Goal: Information Seeking & Learning: Find specific fact

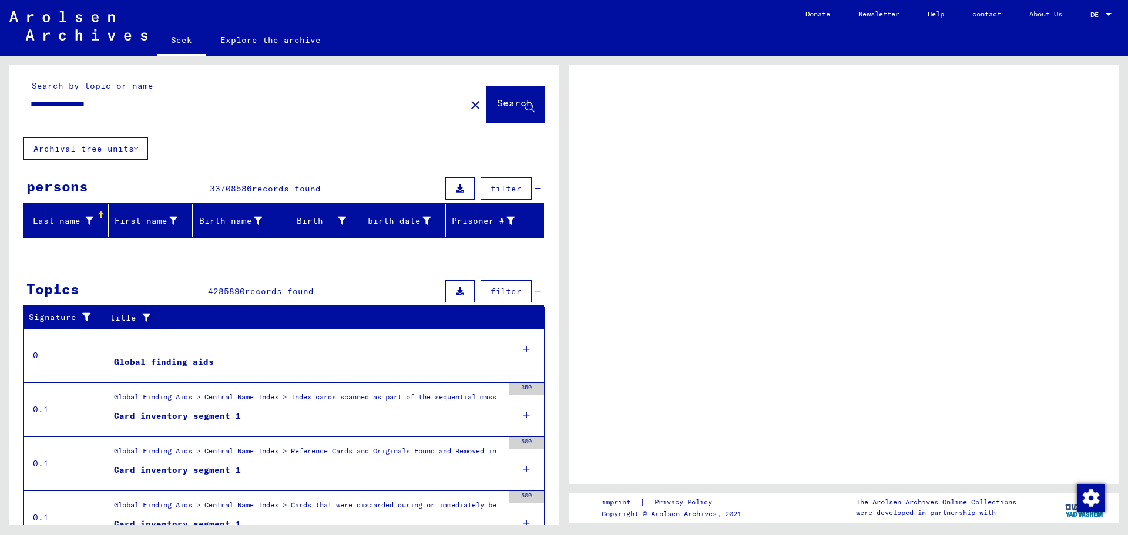
click at [129, 149] on font "Archival tree units" at bounding box center [83, 148] width 100 height 11
click at [134, 149] on icon at bounding box center [136, 149] width 4 height 8
click at [110, 143] on font "Archival tree units" at bounding box center [83, 148] width 100 height 11
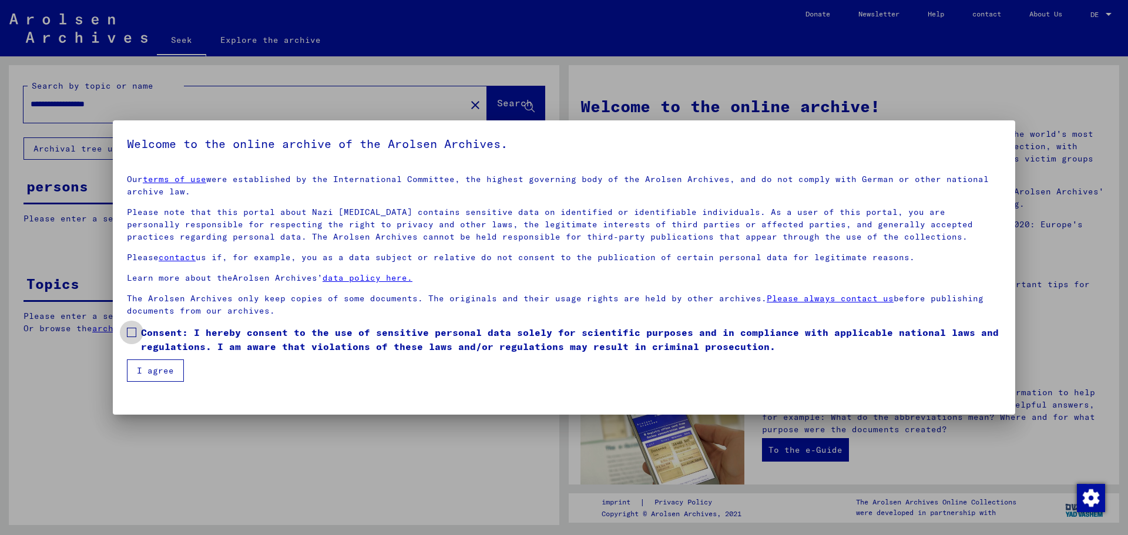
click at [133, 334] on span at bounding box center [131, 332] width 9 height 9
click at [157, 371] on font "I agree" at bounding box center [155, 370] width 37 height 11
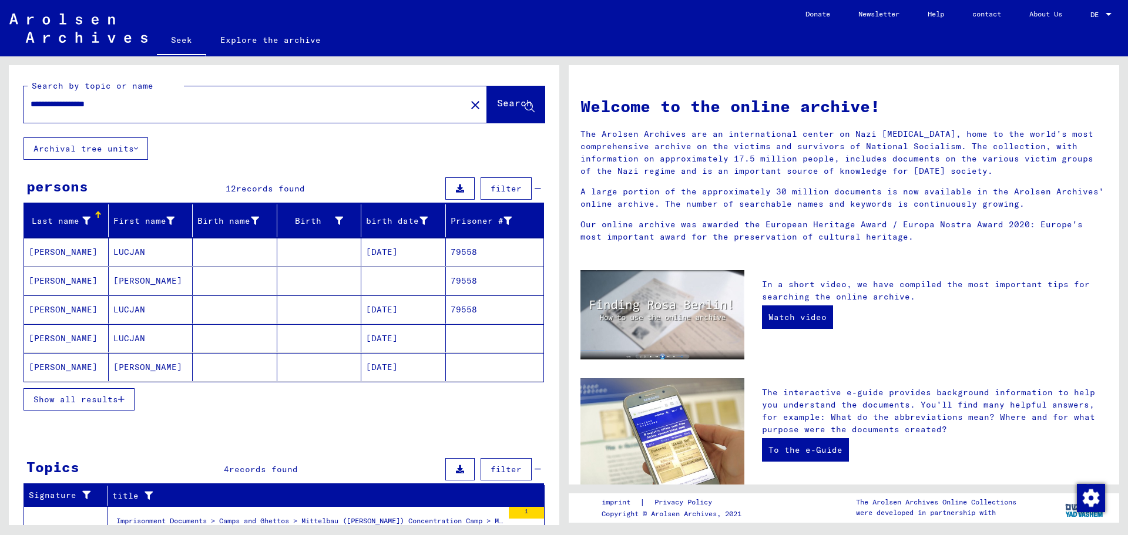
click at [60, 251] on font "[PERSON_NAME]" at bounding box center [63, 252] width 69 height 11
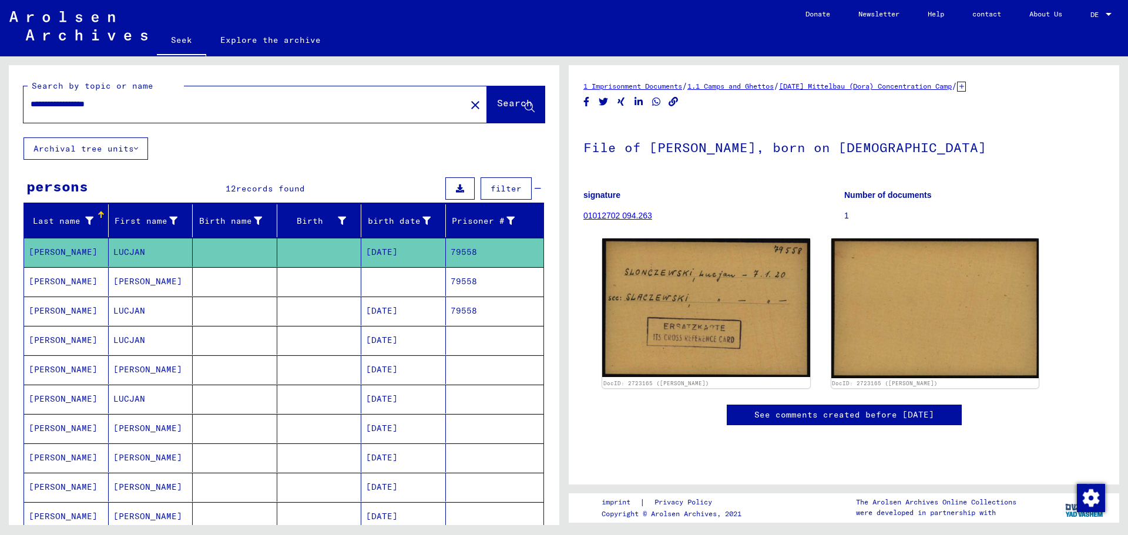
scroll to position [143, 0]
click at [61, 284] on font "[PERSON_NAME]" at bounding box center [63, 281] width 69 height 11
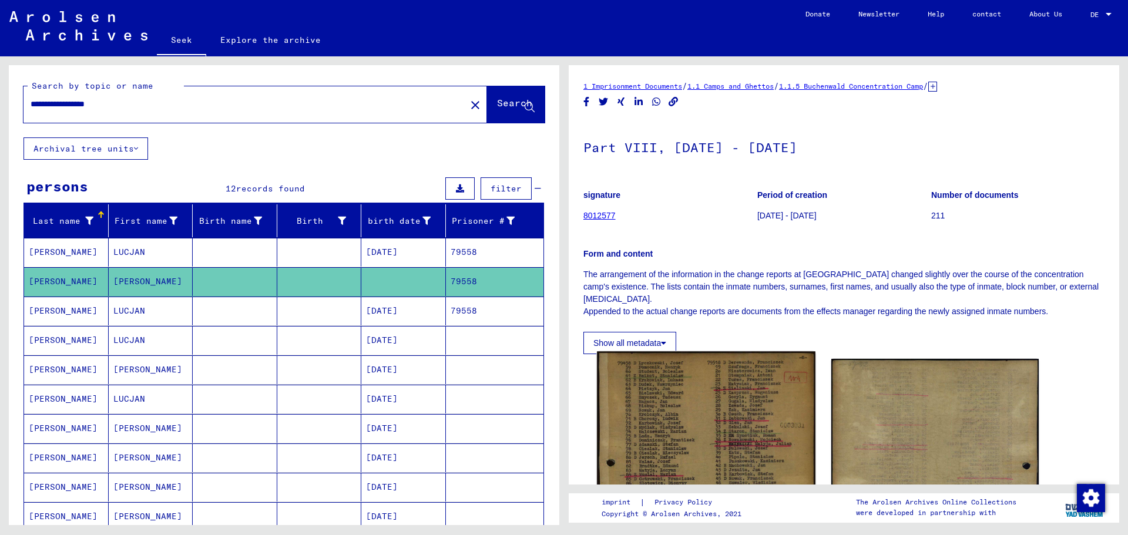
click at [701, 397] on img at bounding box center [706, 502] width 218 height 302
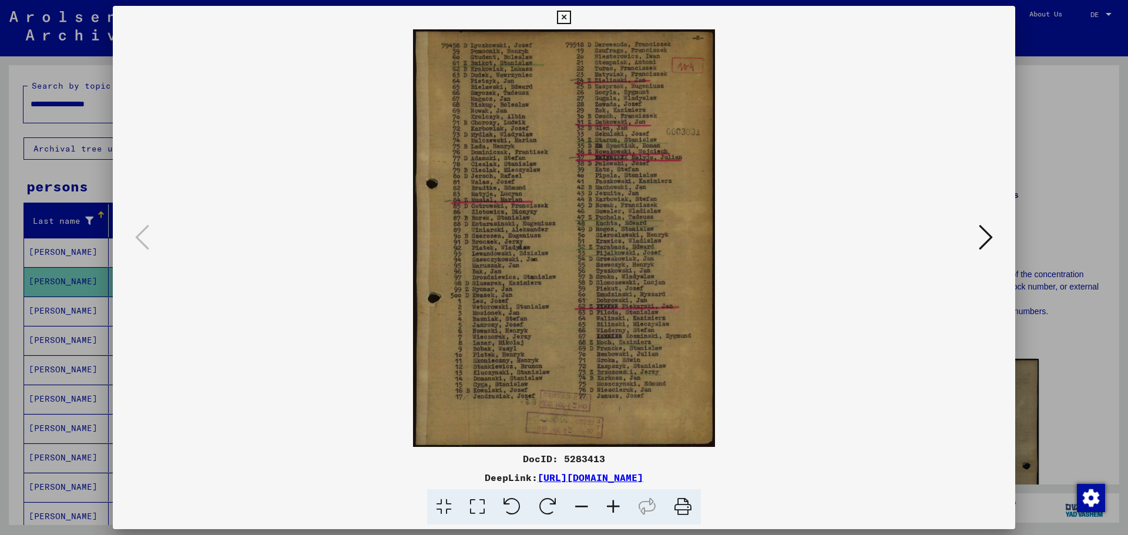
click at [617, 511] on icon at bounding box center [613, 507] width 32 height 36
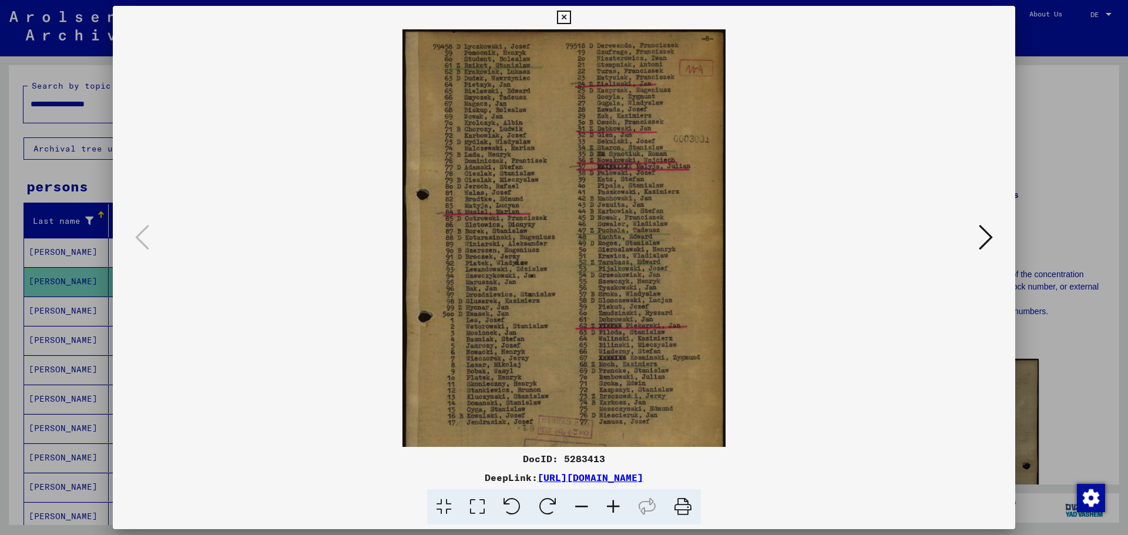
click at [617, 511] on icon at bounding box center [613, 507] width 32 height 36
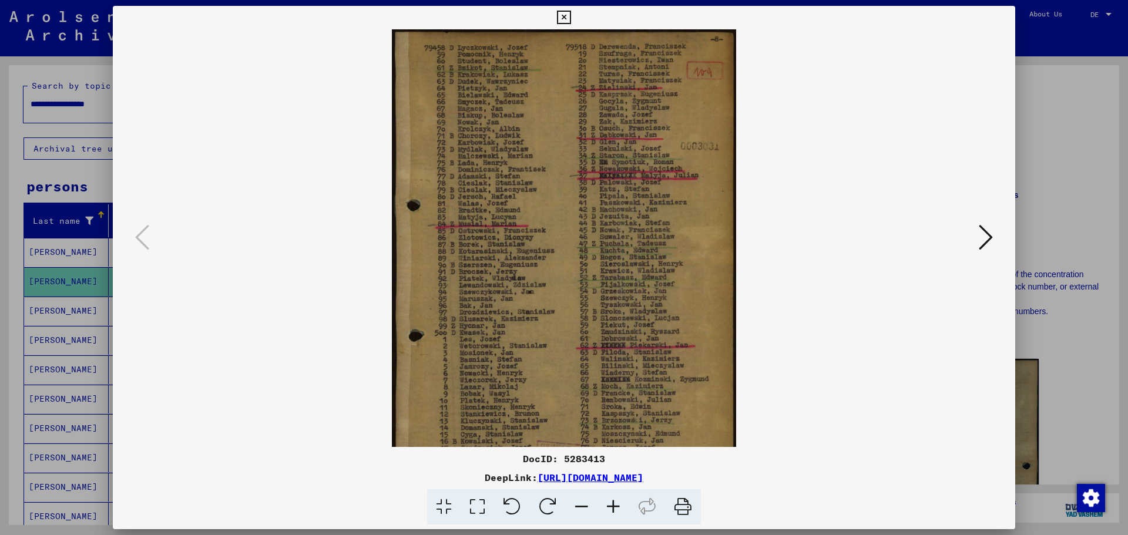
click at [617, 511] on icon at bounding box center [613, 507] width 32 height 36
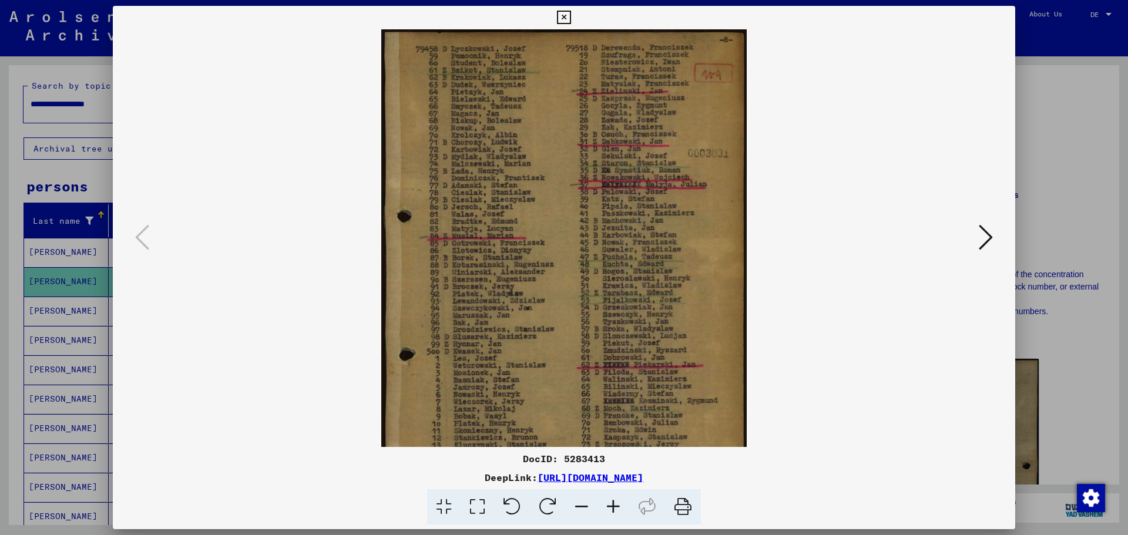
click at [617, 512] on icon at bounding box center [613, 507] width 32 height 36
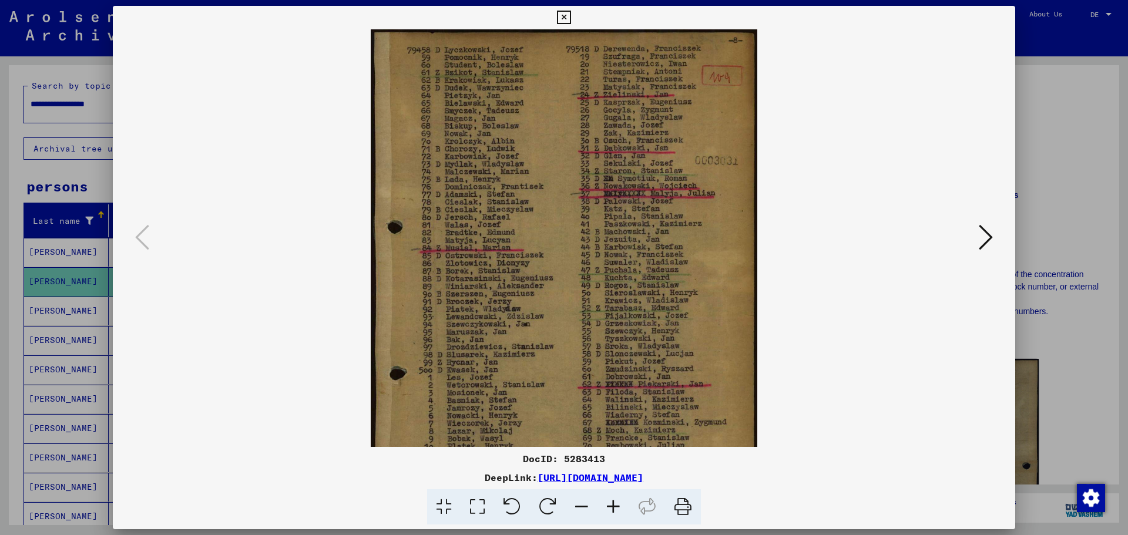
click at [617, 513] on icon at bounding box center [613, 507] width 32 height 36
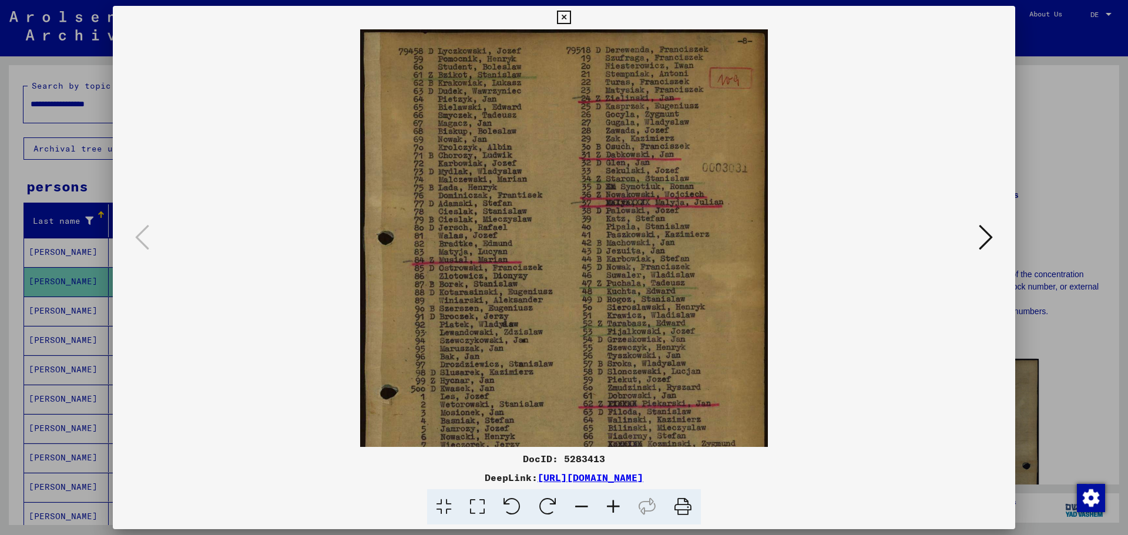
drag, startPoint x: 688, startPoint y: 386, endPoint x: 714, endPoint y: 424, distance: 46.1
click at [714, 424] on img at bounding box center [564, 311] width 408 height 565
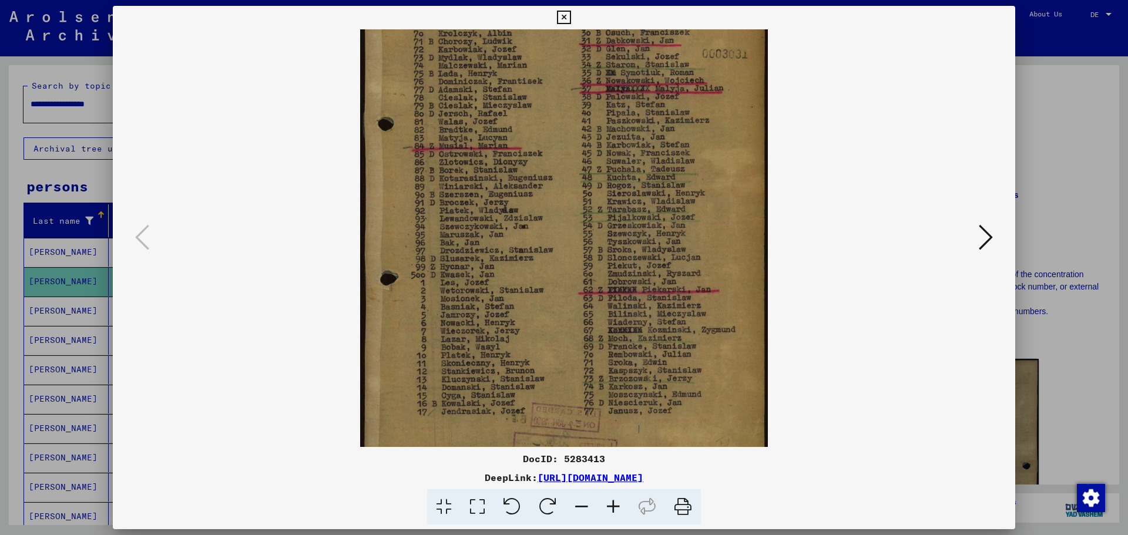
scroll to position [119, 0]
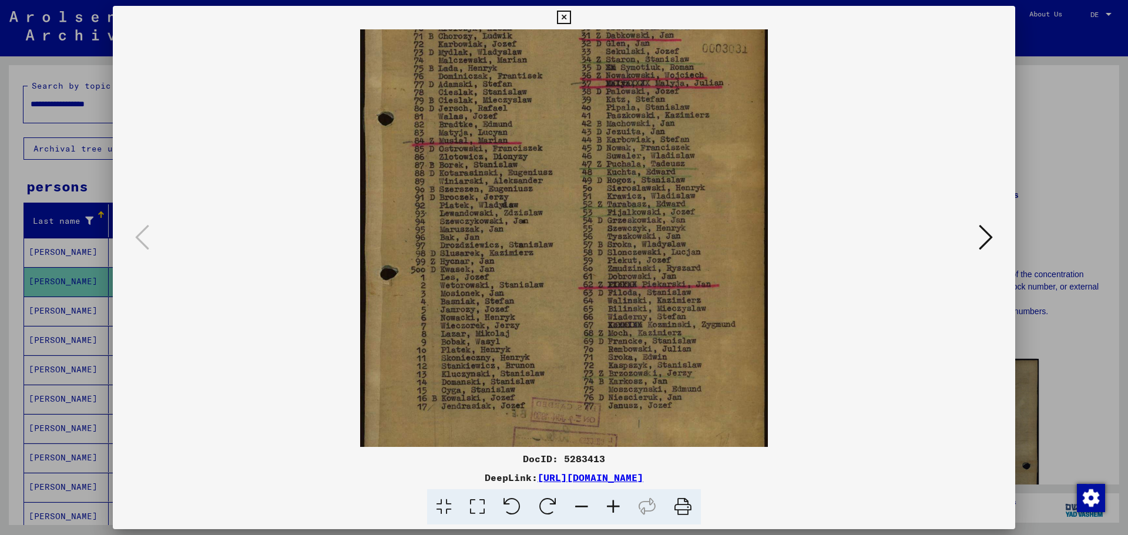
drag, startPoint x: 555, startPoint y: 353, endPoint x: 557, endPoint y: 234, distance: 119.3
click at [557, 234] on img at bounding box center [564, 192] width 408 height 565
click at [1034, 45] on div at bounding box center [564, 267] width 1128 height 535
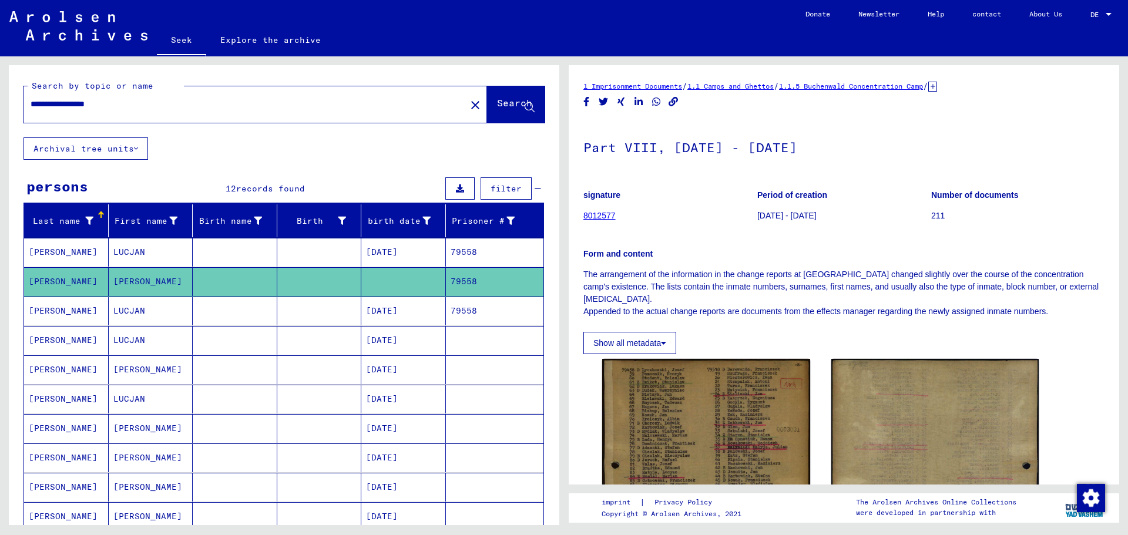
click at [75, 311] on font "[PERSON_NAME]" at bounding box center [63, 310] width 69 height 11
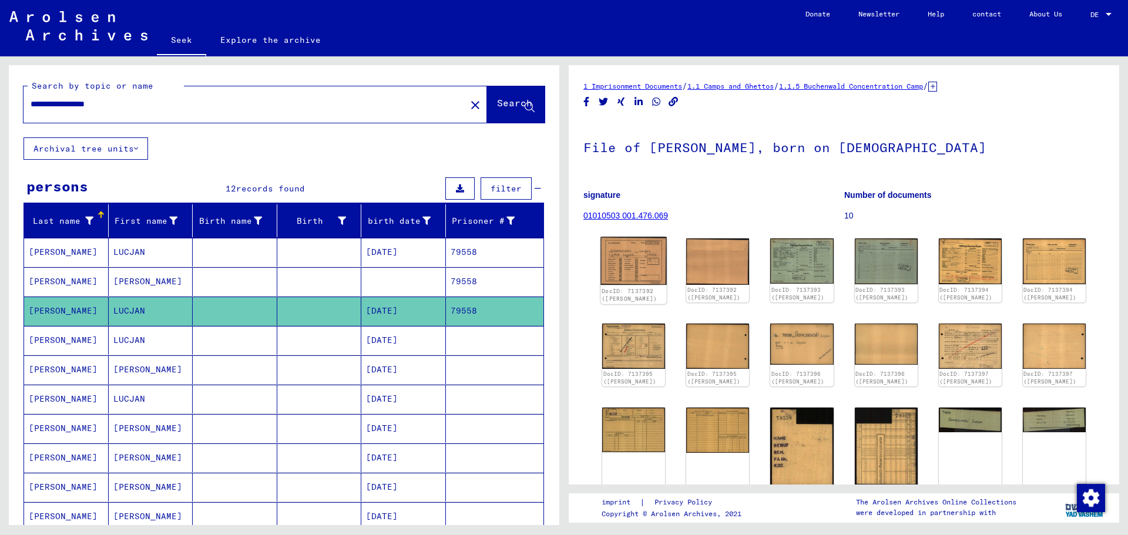
click at [626, 261] on img at bounding box center [633, 261] width 66 height 48
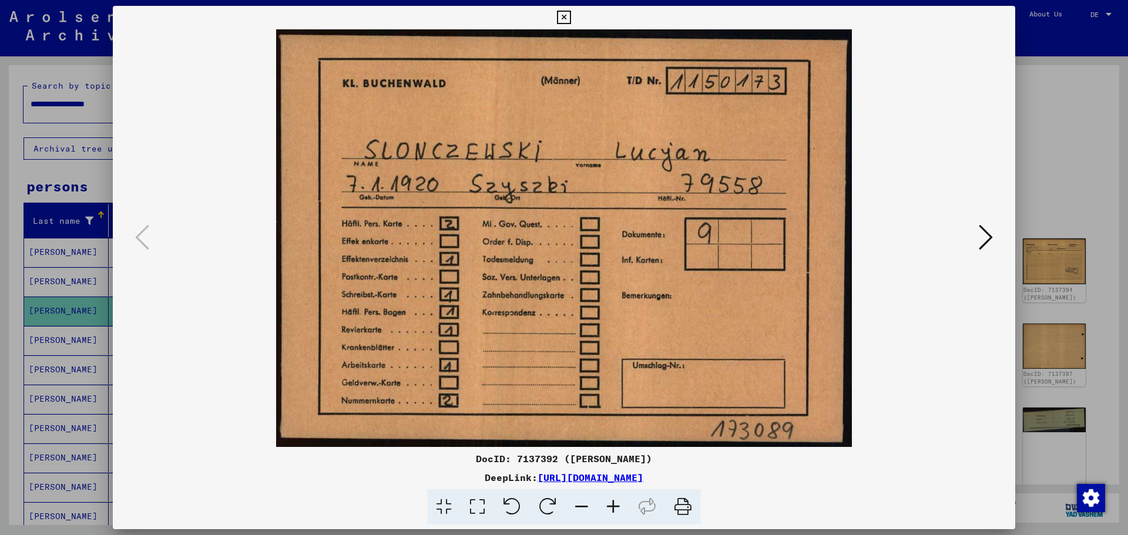
click at [982, 240] on icon at bounding box center [986, 237] width 14 height 28
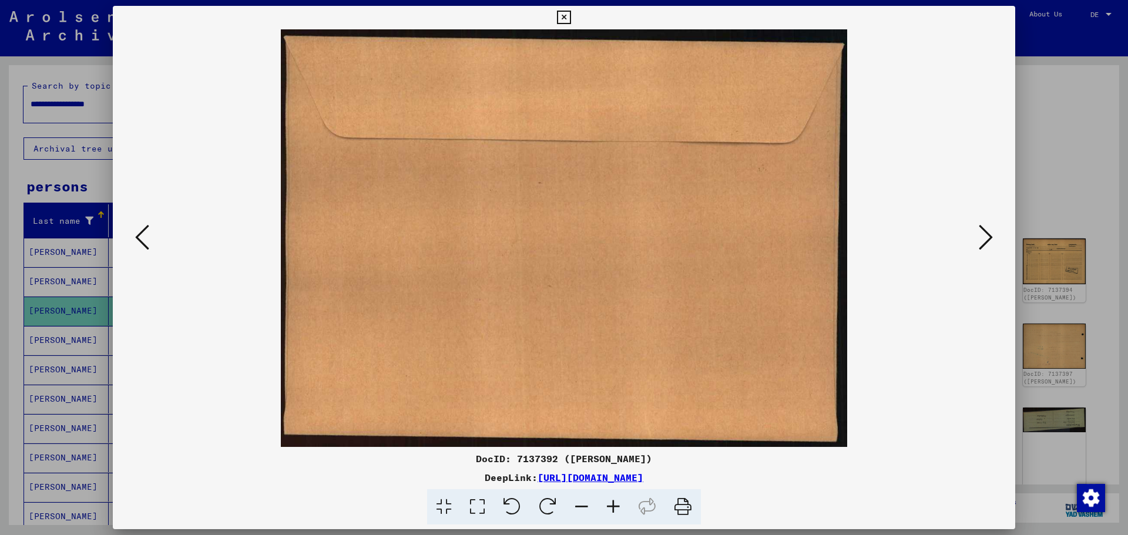
click at [982, 240] on icon at bounding box center [986, 237] width 14 height 28
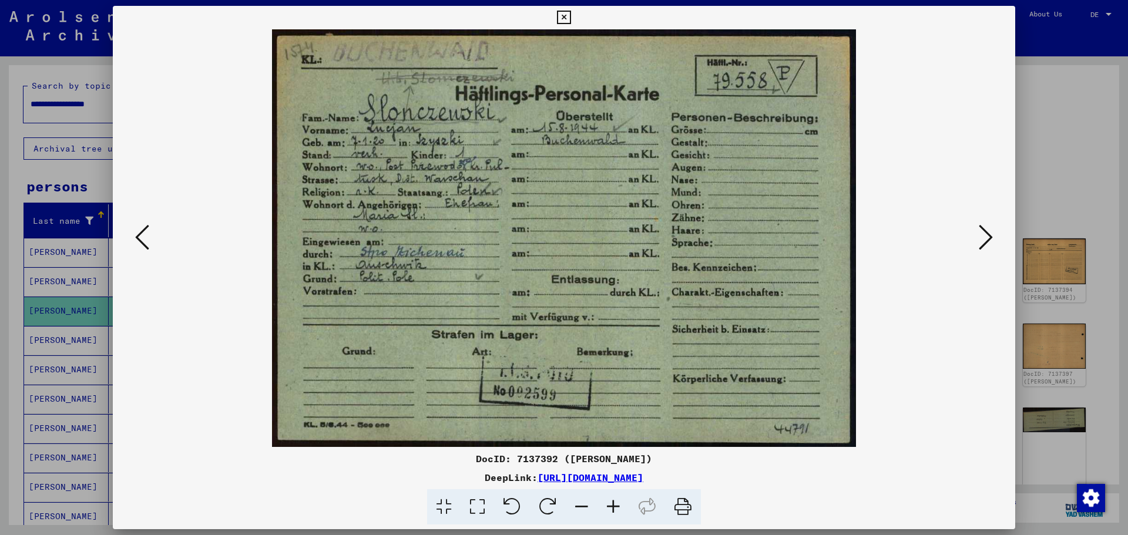
click at [985, 236] on icon at bounding box center [986, 237] width 14 height 28
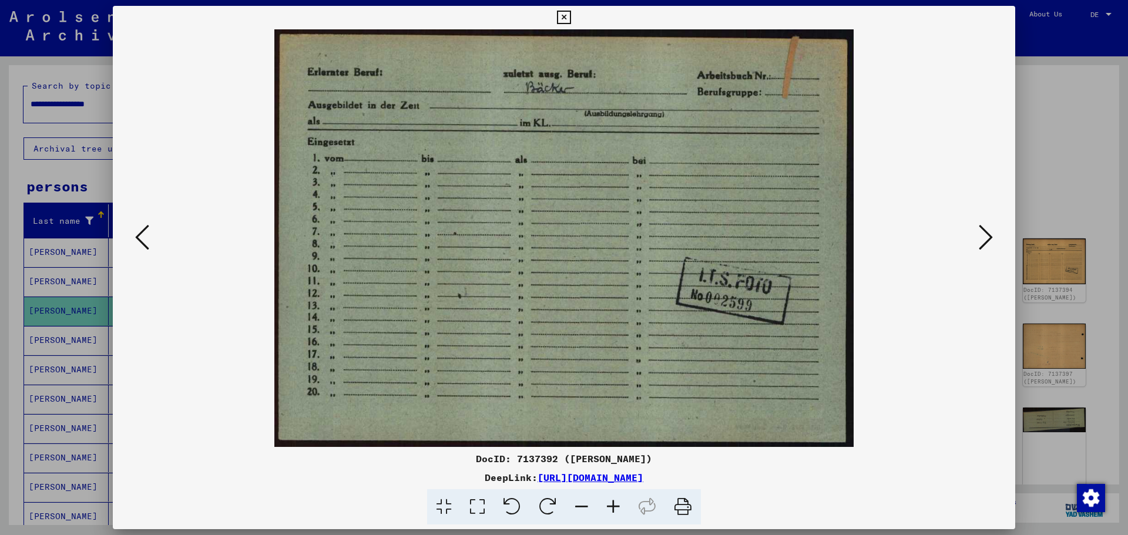
click at [985, 236] on icon at bounding box center [986, 237] width 14 height 28
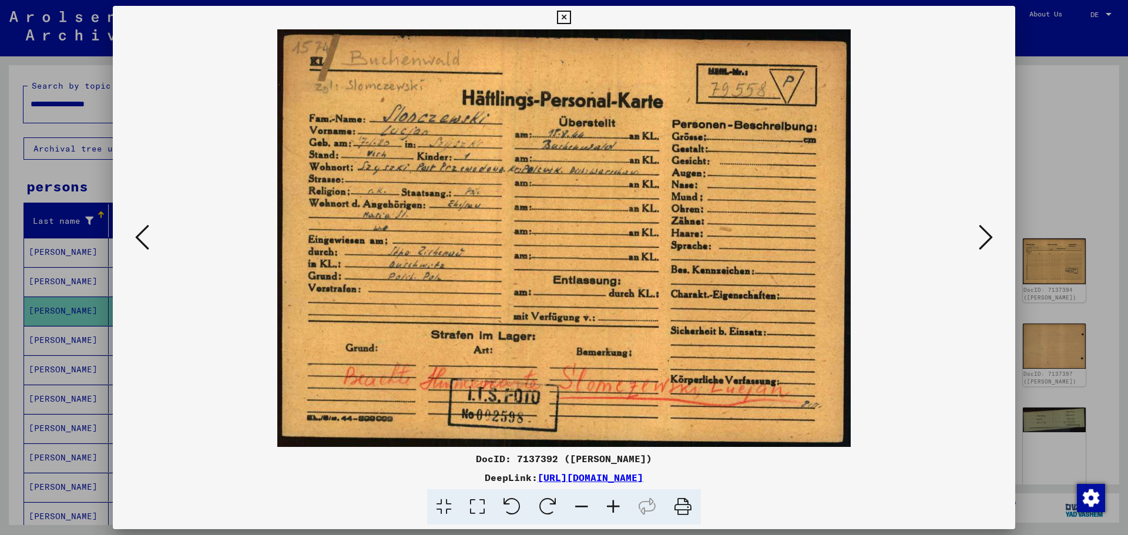
click at [996, 239] on div at bounding box center [564, 238] width 902 height 418
click at [991, 234] on icon at bounding box center [986, 237] width 14 height 28
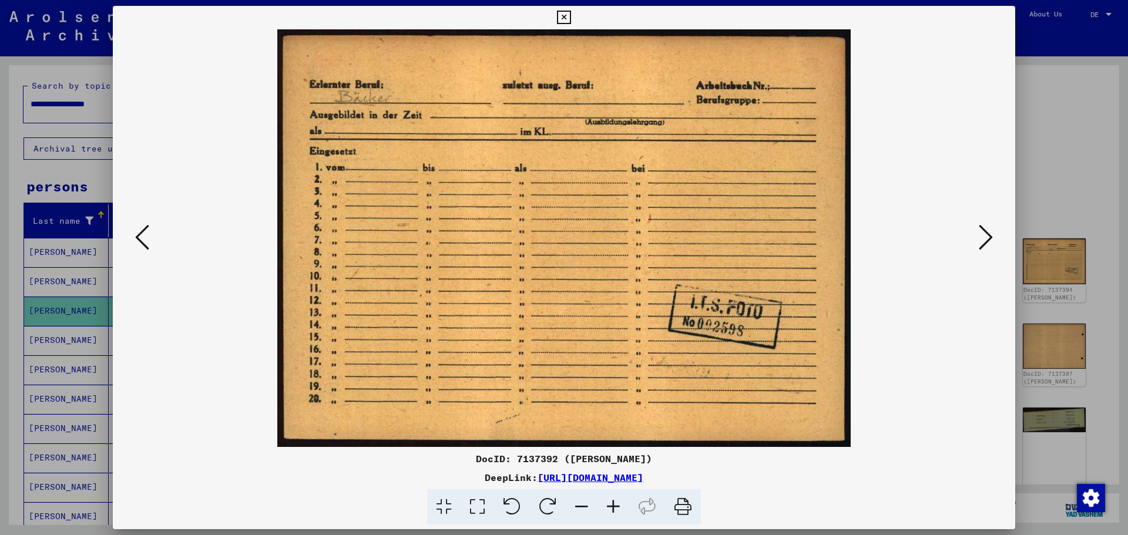
click at [991, 235] on icon at bounding box center [986, 237] width 14 height 28
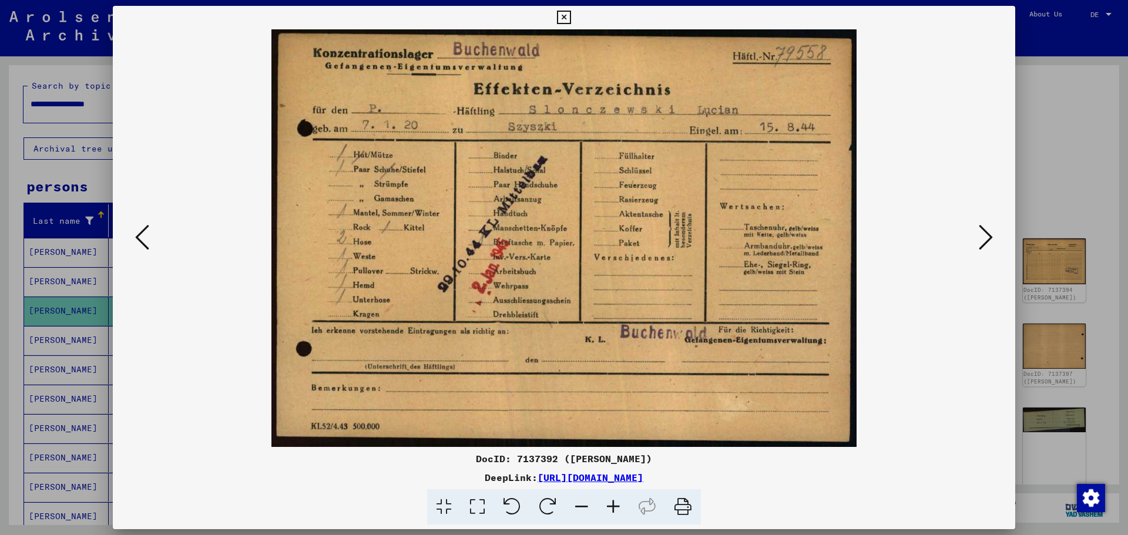
click at [980, 233] on icon at bounding box center [986, 237] width 14 height 28
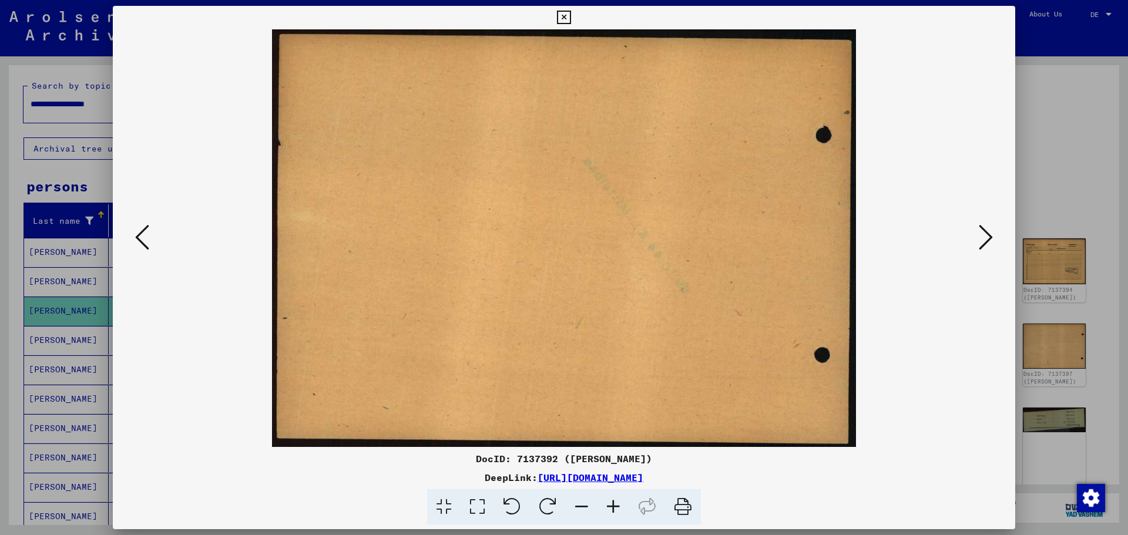
click at [980, 233] on icon at bounding box center [986, 237] width 14 height 28
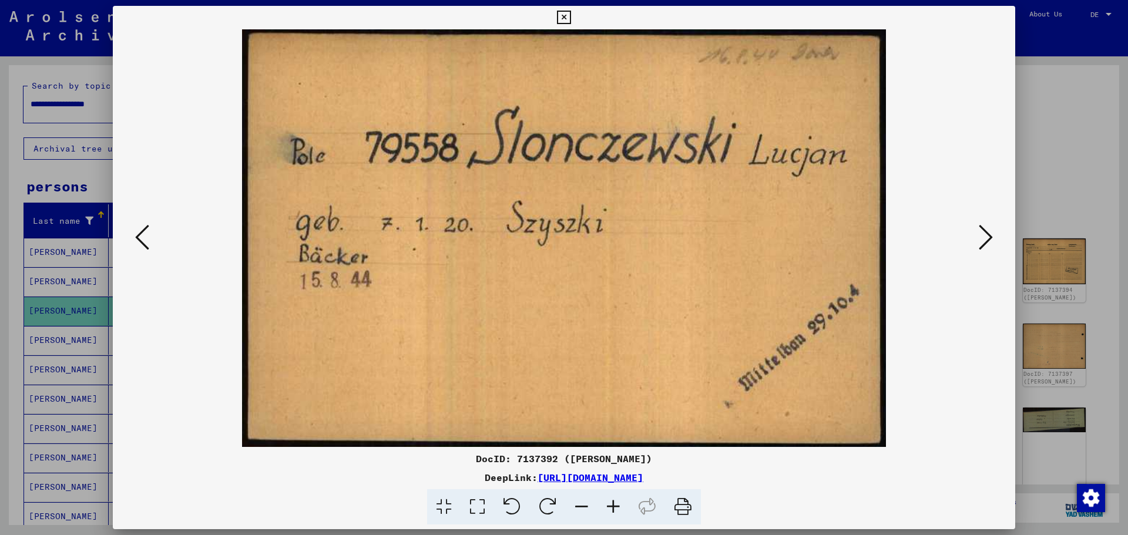
click at [980, 234] on icon at bounding box center [986, 237] width 14 height 28
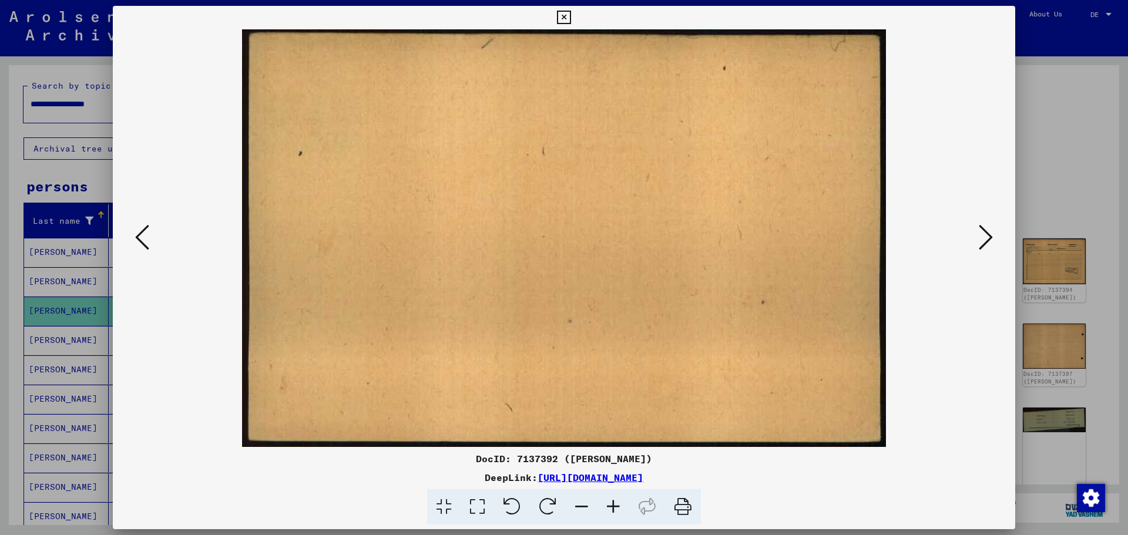
click at [980, 234] on icon at bounding box center [986, 237] width 14 height 28
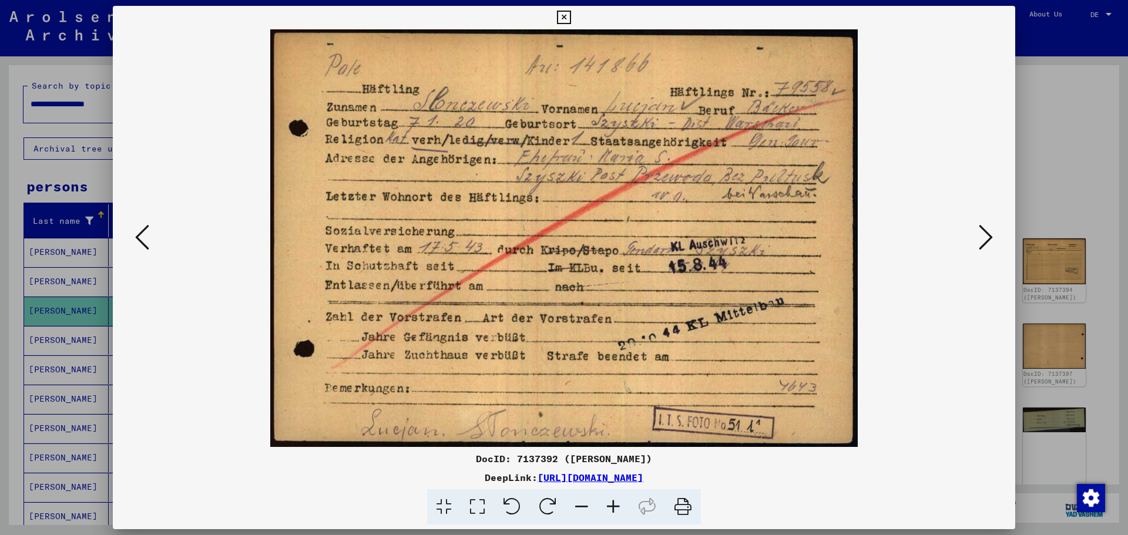
click at [990, 239] on icon at bounding box center [986, 237] width 14 height 28
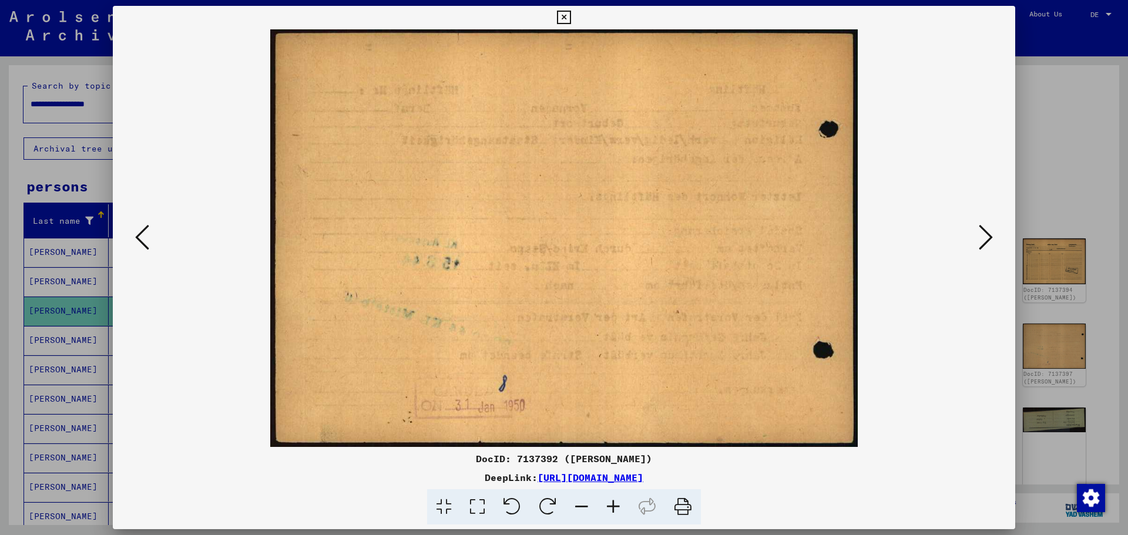
click at [990, 239] on icon at bounding box center [986, 237] width 14 height 28
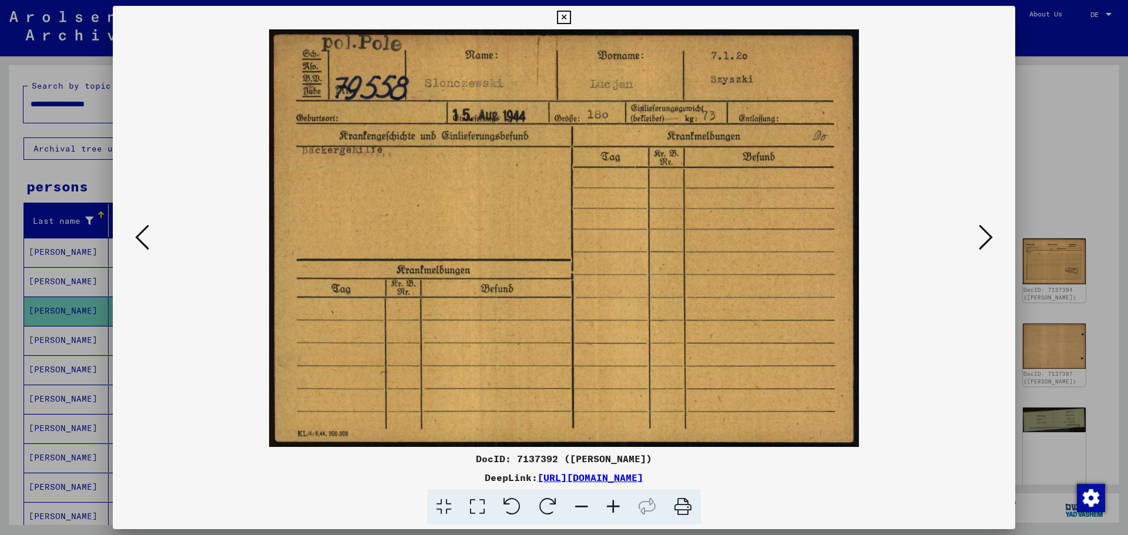
click at [990, 239] on icon at bounding box center [986, 237] width 14 height 28
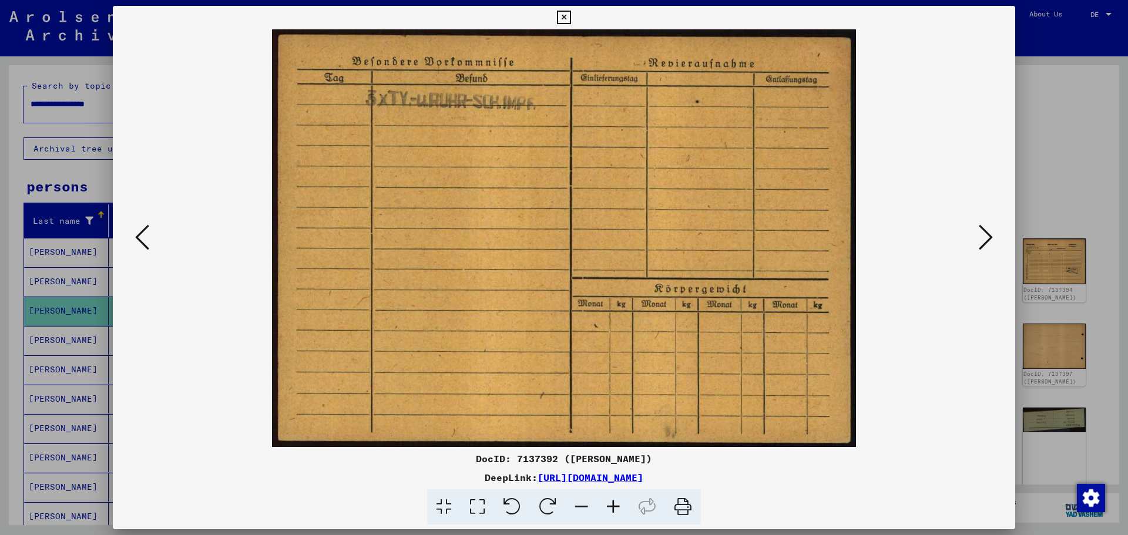
click at [990, 239] on icon at bounding box center [986, 237] width 14 height 28
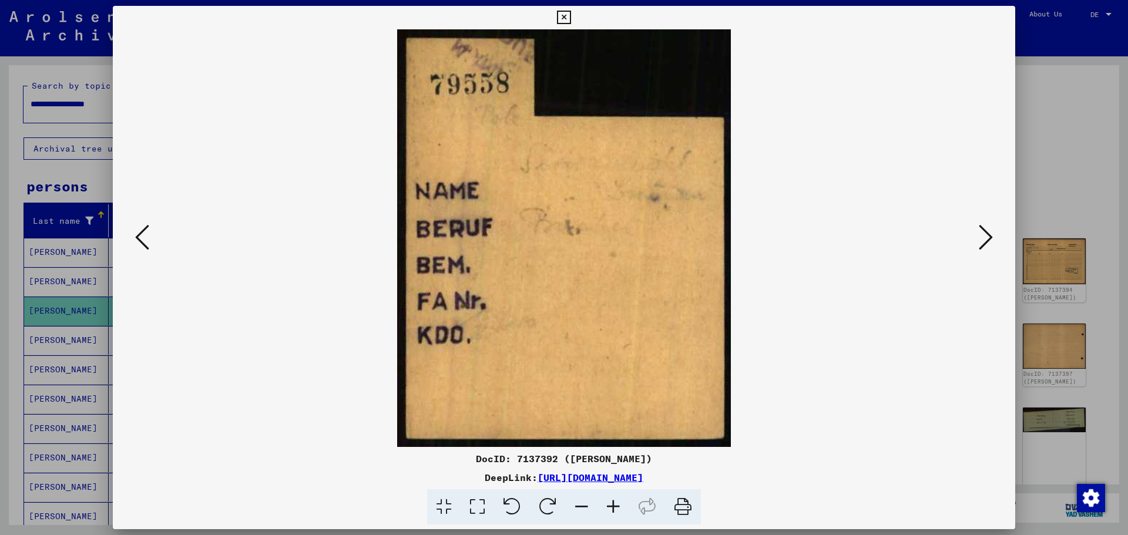
click at [990, 239] on icon at bounding box center [986, 237] width 14 height 28
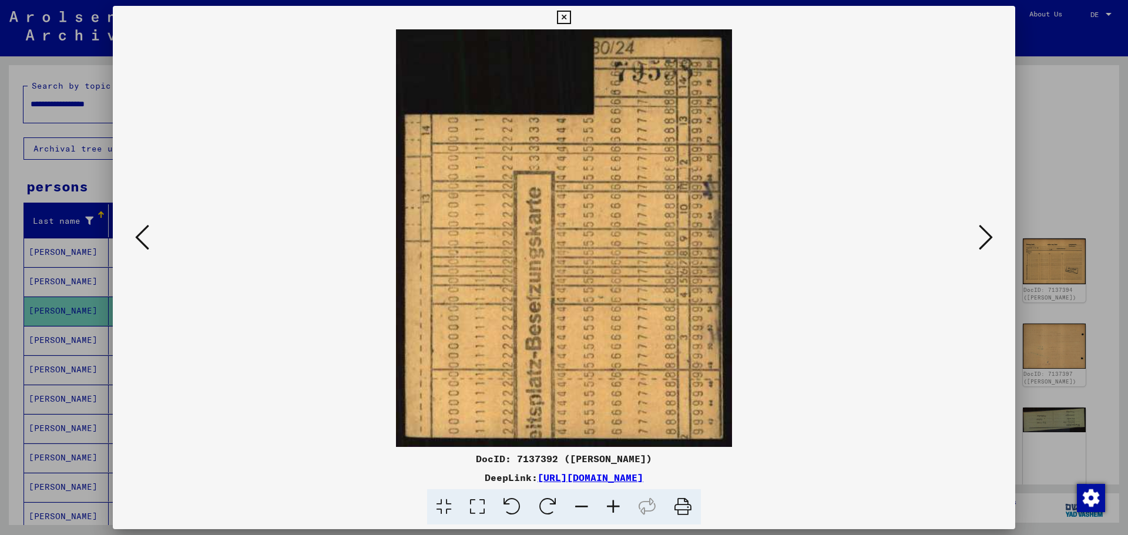
click at [990, 240] on icon at bounding box center [986, 237] width 14 height 28
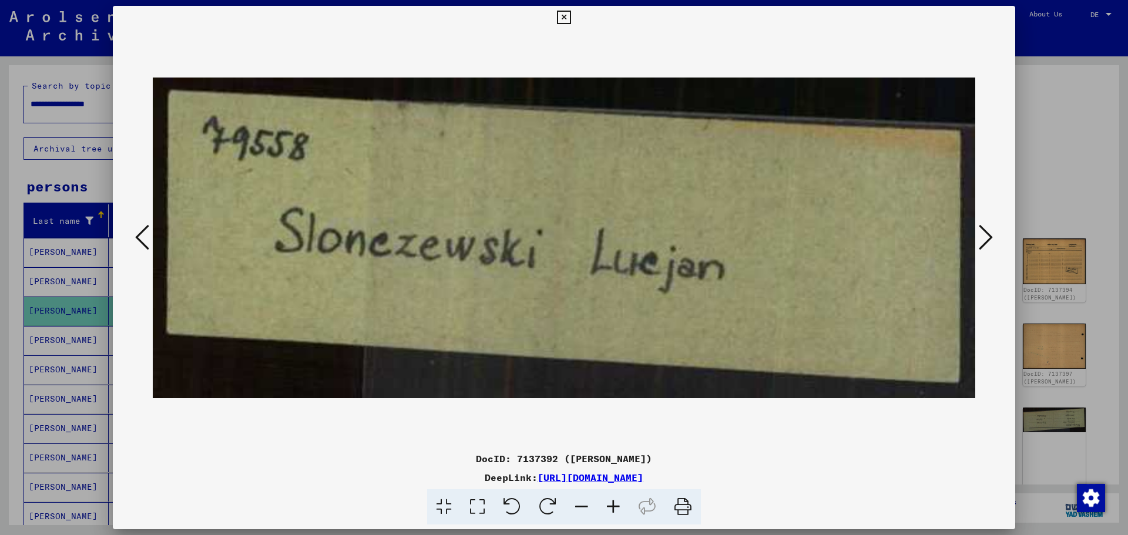
click at [990, 240] on icon at bounding box center [986, 237] width 14 height 28
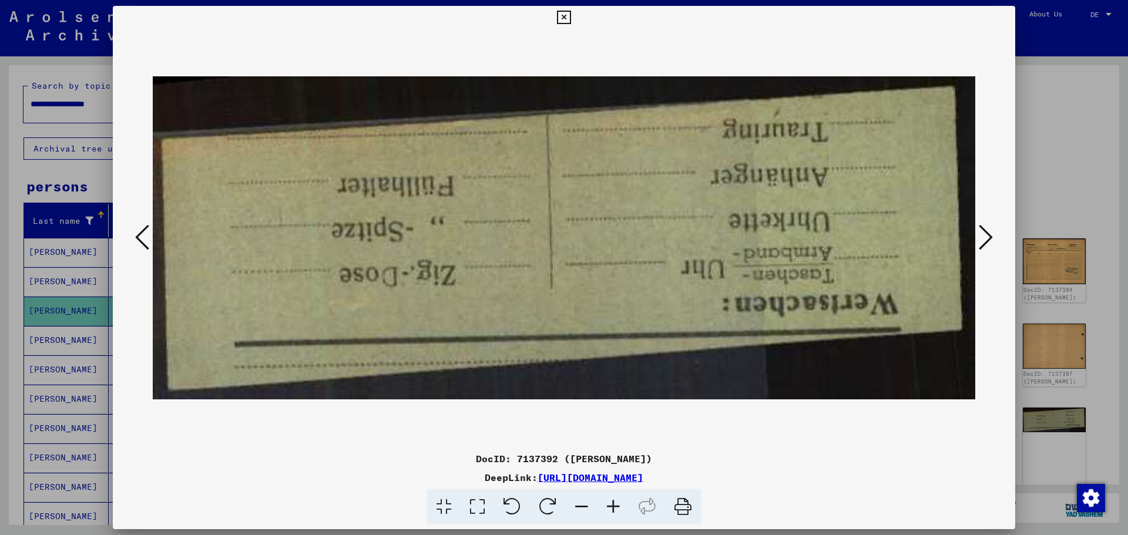
click at [990, 240] on icon at bounding box center [986, 237] width 14 height 28
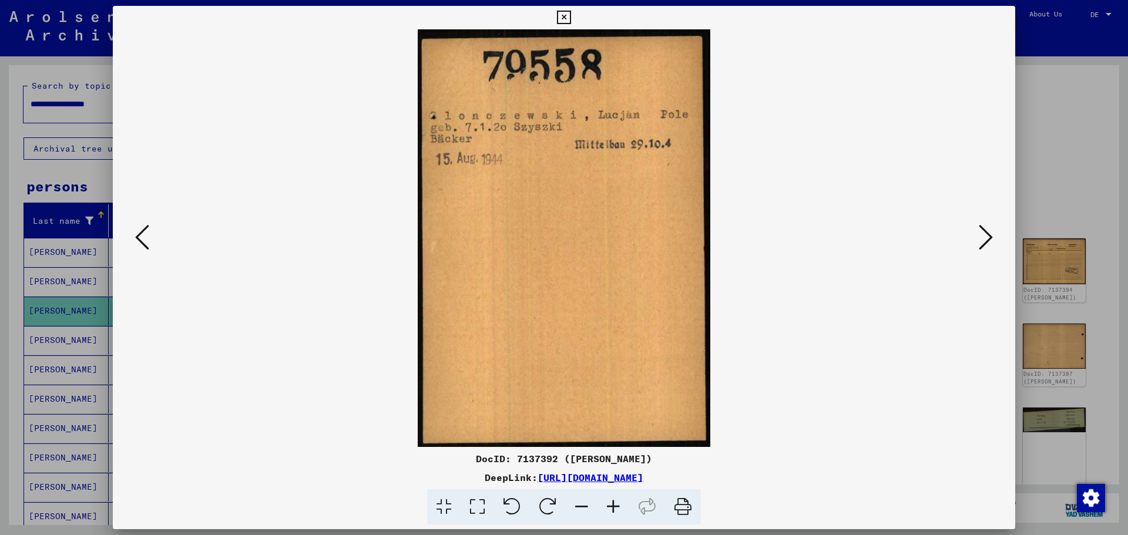
click at [990, 241] on icon at bounding box center [986, 237] width 14 height 28
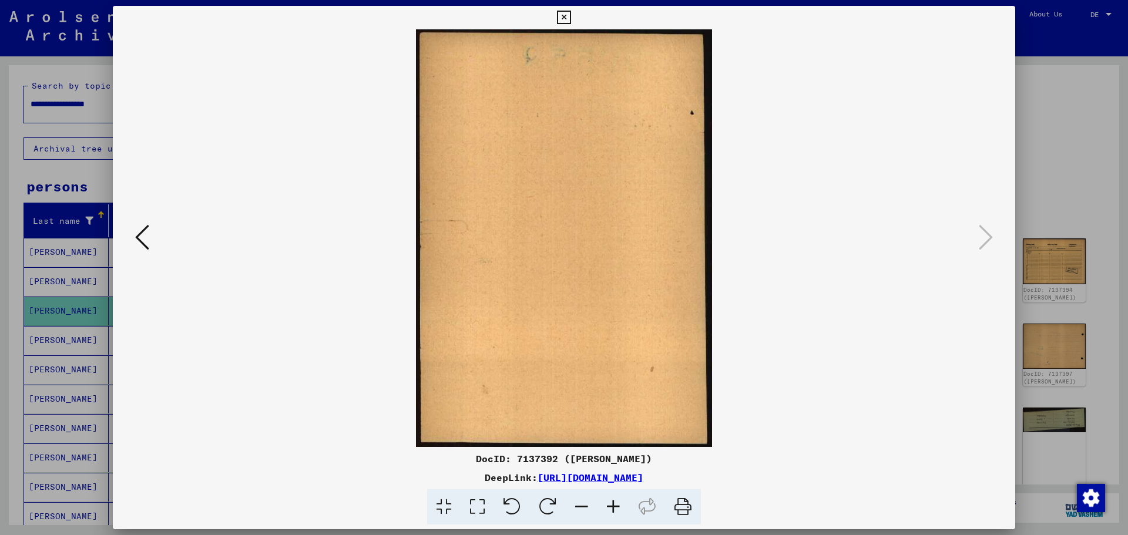
click at [1060, 27] on div at bounding box center [564, 267] width 1128 height 535
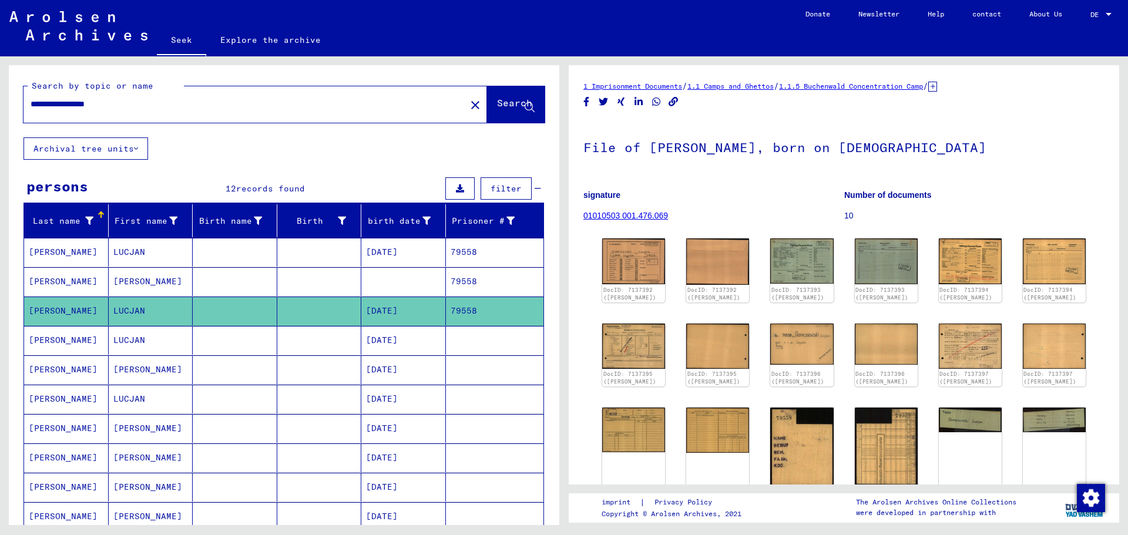
click at [68, 341] on font "[PERSON_NAME]" at bounding box center [63, 340] width 69 height 11
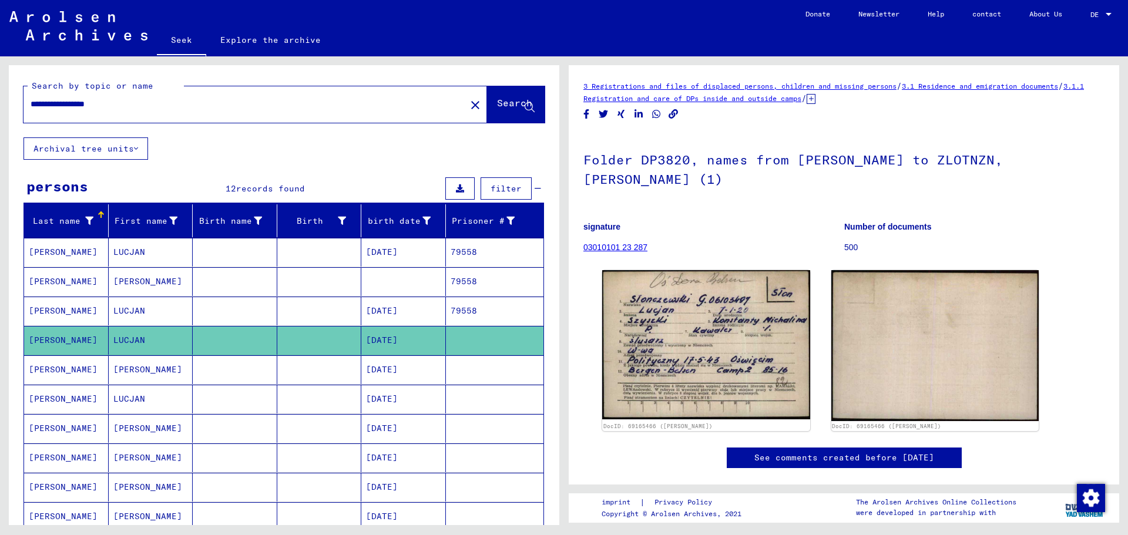
click at [74, 370] on font "[PERSON_NAME]" at bounding box center [63, 369] width 69 height 11
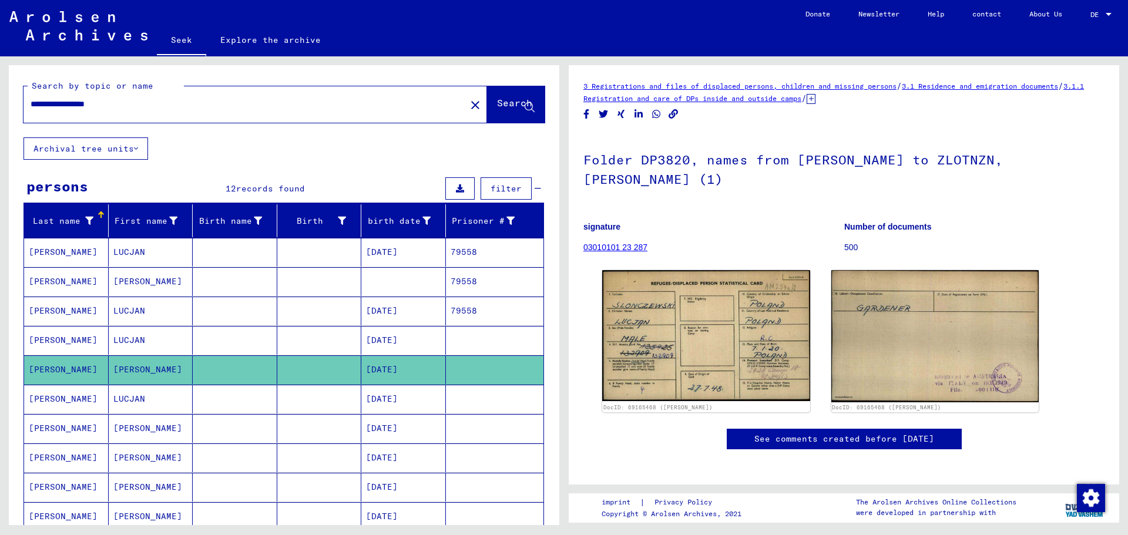
click at [77, 401] on font "[PERSON_NAME]" at bounding box center [63, 399] width 69 height 11
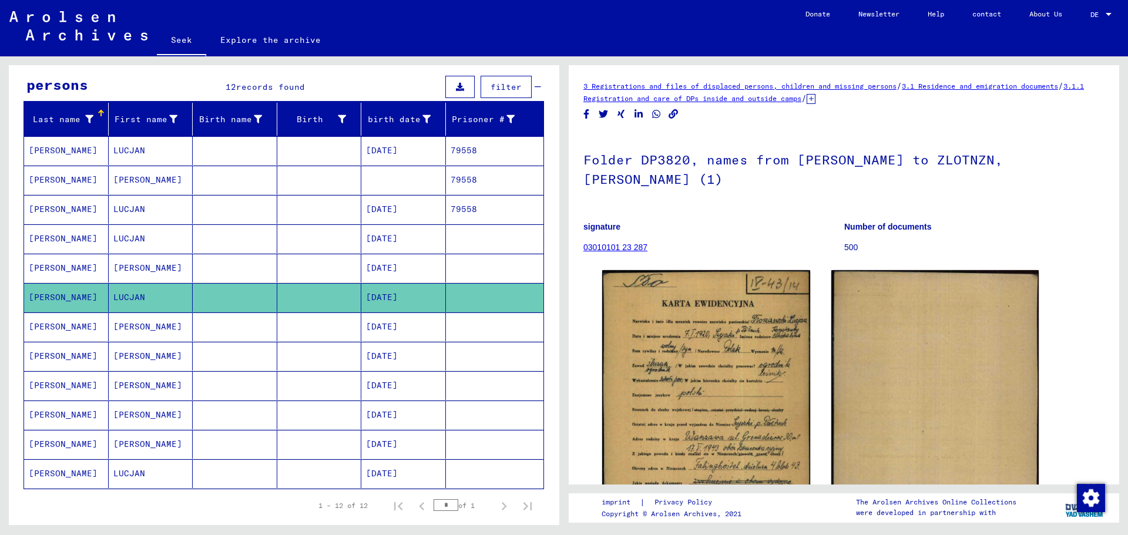
scroll to position [105, 0]
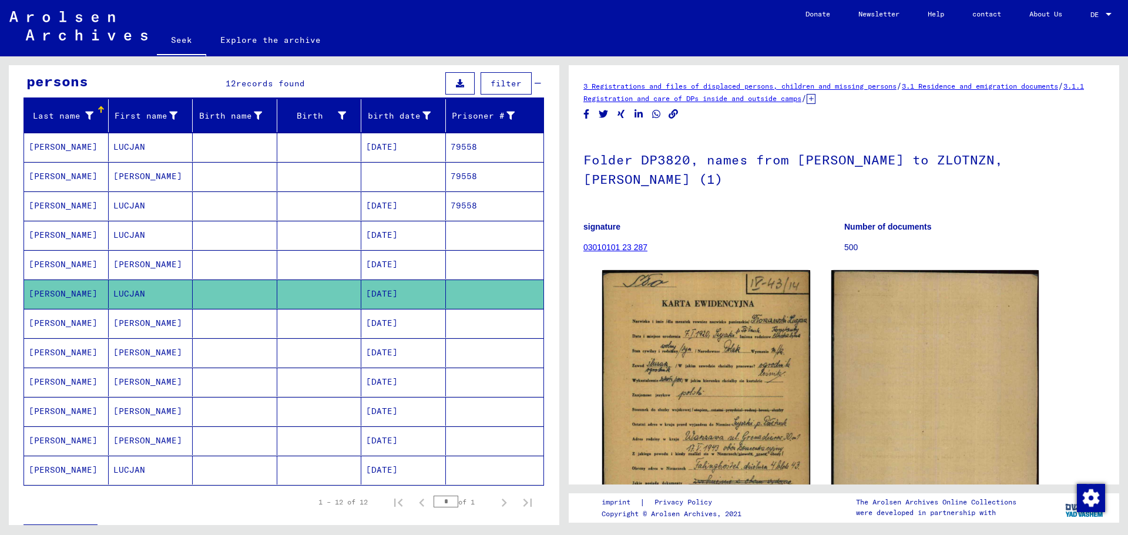
click at [63, 325] on font "[PERSON_NAME]" at bounding box center [63, 323] width 69 height 11
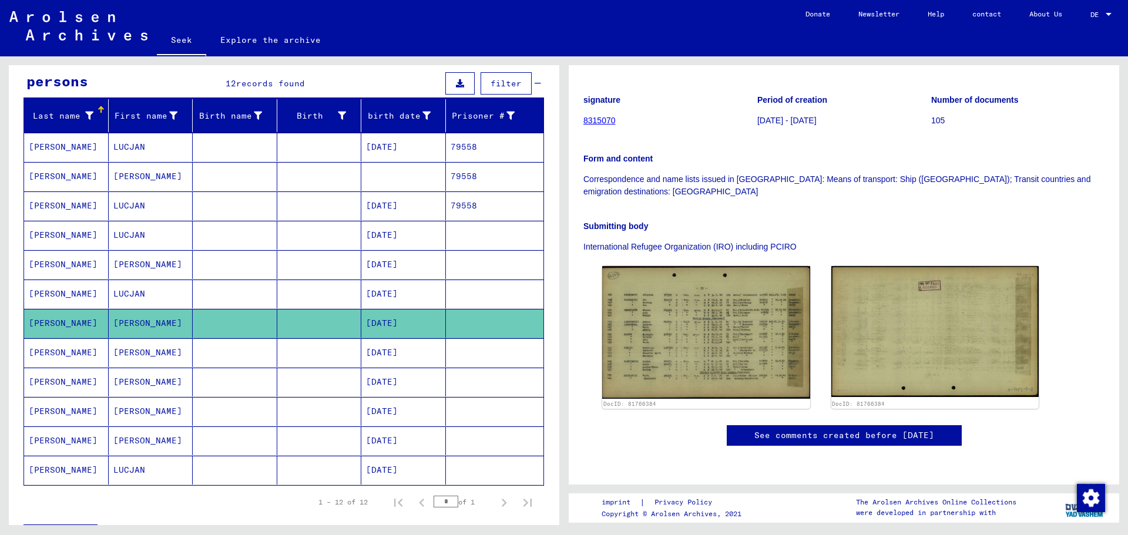
scroll to position [294, 0]
click at [75, 384] on font "[PERSON_NAME]" at bounding box center [63, 382] width 69 height 11
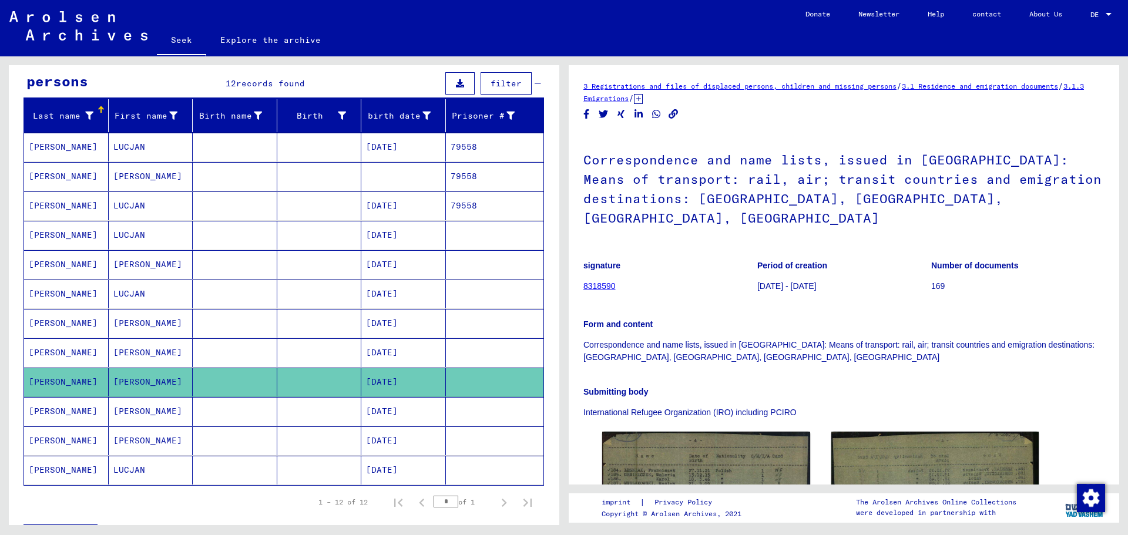
click at [73, 441] on font "[PERSON_NAME]" at bounding box center [63, 440] width 69 height 11
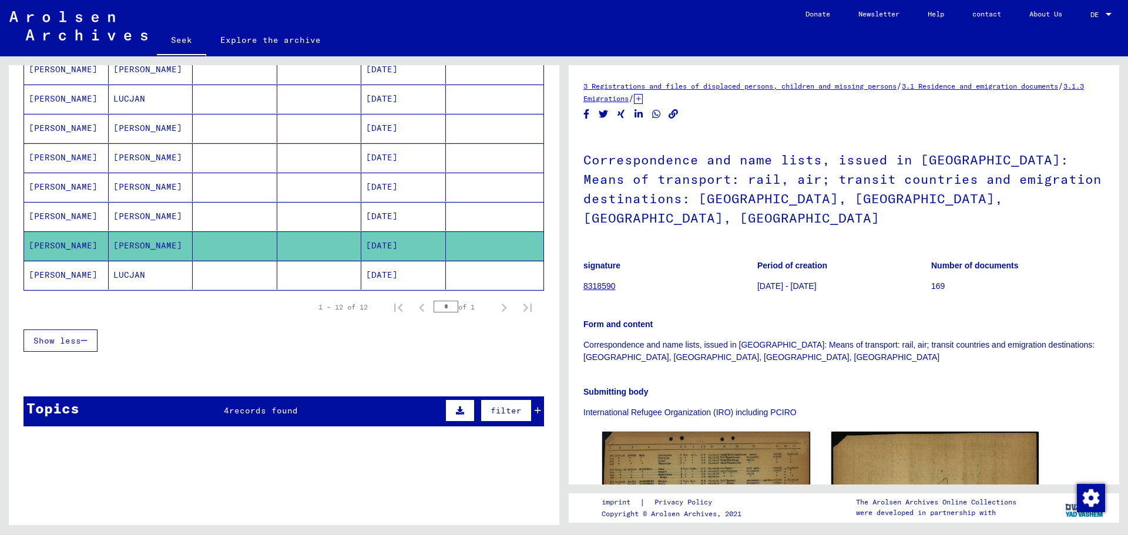
scroll to position [340, 0]
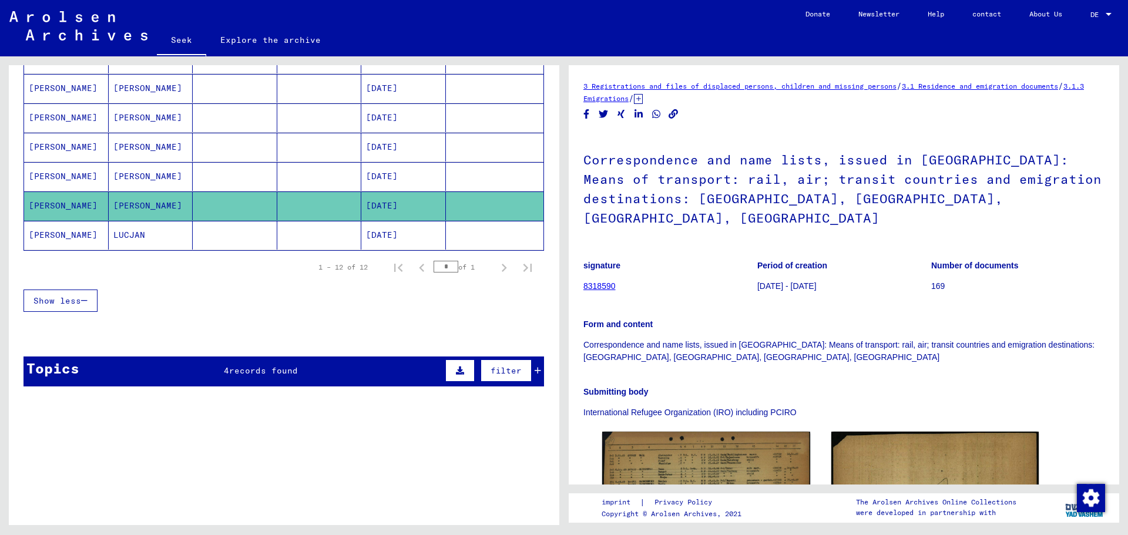
click at [64, 235] on font "[PERSON_NAME]" at bounding box center [63, 235] width 69 height 11
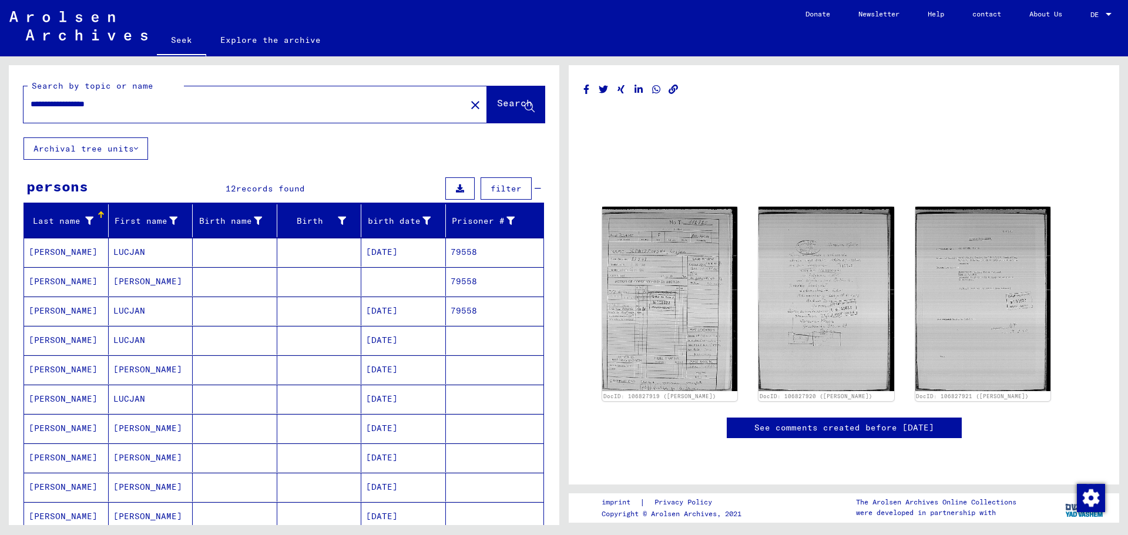
drag, startPoint x: 143, startPoint y: 109, endPoint x: 12, endPoint y: 107, distance: 131.6
click at [12, 107] on div "**********" at bounding box center [284, 101] width 550 height 72
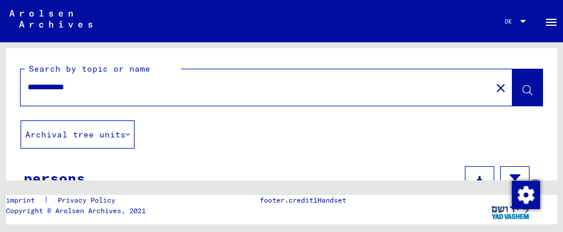
type input "**********"
click at [522, 90] on icon at bounding box center [527, 91] width 10 height 10
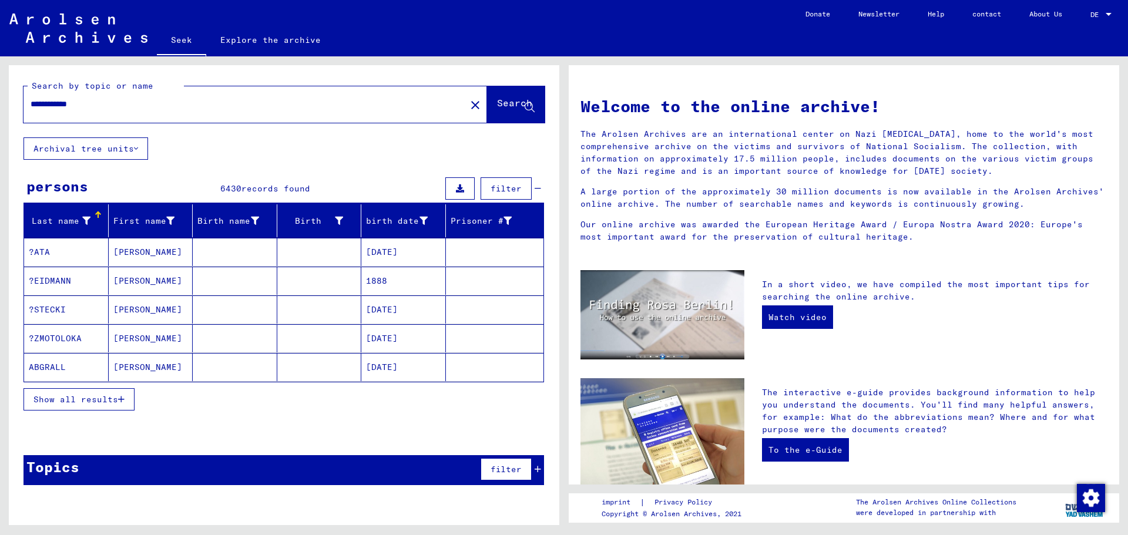
click at [119, 399] on icon "button" at bounding box center [121, 399] width 6 height 8
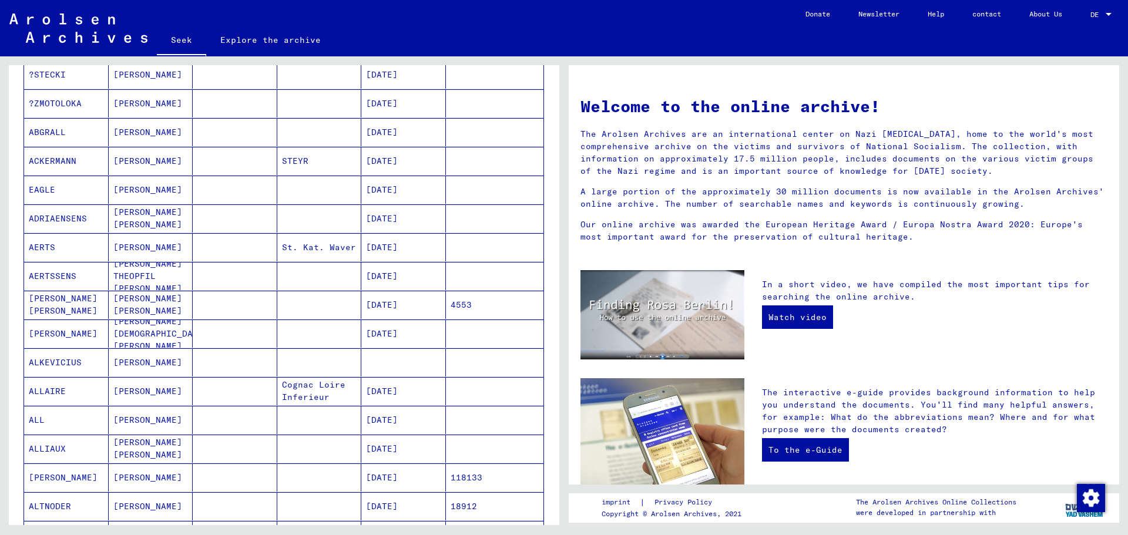
scroll to position [470, 0]
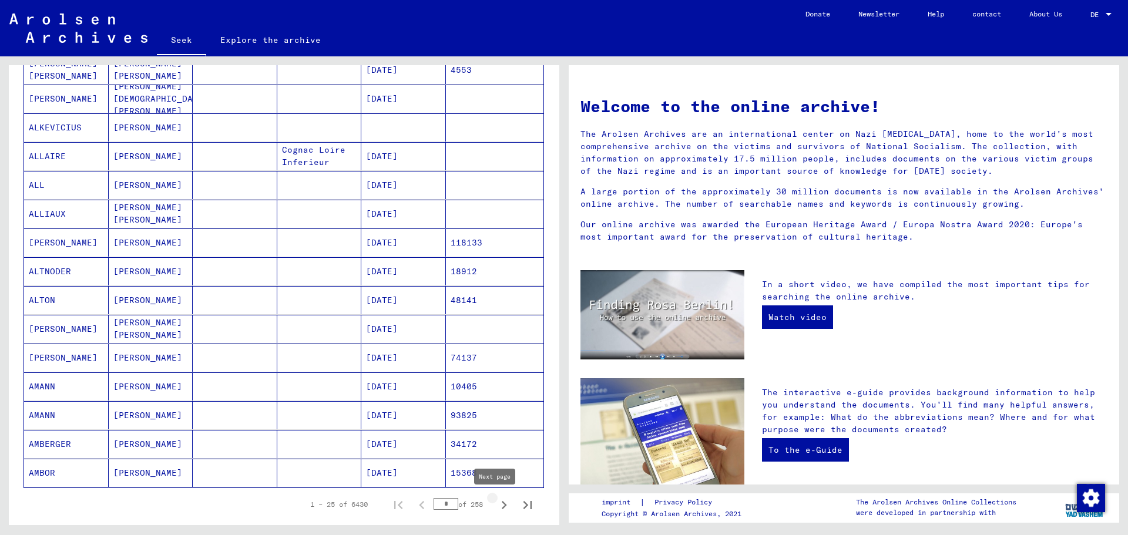
click at [502, 505] on icon "Next page" at bounding box center [504, 505] width 5 height 8
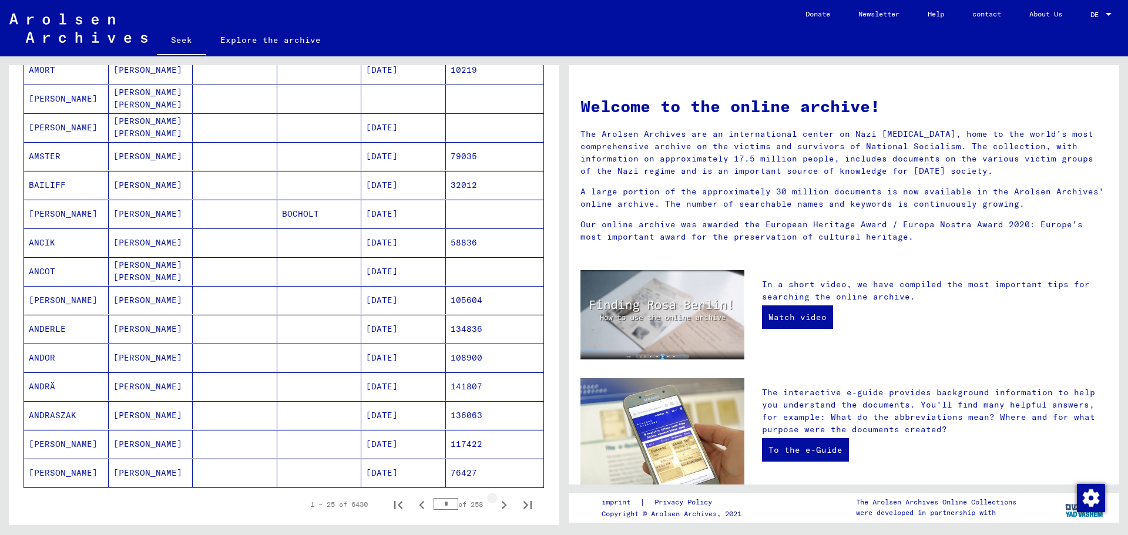
click at [502, 505] on icon "Next page" at bounding box center [504, 505] width 5 height 8
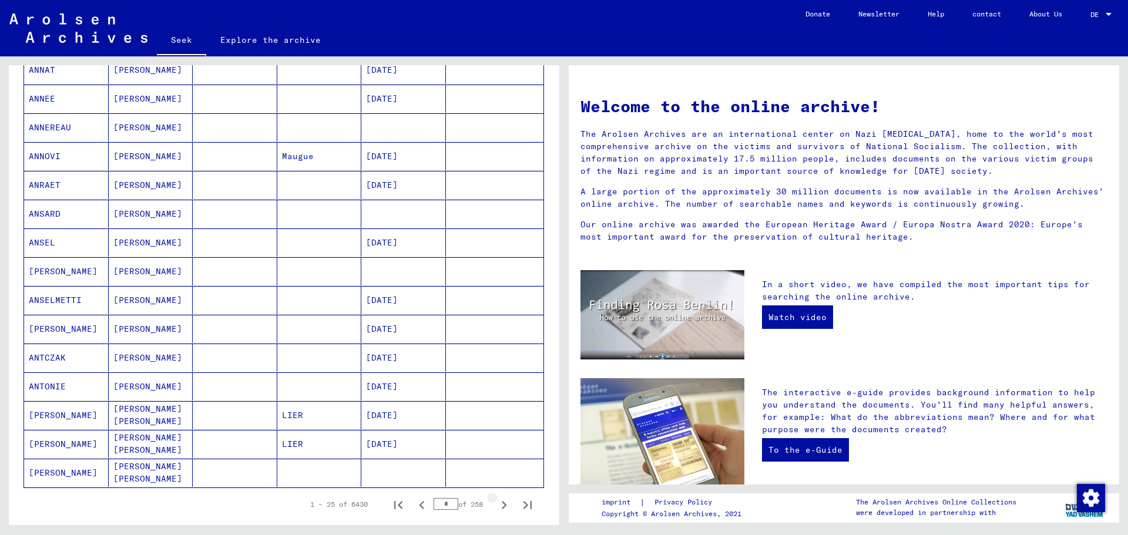
click at [502, 505] on icon "Next page" at bounding box center [504, 505] width 5 height 8
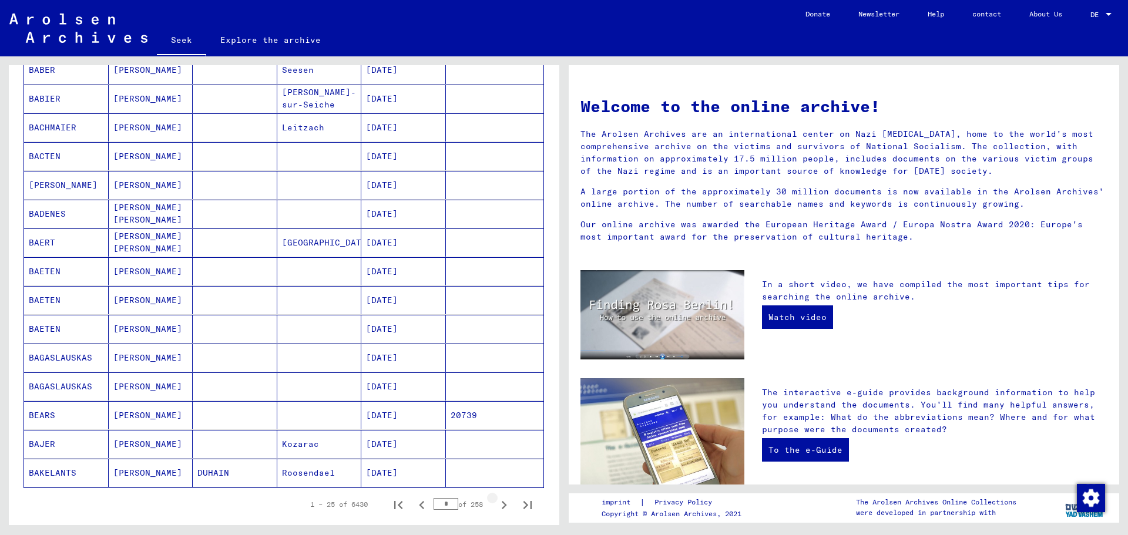
click at [502, 505] on icon "Next page" at bounding box center [504, 505] width 5 height 8
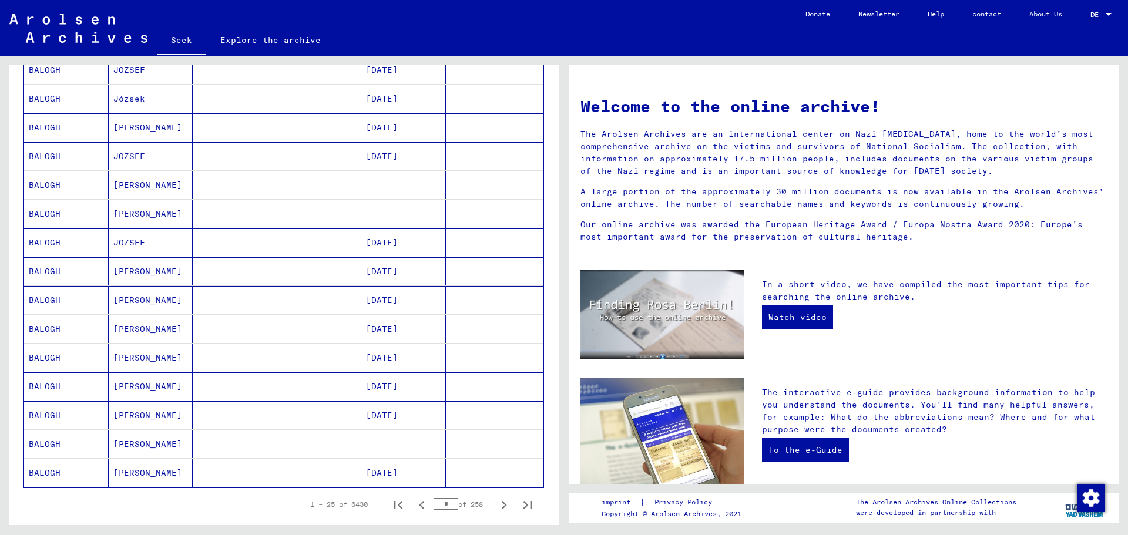
click at [502, 505] on icon "Next page" at bounding box center [504, 505] width 5 height 8
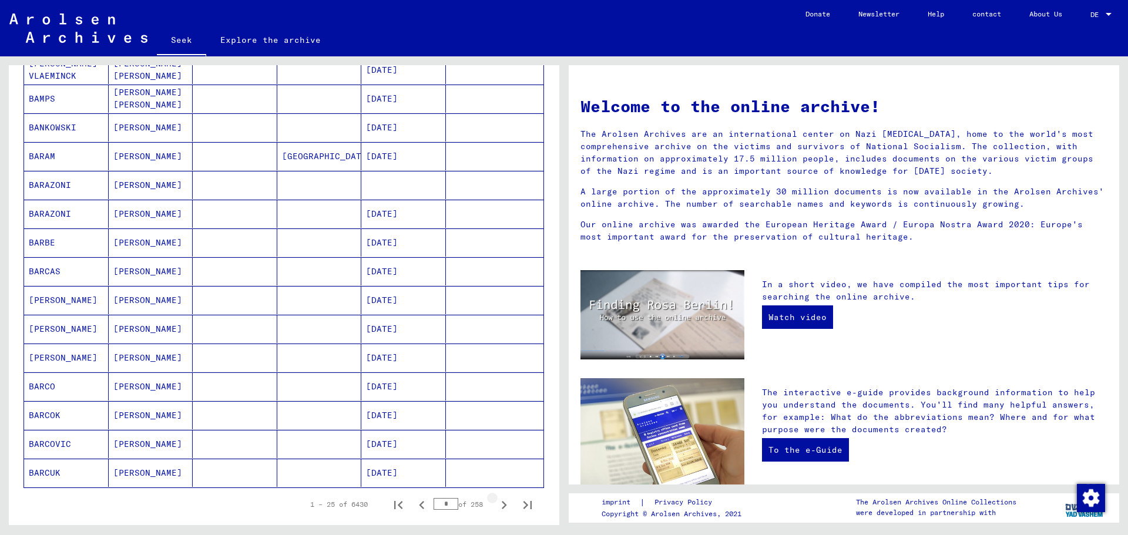
click at [502, 505] on icon "Next page" at bounding box center [504, 505] width 5 height 8
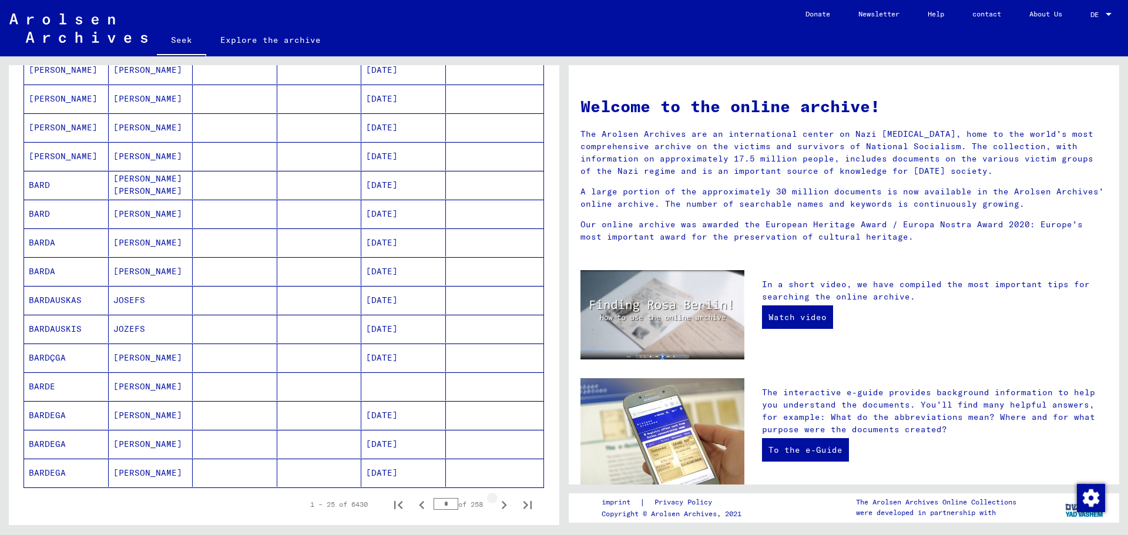
click at [502, 505] on icon "Next page" at bounding box center [504, 505] width 5 height 8
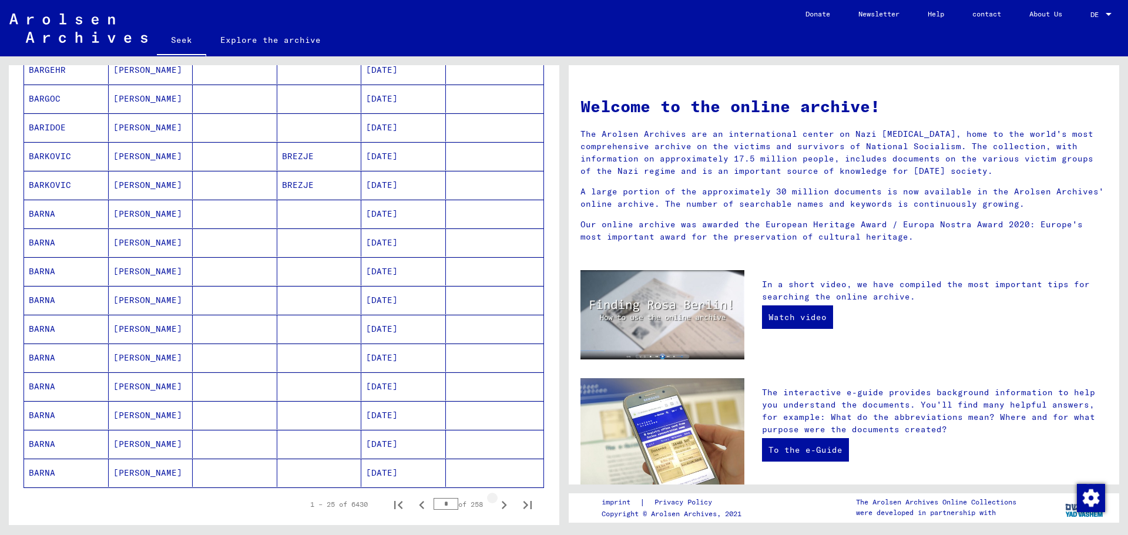
click at [502, 505] on icon "Next page" at bounding box center [504, 505] width 5 height 8
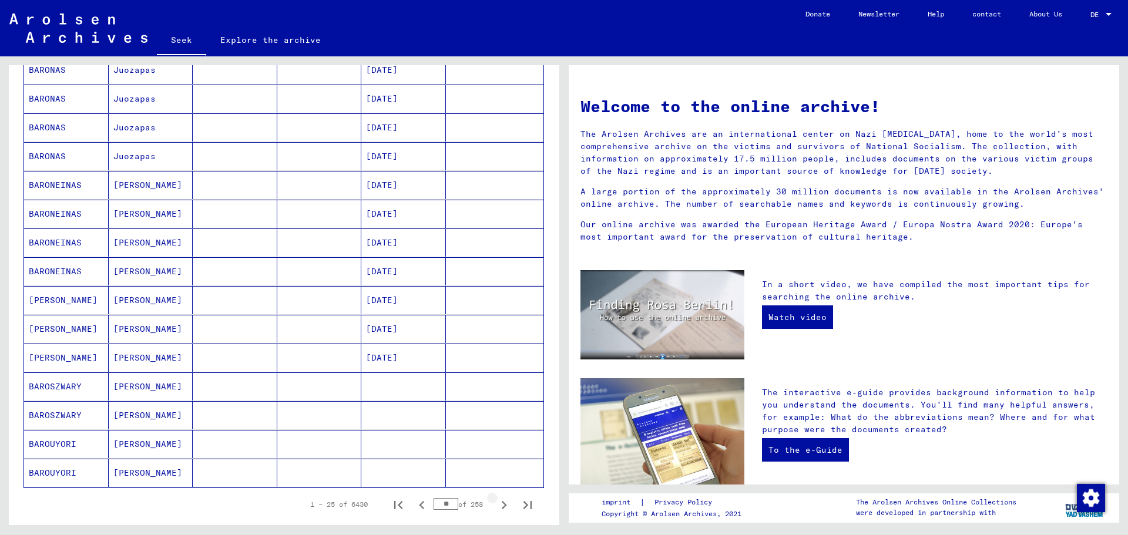
click at [502, 505] on icon "Next page" at bounding box center [504, 505] width 5 height 8
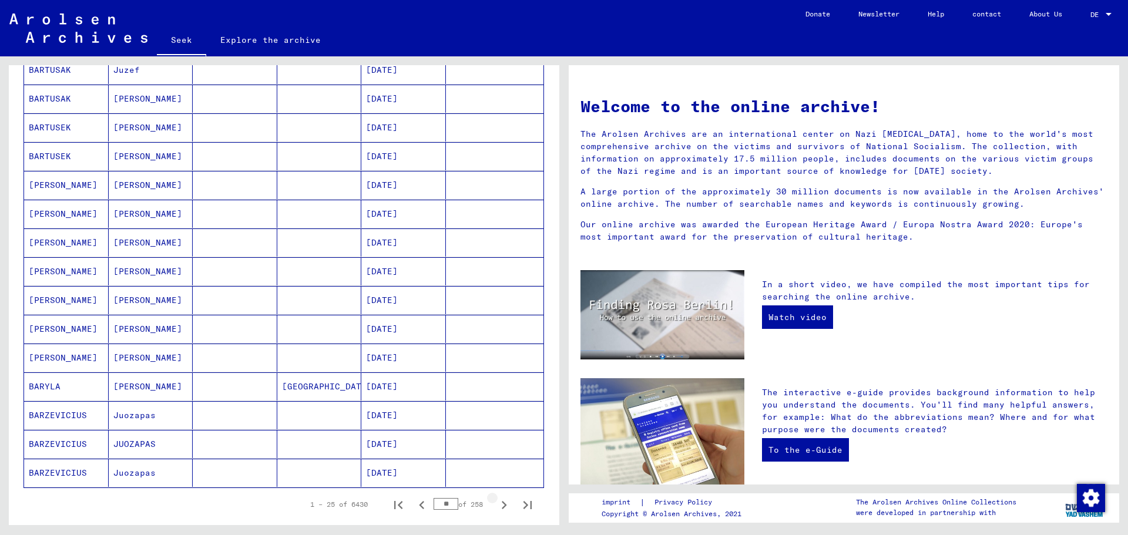
click at [502, 505] on icon "Next page" at bounding box center [504, 505] width 5 height 8
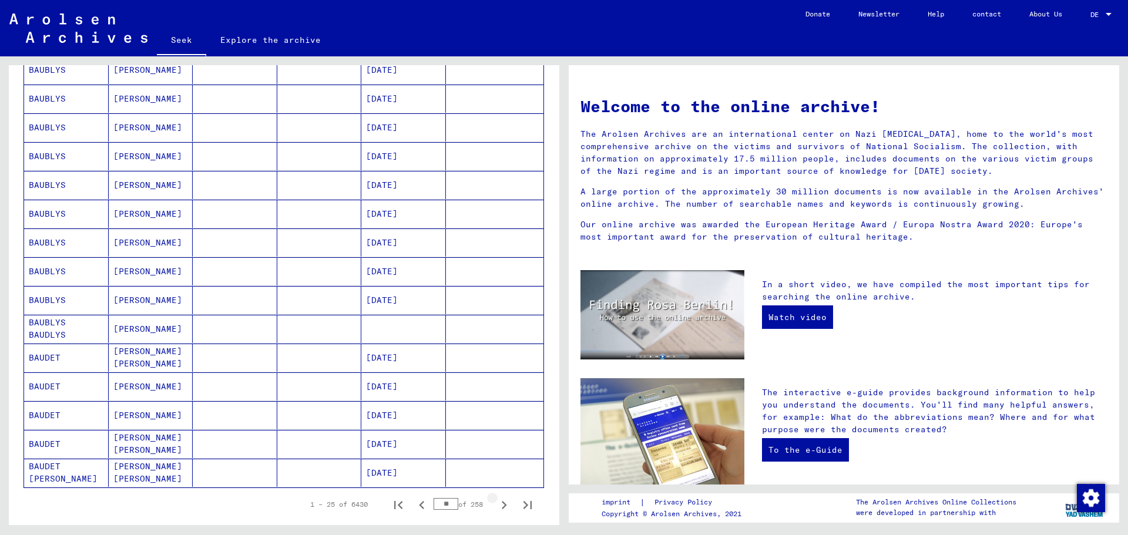
click at [502, 505] on icon "Next page" at bounding box center [504, 505] width 5 height 8
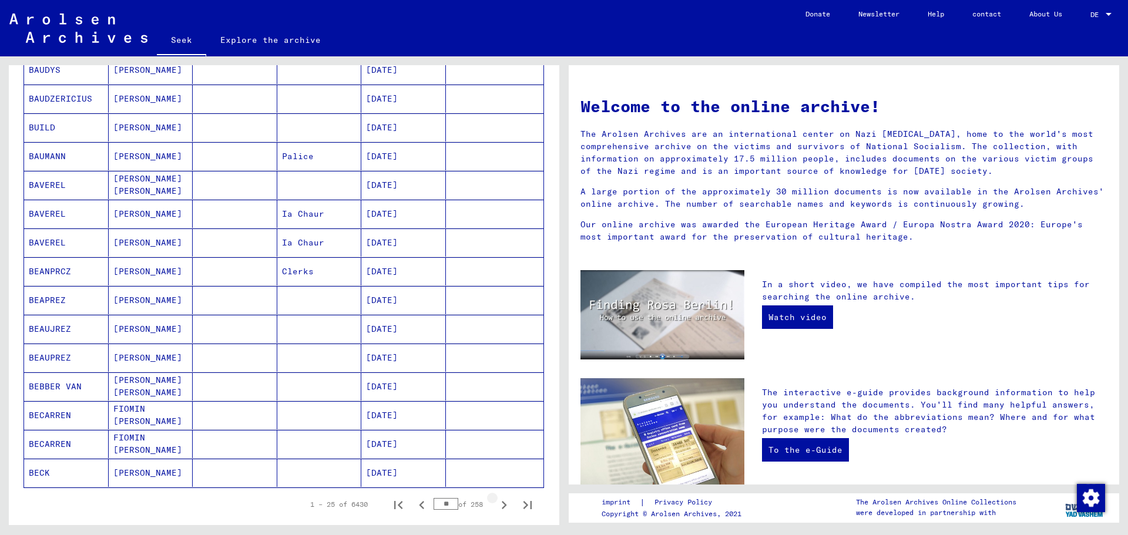
click at [502, 505] on icon "Next page" at bounding box center [504, 505] width 5 height 8
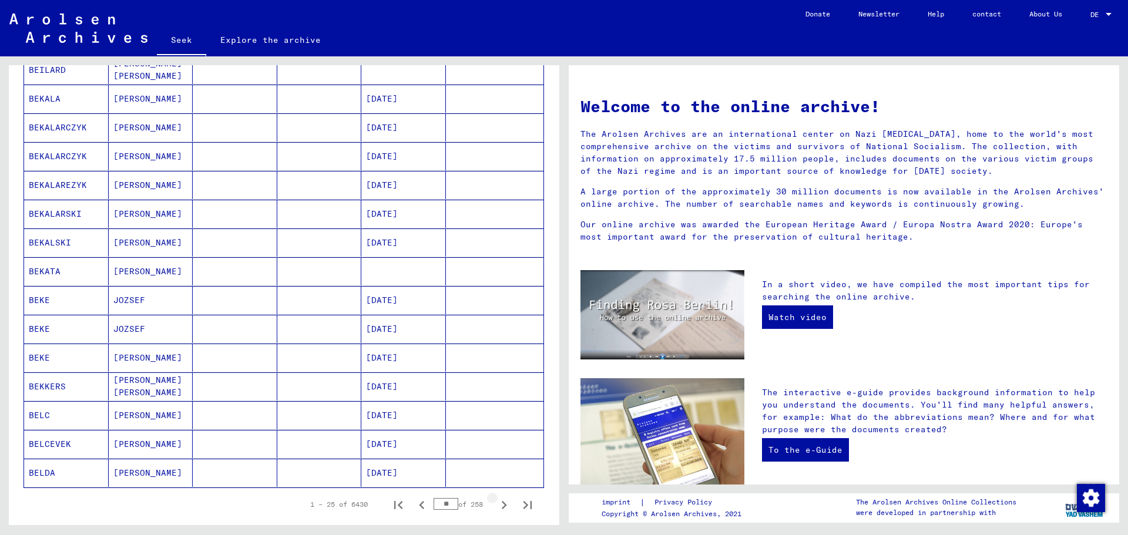
click at [497, 506] on icon "Next page" at bounding box center [504, 505] width 16 height 16
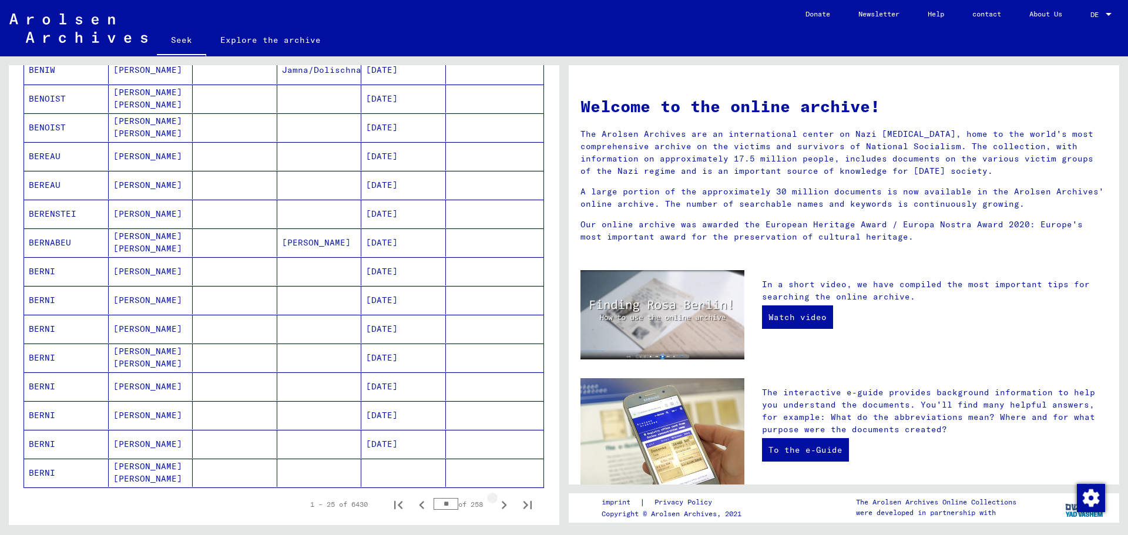
click at [497, 506] on icon "Next page" at bounding box center [504, 505] width 16 height 16
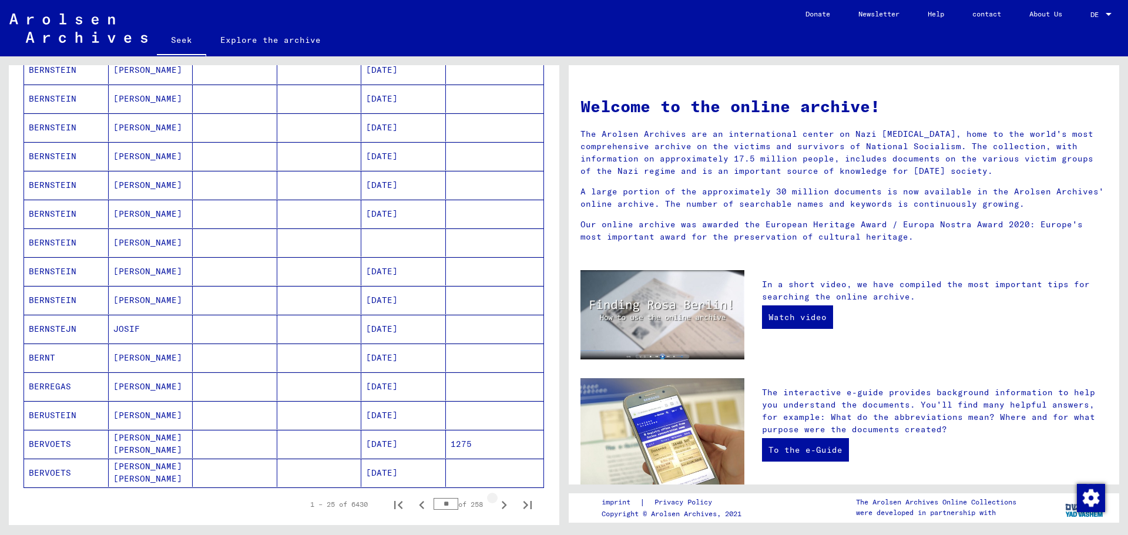
click at [497, 506] on icon "Next page" at bounding box center [504, 505] width 16 height 16
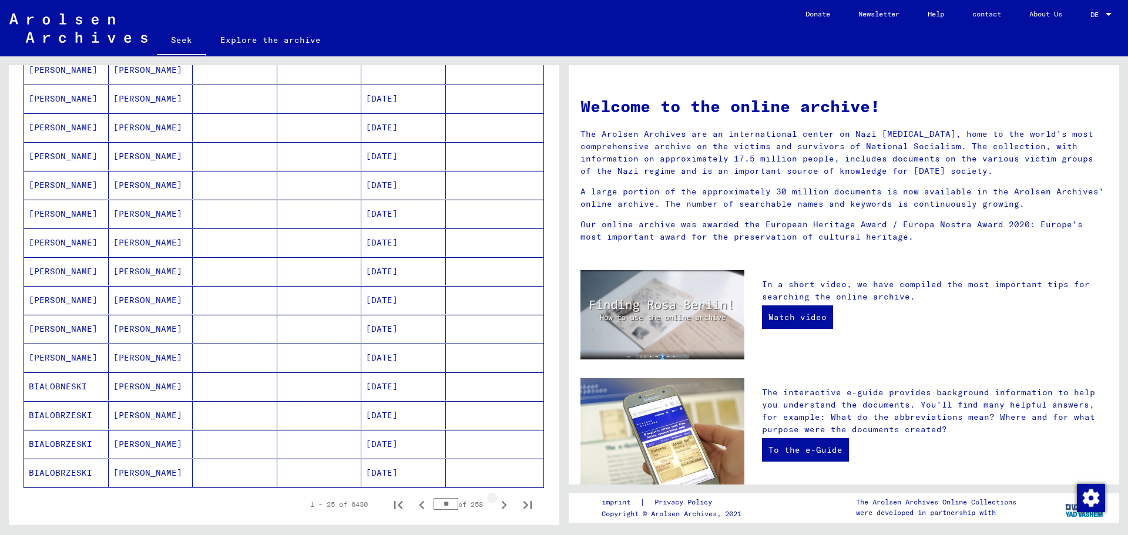
click at [497, 506] on icon "Next page" at bounding box center [504, 505] width 16 height 16
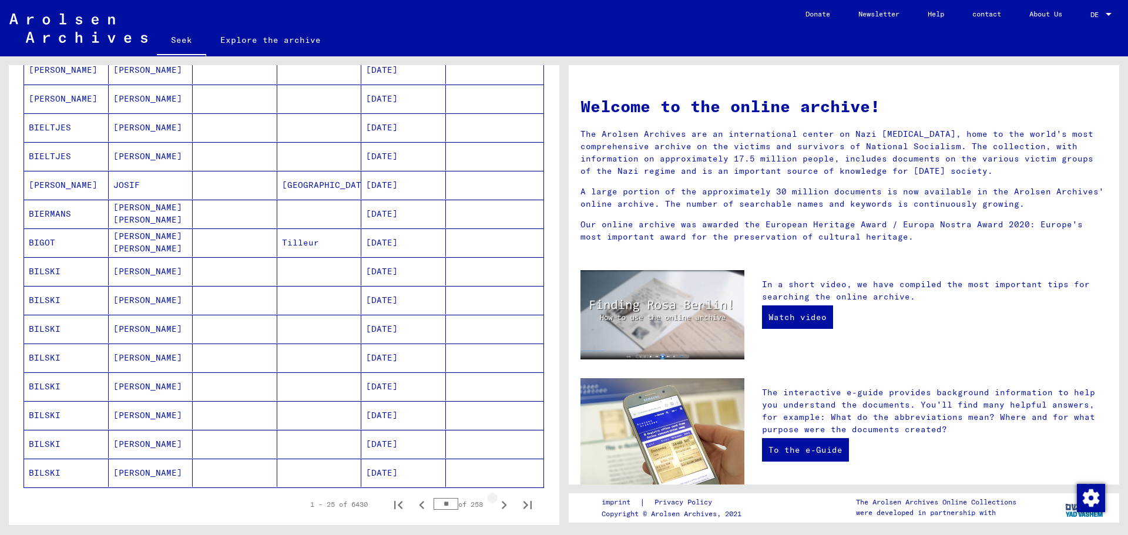
click at [497, 506] on icon "Next page" at bounding box center [504, 505] width 16 height 16
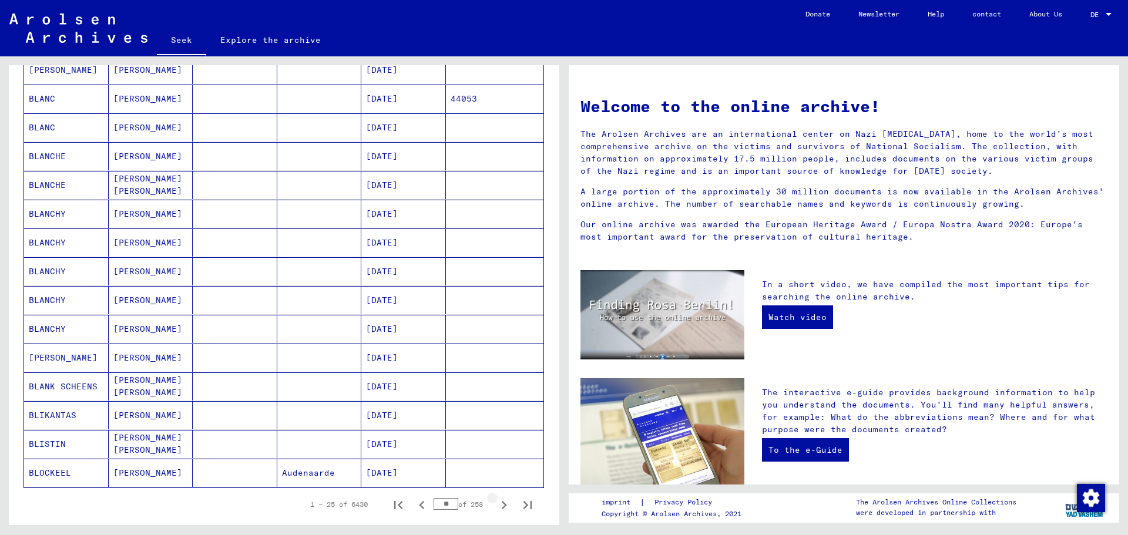
click at [497, 506] on icon "Next page" at bounding box center [504, 505] width 16 height 16
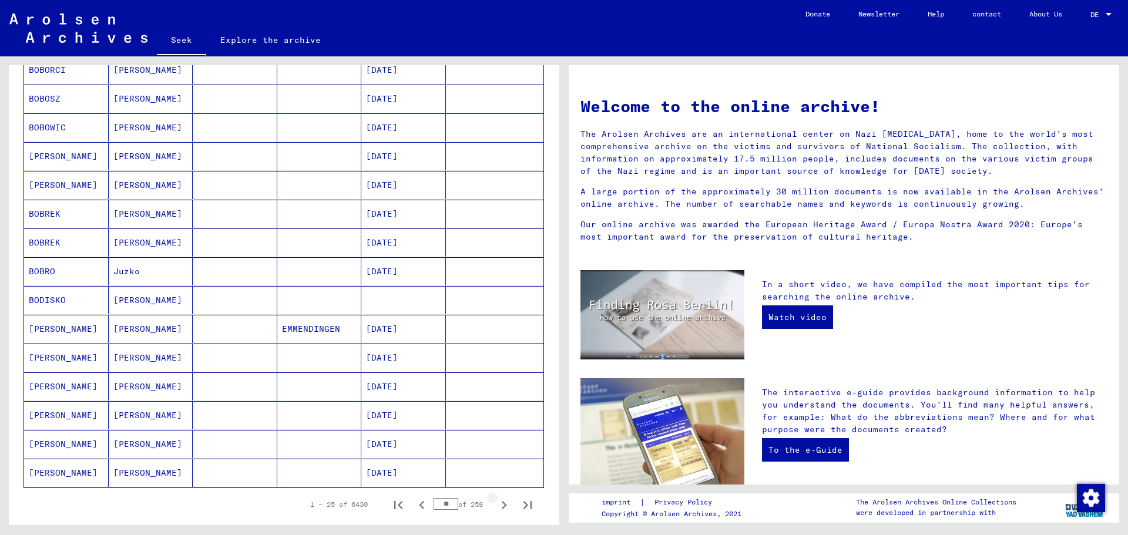
click at [497, 507] on icon "Next page" at bounding box center [504, 505] width 16 height 16
type input "**"
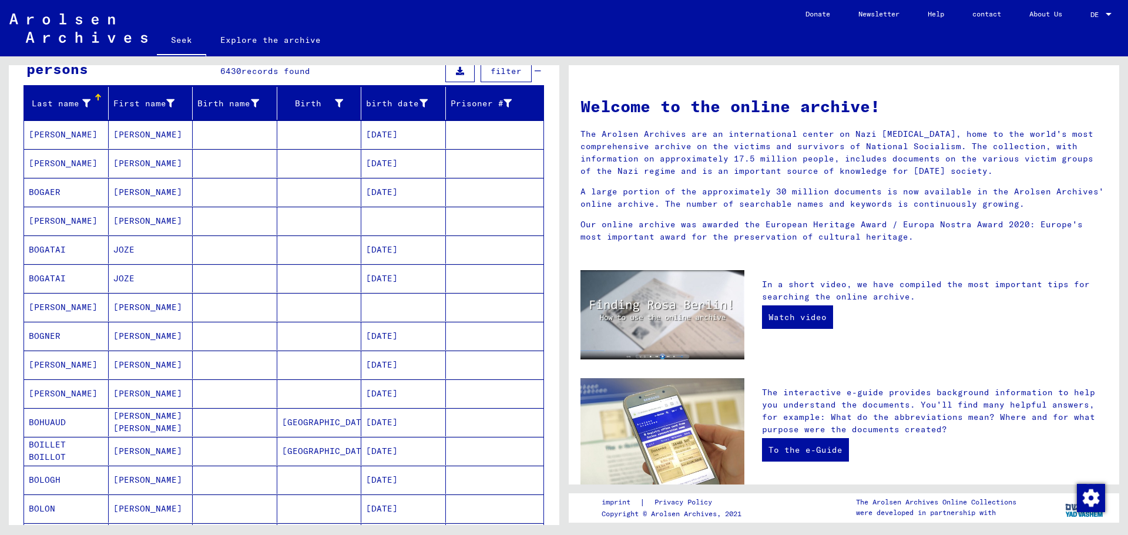
scroll to position [0, 0]
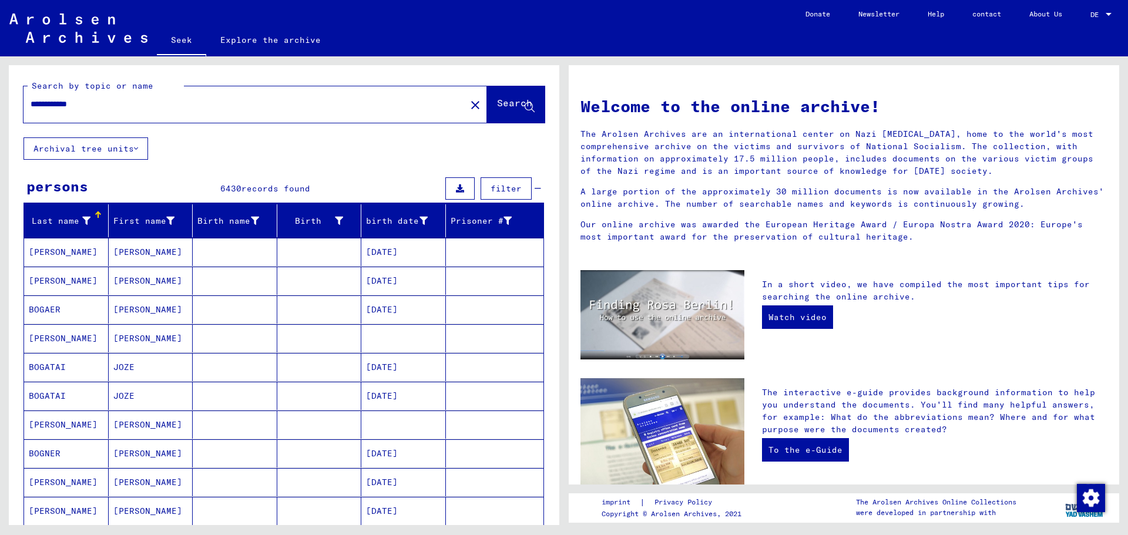
drag, startPoint x: 61, startPoint y: 106, endPoint x: 10, endPoint y: 108, distance: 51.1
click at [10, 108] on div "**********" at bounding box center [284, 101] width 550 height 72
click at [497, 103] on font "Search" at bounding box center [514, 103] width 35 height 12
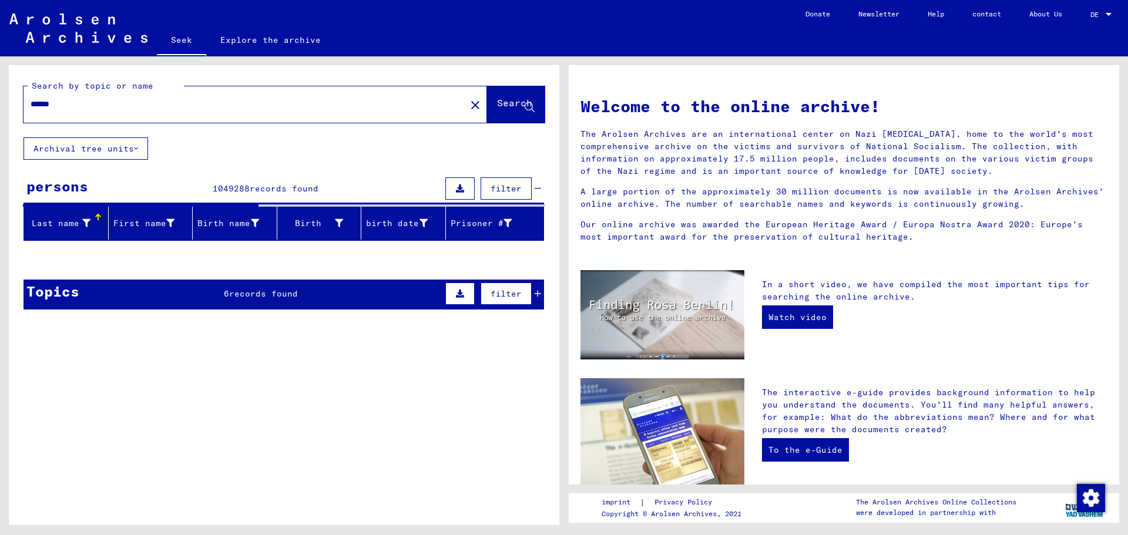
click at [52, 224] on font "Last name" at bounding box center [56, 223] width 48 height 11
click at [103, 217] on div "Last name" at bounding box center [68, 223] width 79 height 19
click at [32, 102] on input "******" at bounding box center [241, 104] width 421 height 12
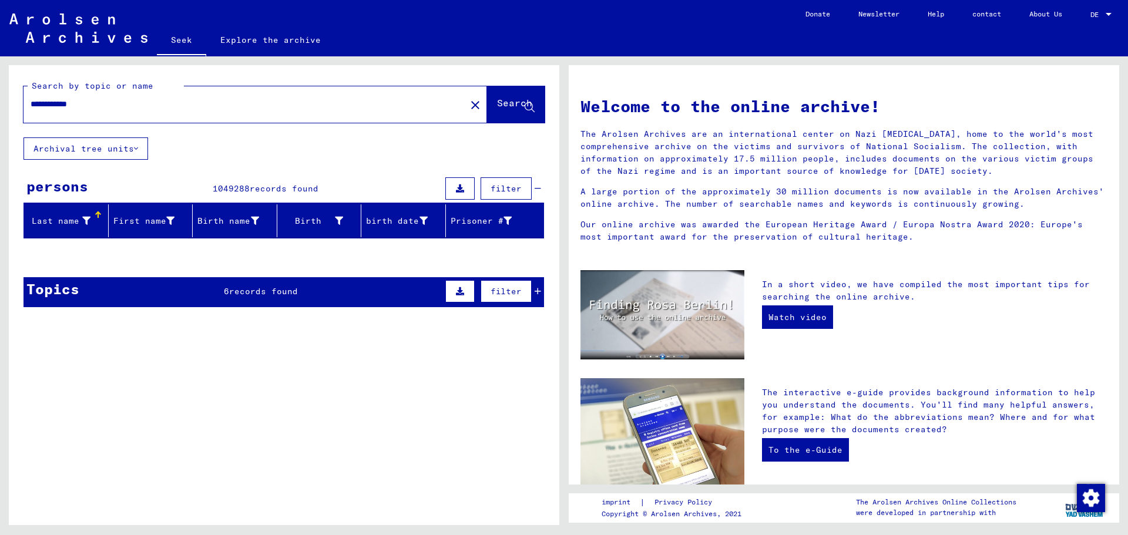
type input "**********"
click at [506, 99] on font "Search" at bounding box center [514, 103] width 35 height 12
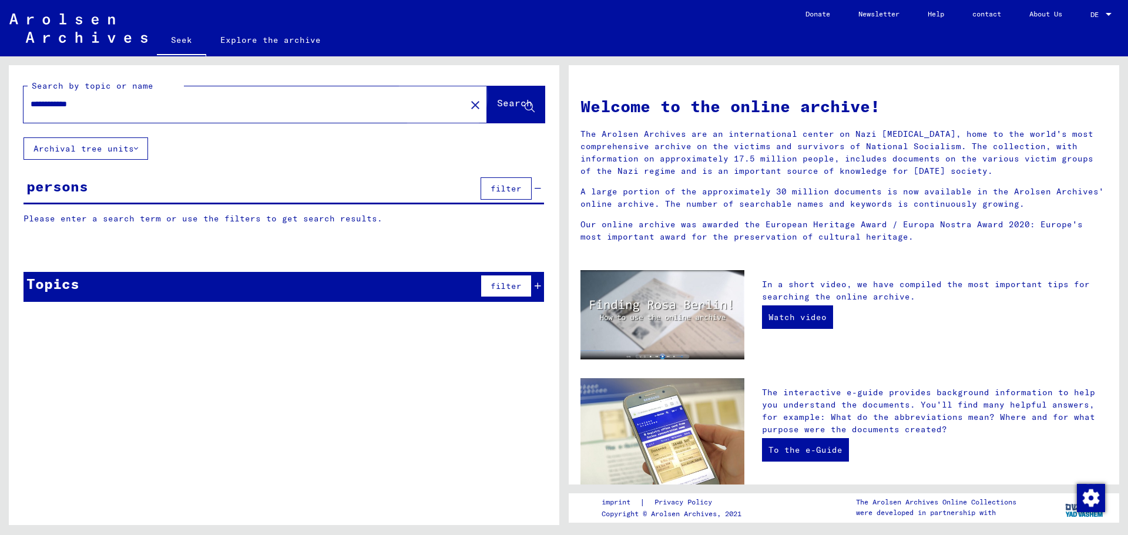
click at [497, 110] on span "Search" at bounding box center [514, 105] width 35 height 12
click at [512, 102] on font "Search" at bounding box center [514, 103] width 35 height 12
click at [127, 146] on font "Archival tree units" at bounding box center [83, 148] width 100 height 11
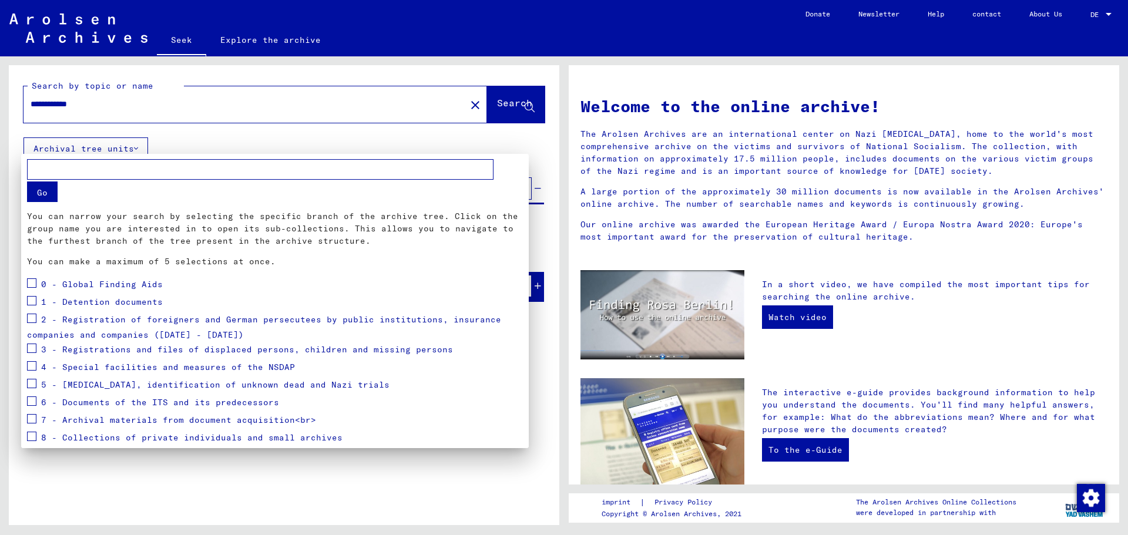
click at [33, 301] on span at bounding box center [31, 300] width 9 height 9
click at [36, 319] on div "2 - Registration of foreigners and German persecutees by public institutions, i…" at bounding box center [275, 326] width 496 height 30
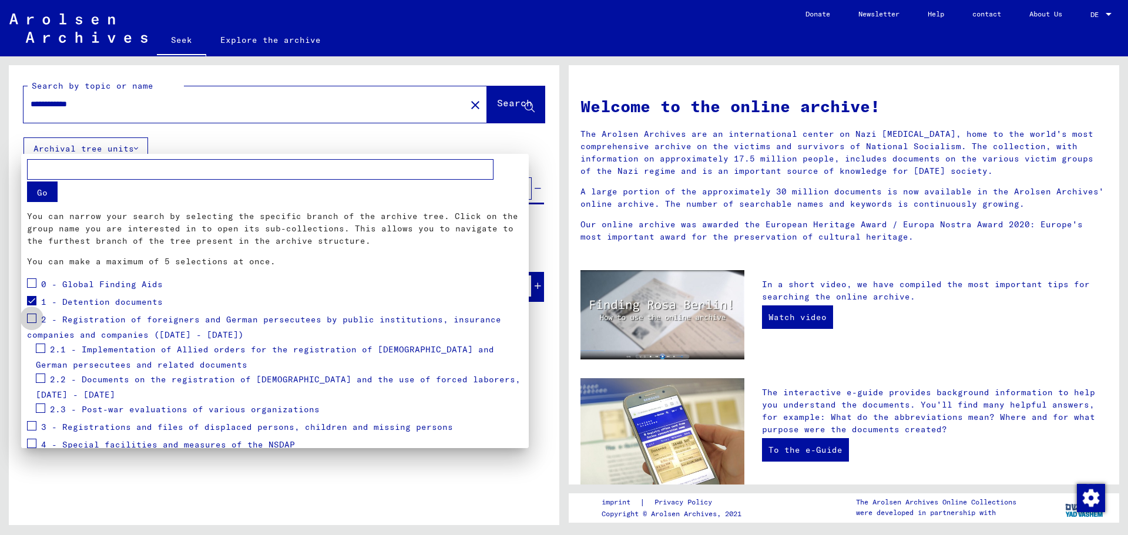
click at [35, 317] on span at bounding box center [31, 318] width 9 height 9
click at [42, 377] on span at bounding box center [40, 378] width 9 height 9
click at [31, 429] on span at bounding box center [31, 425] width 9 height 9
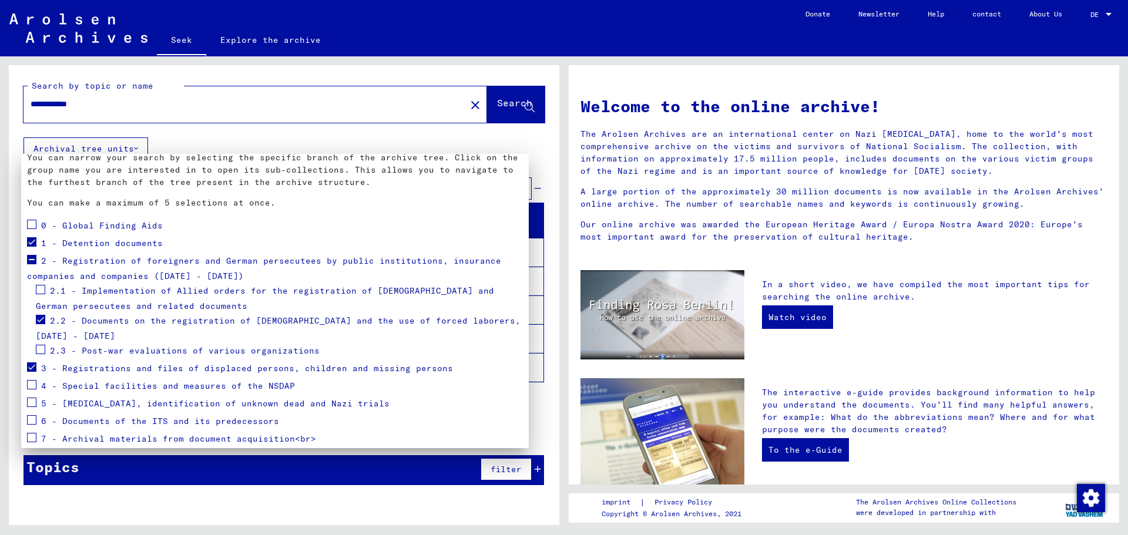
scroll to position [113, 0]
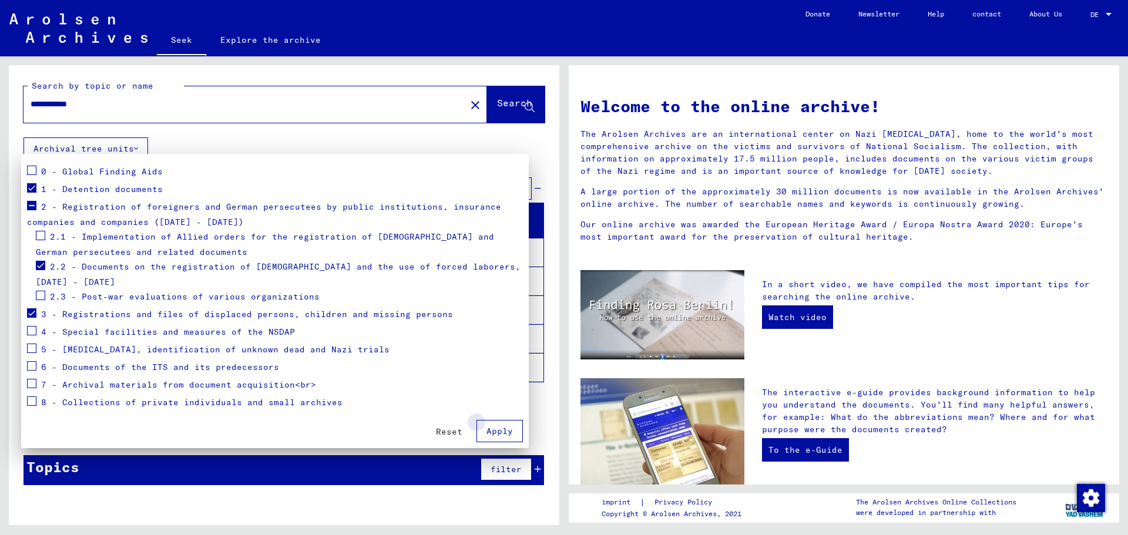
click at [503, 428] on font "Apply" at bounding box center [499, 431] width 26 height 11
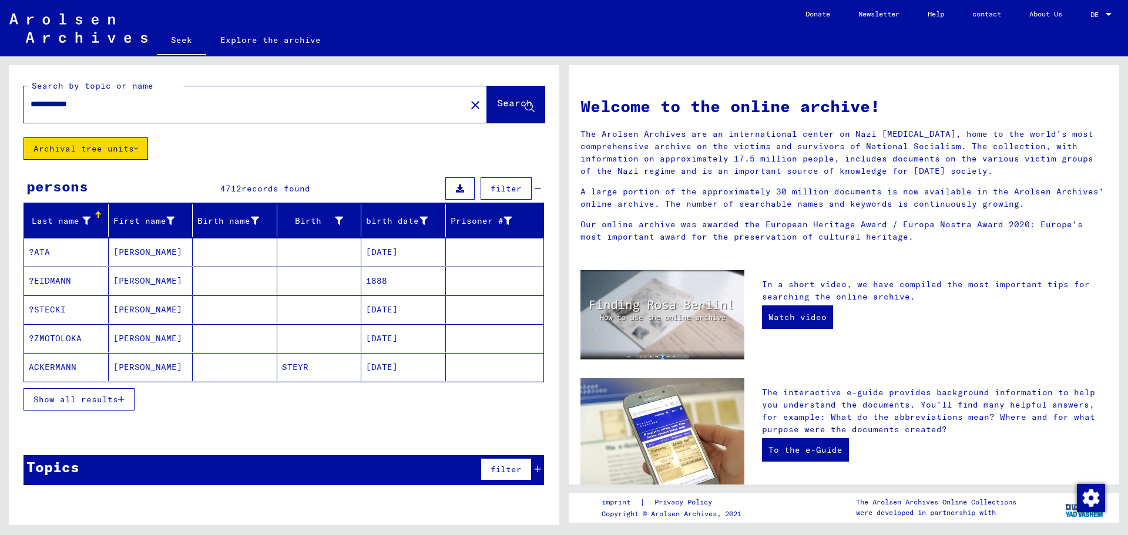
click at [118, 401] on icon "button" at bounding box center [121, 399] width 6 height 8
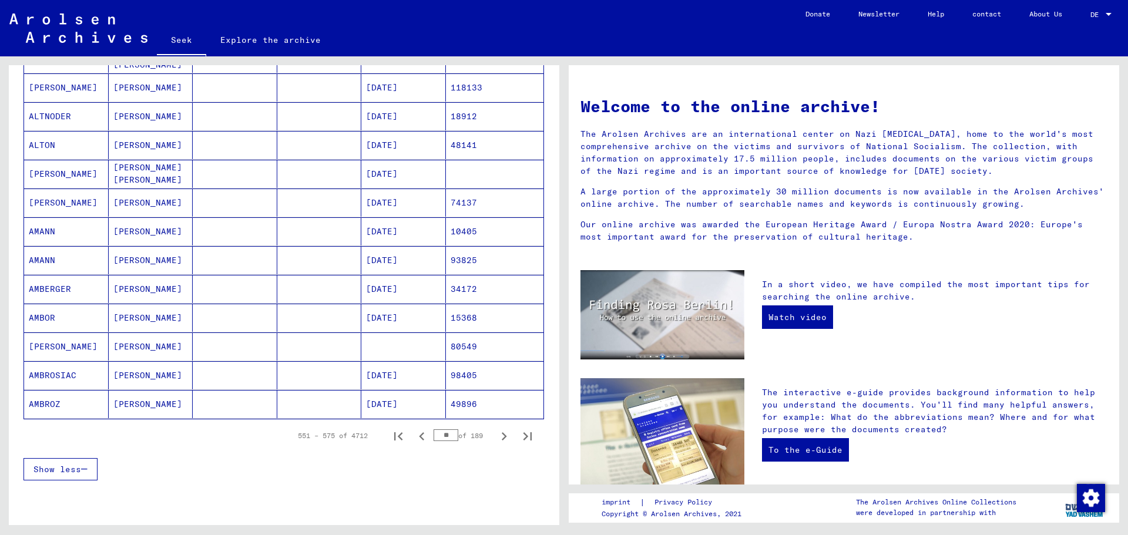
scroll to position [582, 0]
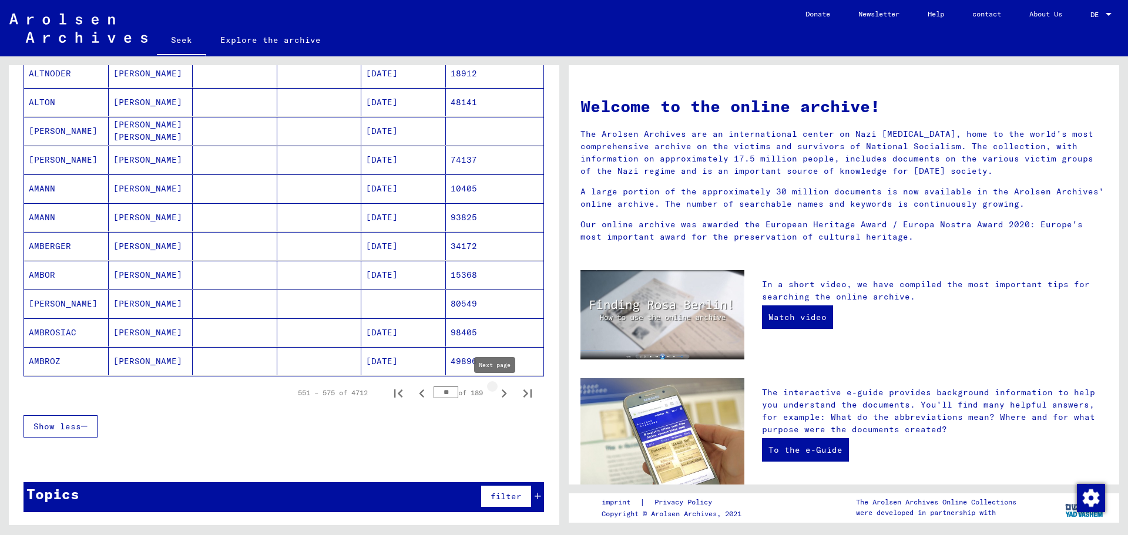
click at [496, 390] on icon "Next page" at bounding box center [504, 393] width 16 height 16
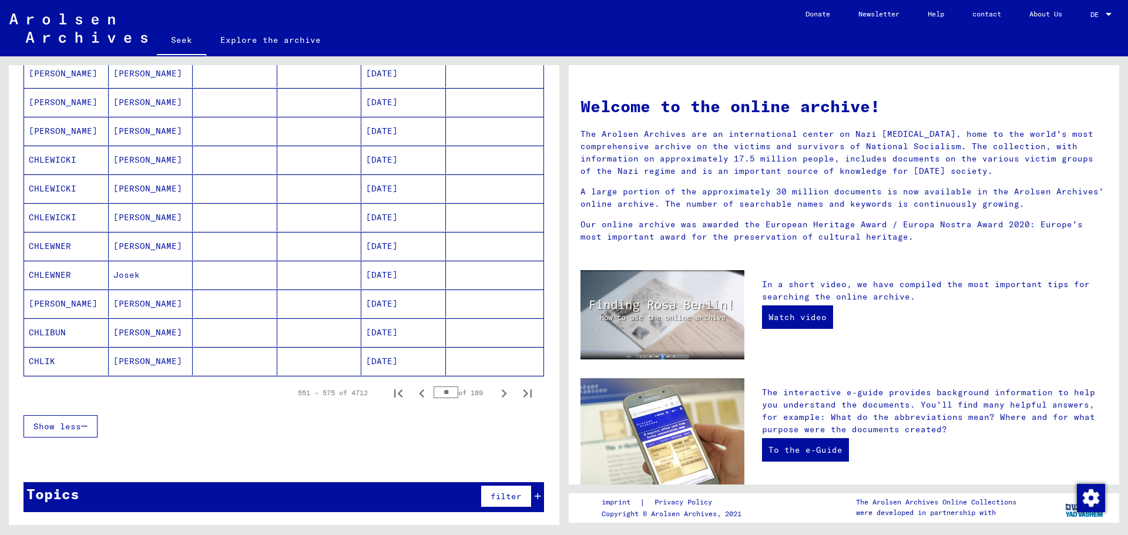
click at [496, 392] on icon "Next page" at bounding box center [504, 393] width 16 height 16
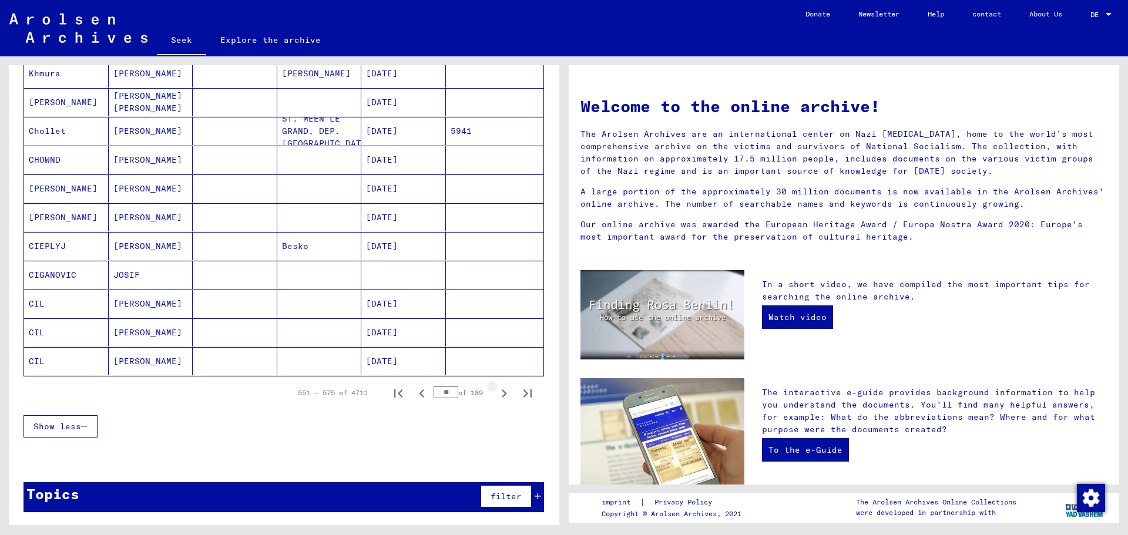
click at [496, 392] on icon "Next page" at bounding box center [504, 393] width 16 height 16
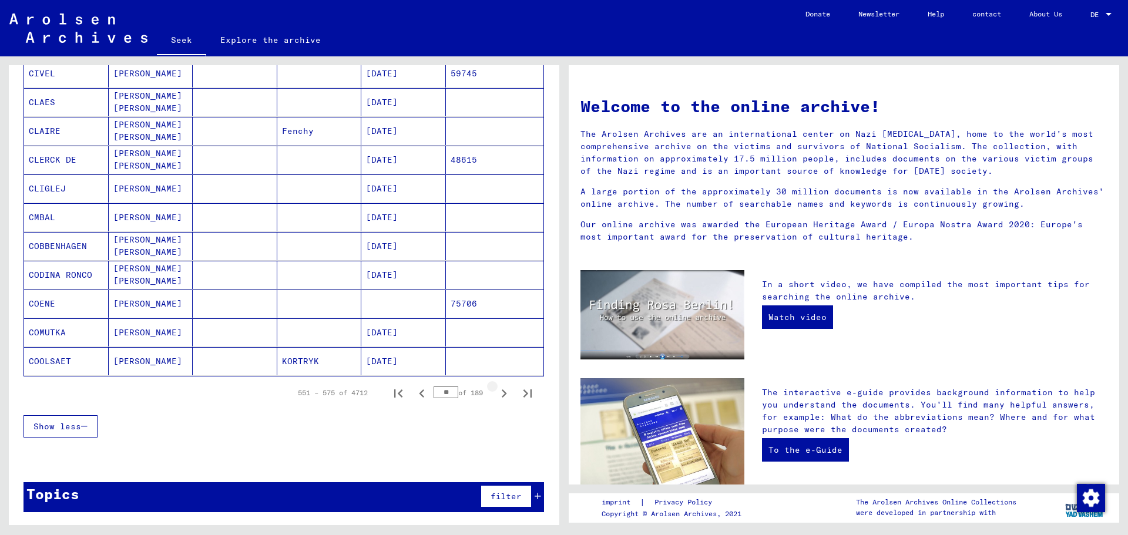
click at [496, 392] on icon "Next page" at bounding box center [504, 393] width 16 height 16
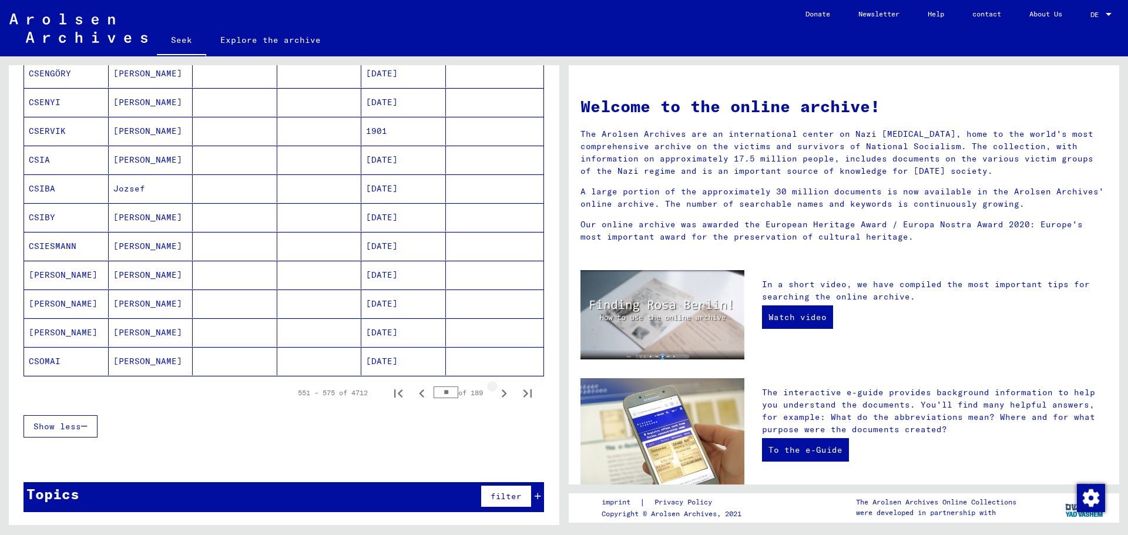
click at [496, 393] on icon "Next page" at bounding box center [504, 393] width 16 height 16
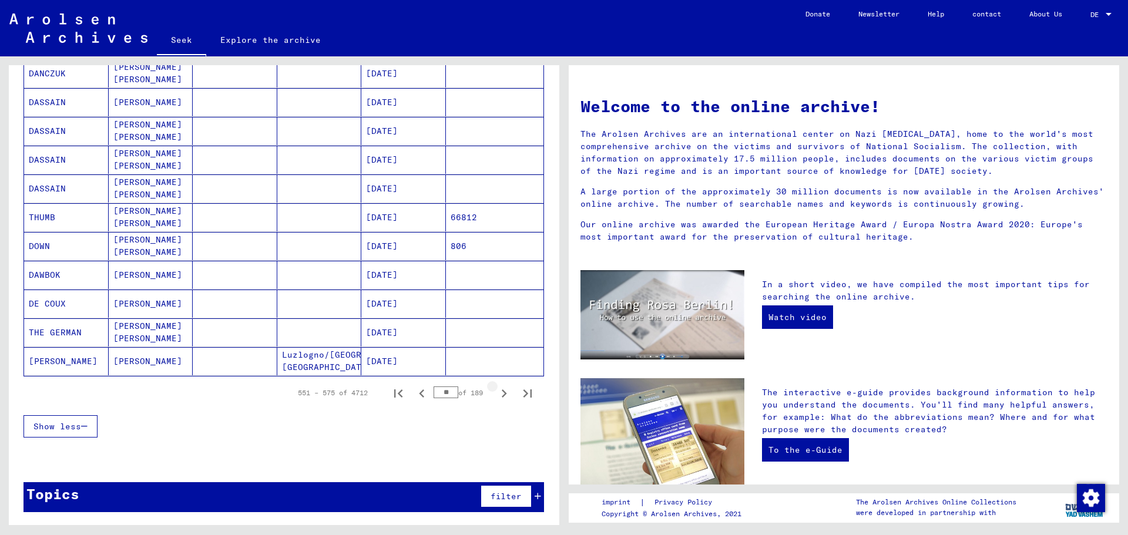
click at [496, 395] on icon "Next page" at bounding box center [504, 393] width 16 height 16
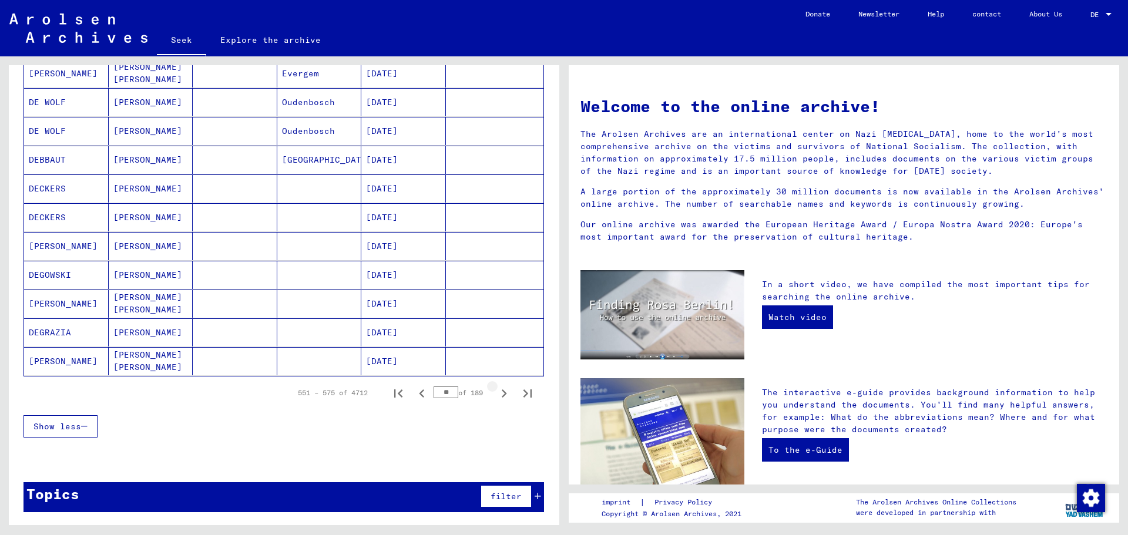
click at [496, 395] on icon "Next page" at bounding box center [504, 393] width 16 height 16
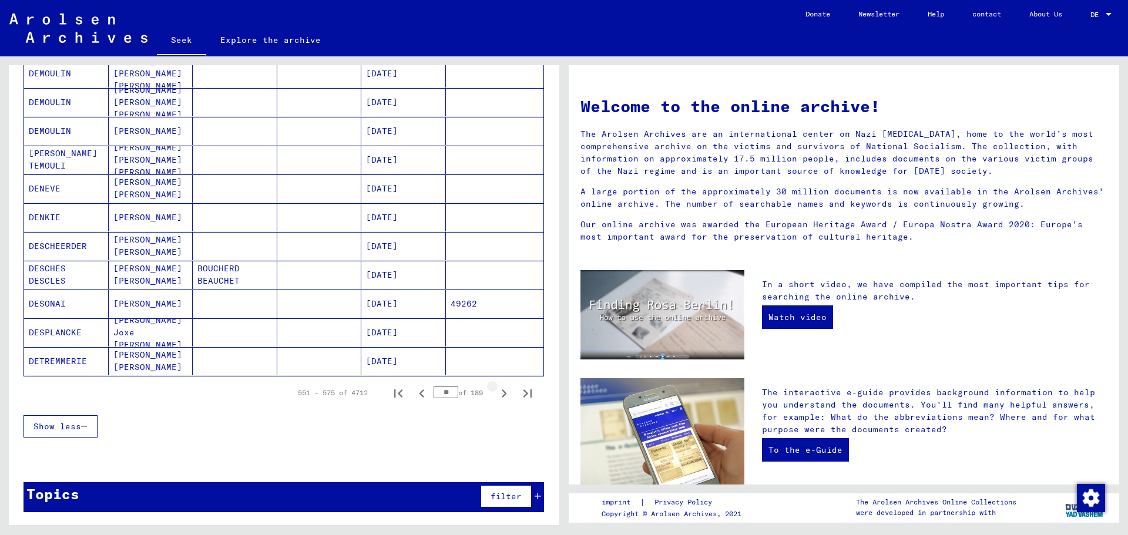
click at [496, 395] on icon "Next page" at bounding box center [504, 393] width 16 height 16
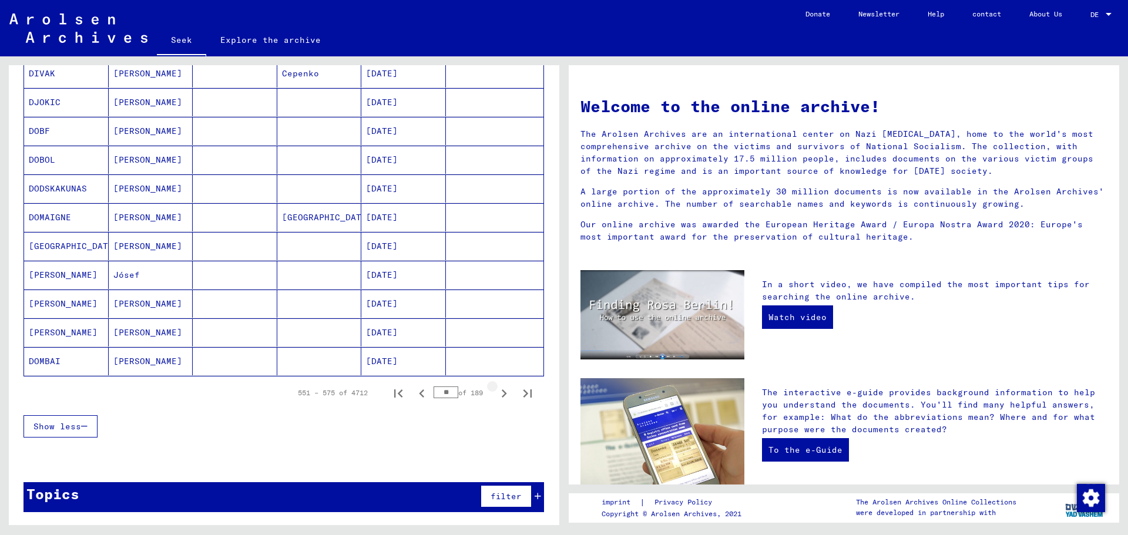
click at [496, 395] on icon "Next page" at bounding box center [504, 393] width 16 height 16
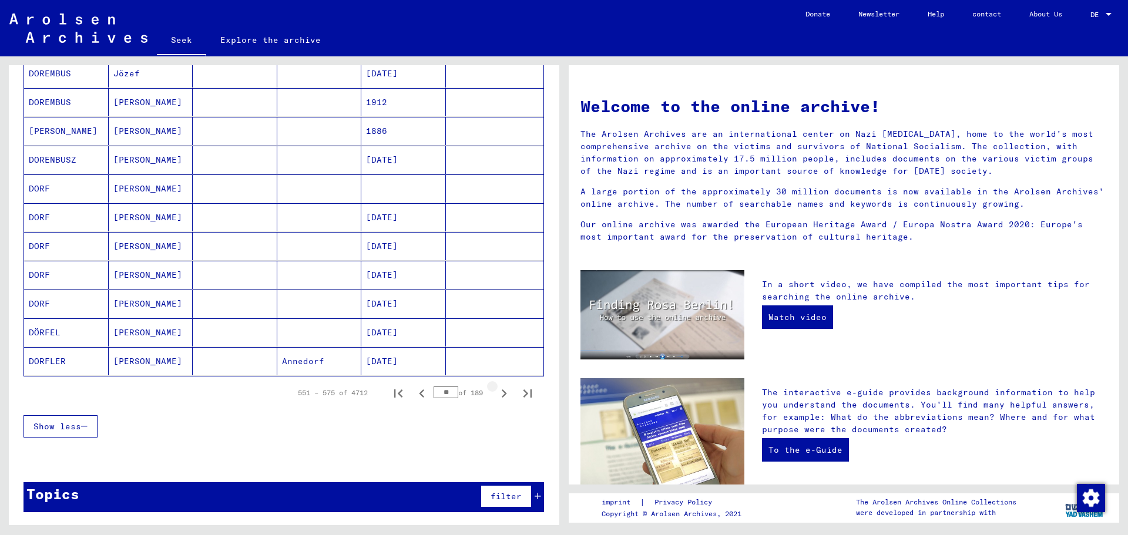
click at [496, 395] on icon "Next page" at bounding box center [504, 393] width 16 height 16
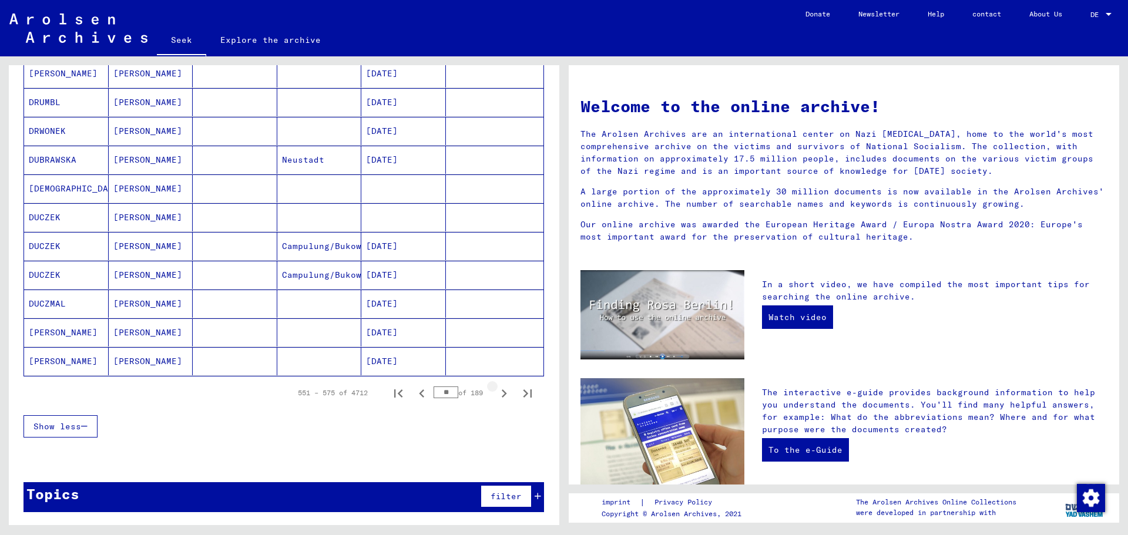
click at [496, 395] on icon "Next page" at bounding box center [504, 393] width 16 height 16
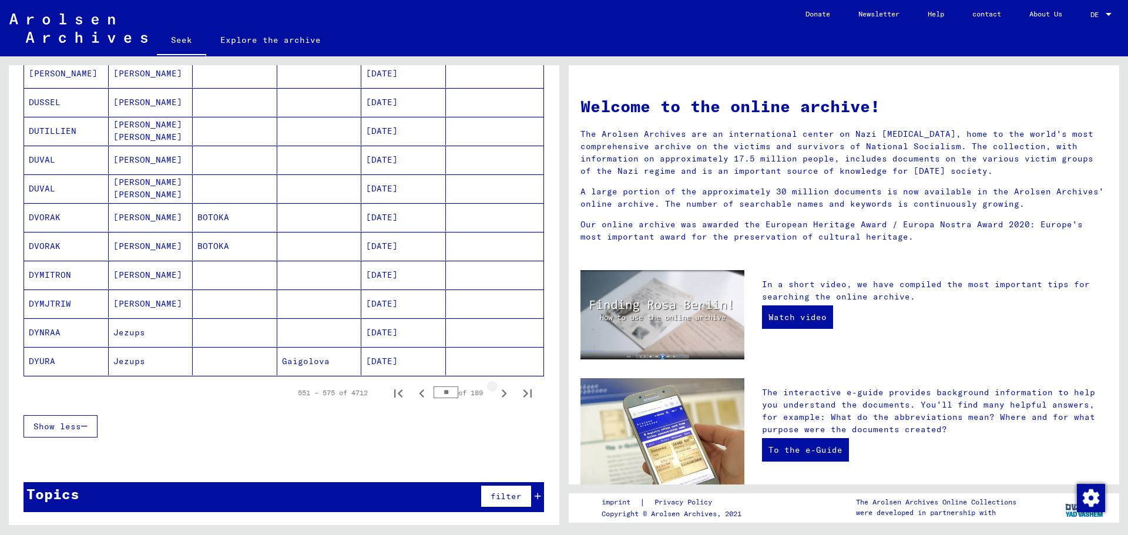
click at [502, 397] on icon "Next page" at bounding box center [504, 393] width 5 height 8
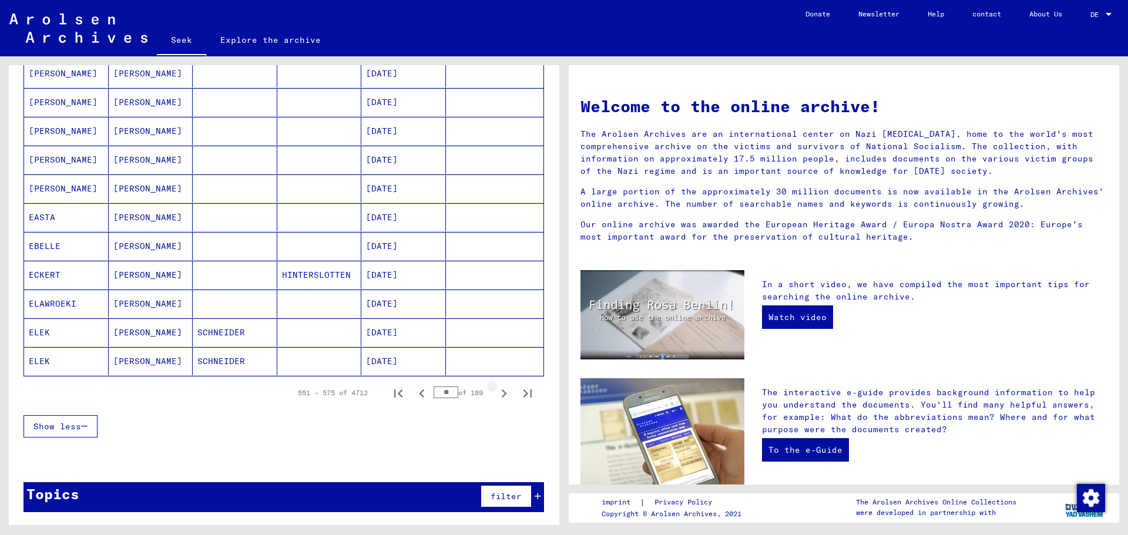
click at [502, 397] on icon "Next page" at bounding box center [504, 393] width 5 height 8
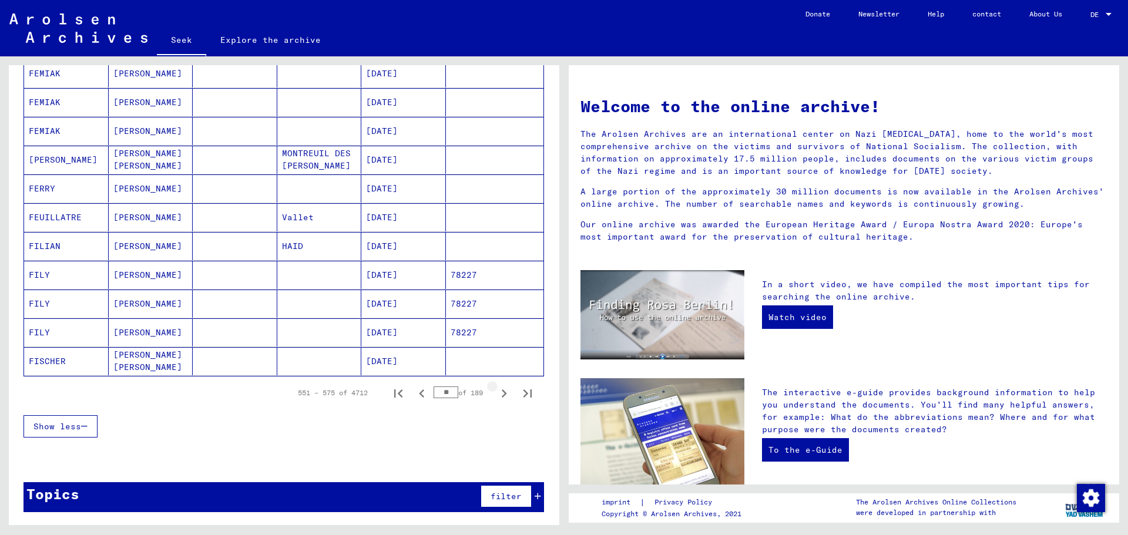
click at [502, 397] on icon "Next page" at bounding box center [504, 393] width 5 height 8
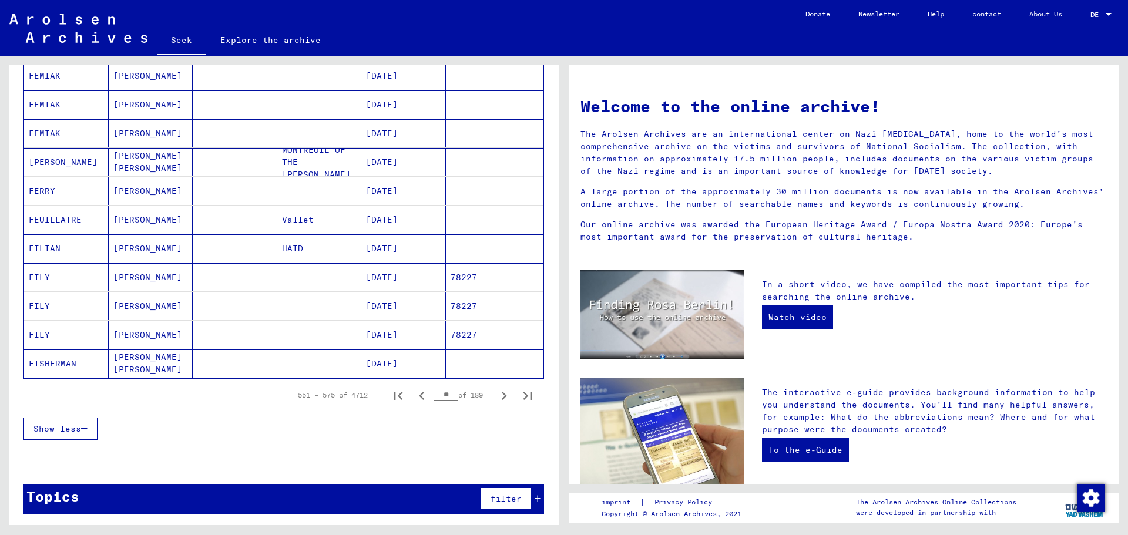
scroll to position [584, 0]
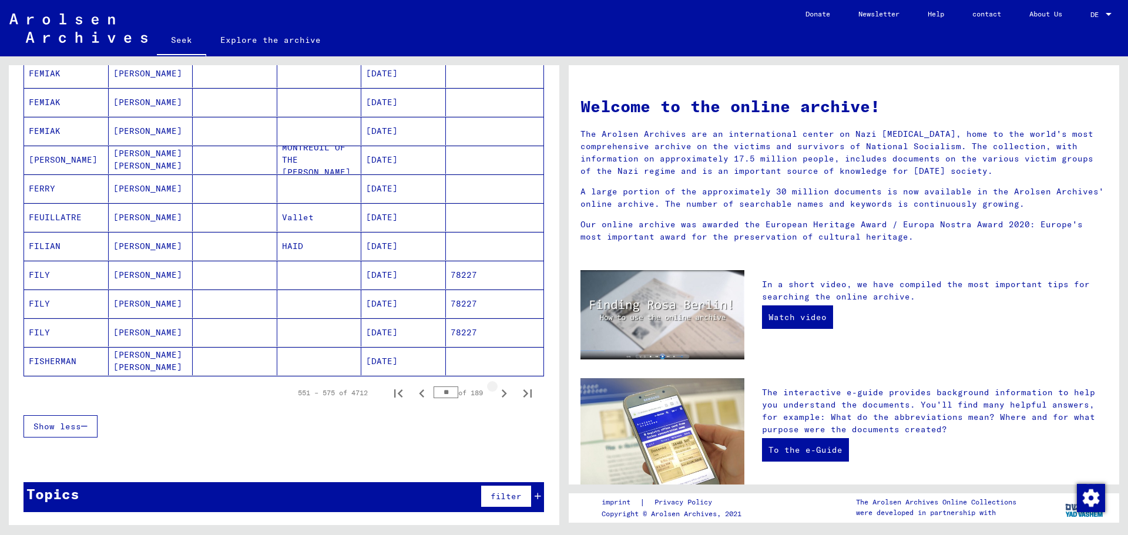
click at [502, 397] on icon "Next page" at bounding box center [504, 393] width 5 height 8
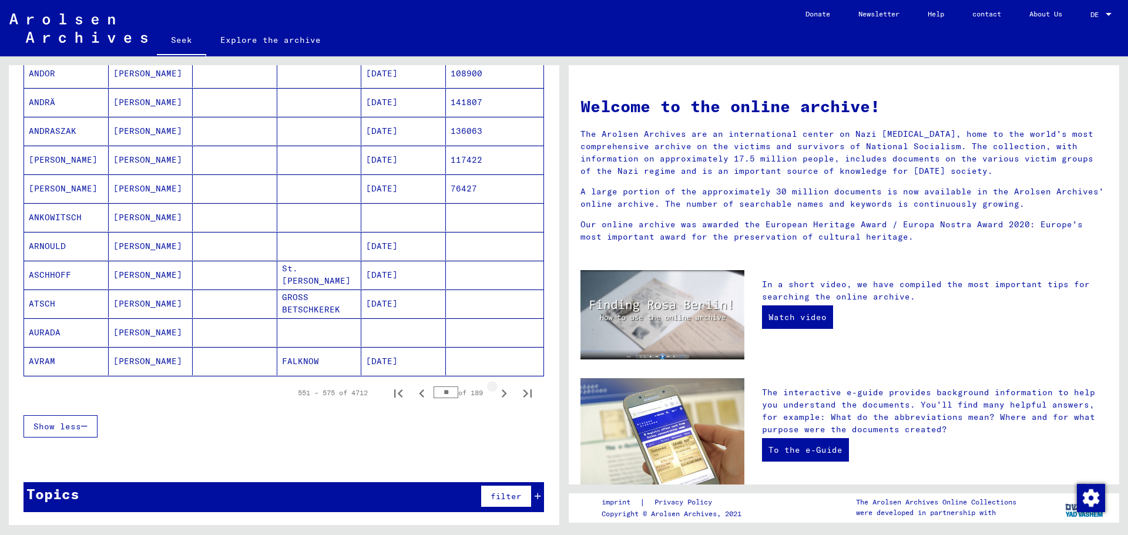
click at [502, 397] on icon "Next page" at bounding box center [504, 393] width 5 height 8
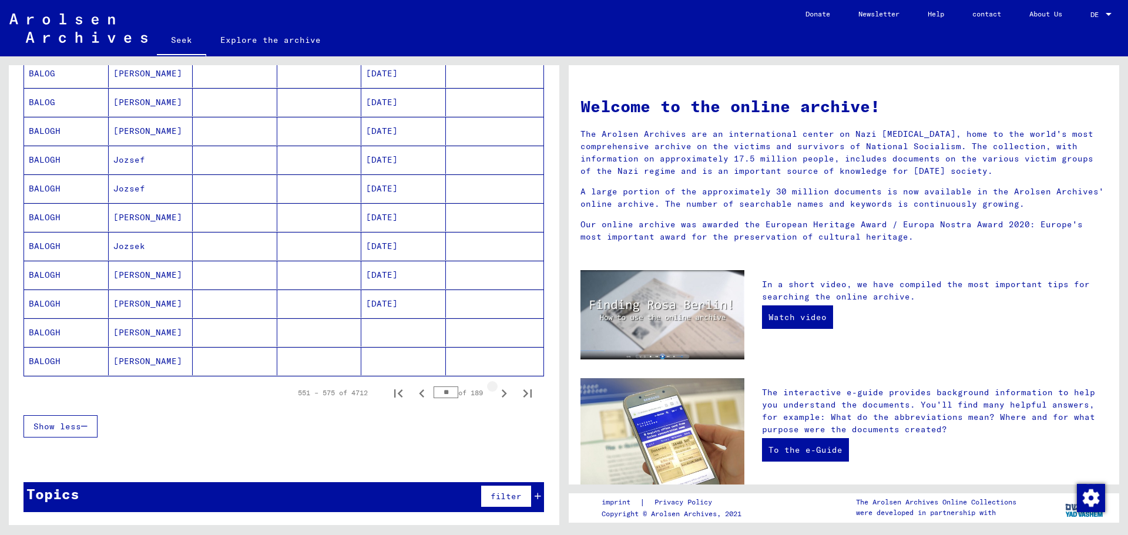
click at [502, 397] on icon "Next page" at bounding box center [504, 393] width 5 height 8
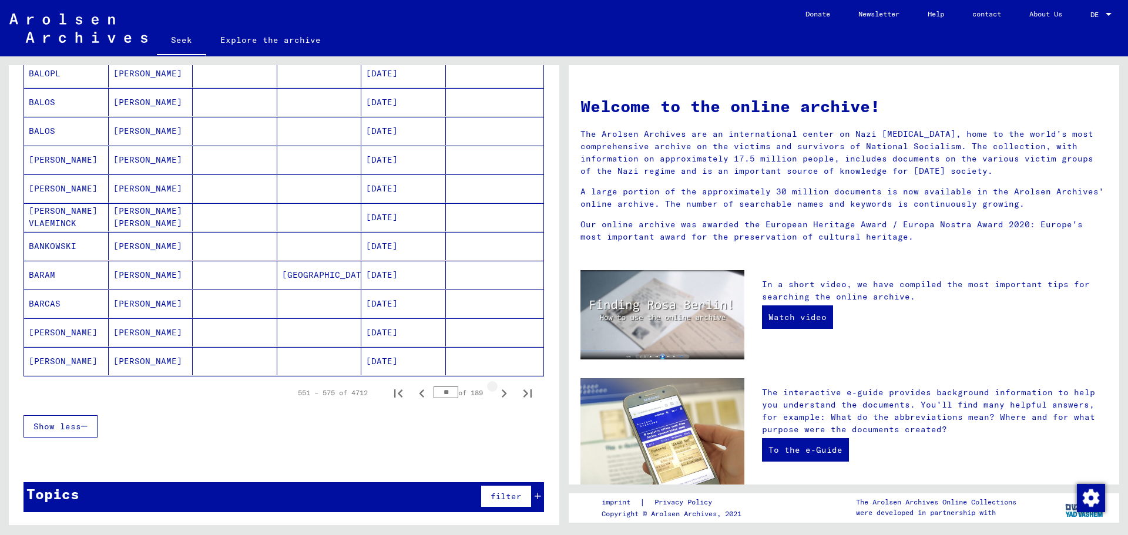
click at [502, 397] on icon "Next page" at bounding box center [504, 393] width 5 height 8
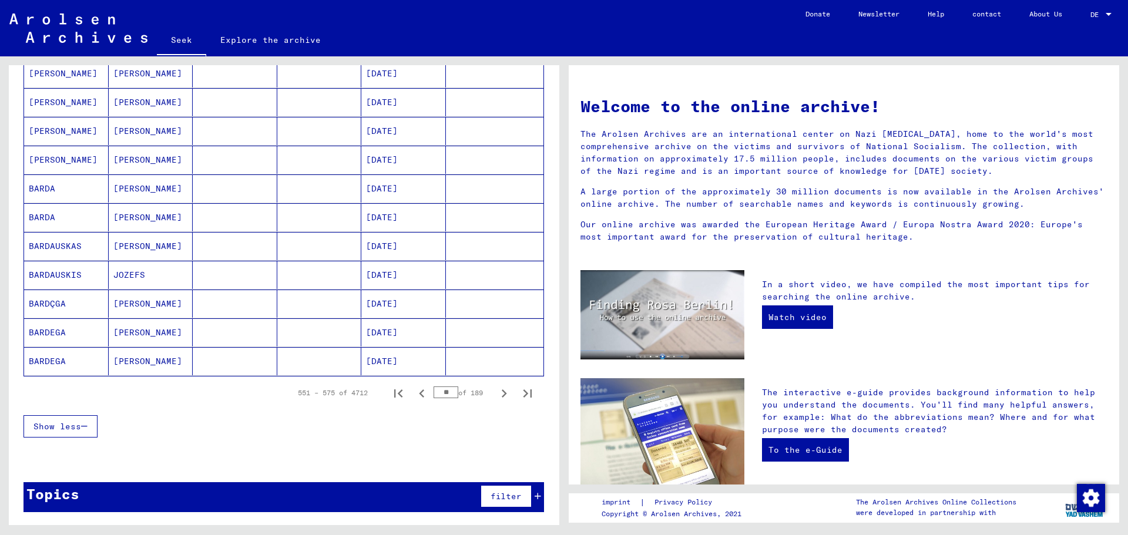
click at [496, 397] on icon "Next page" at bounding box center [504, 393] width 16 height 16
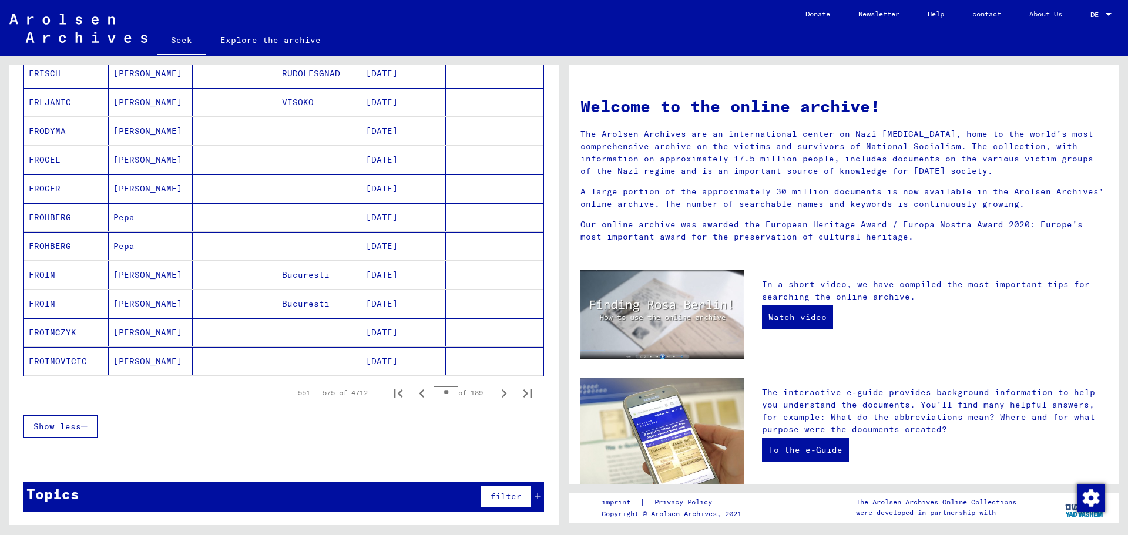
scroll to position [582, 0]
click at [496, 397] on icon "Next page" at bounding box center [504, 393] width 16 height 16
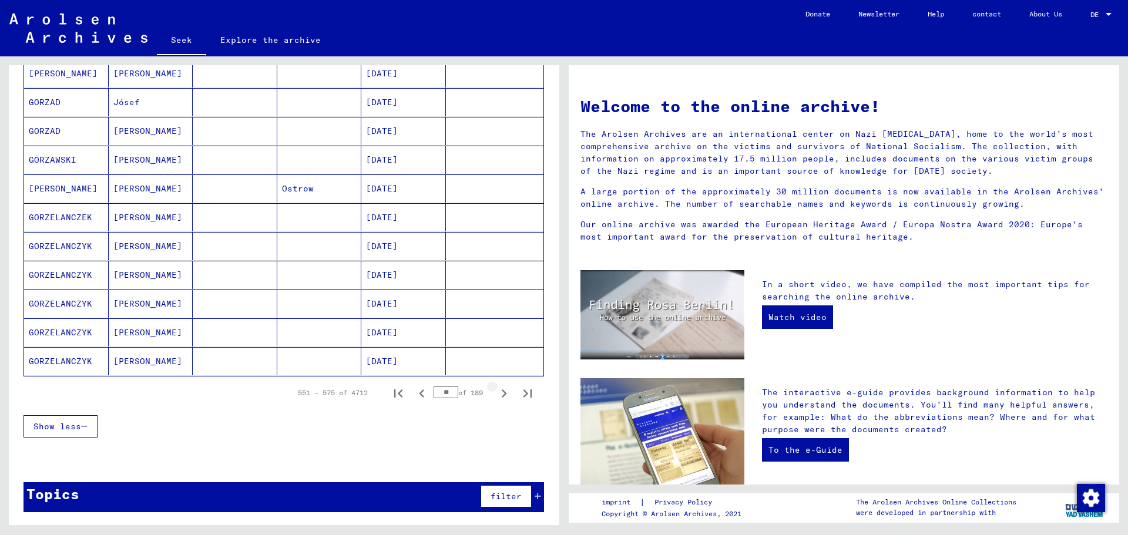
click at [496, 397] on icon "Next page" at bounding box center [504, 393] width 16 height 16
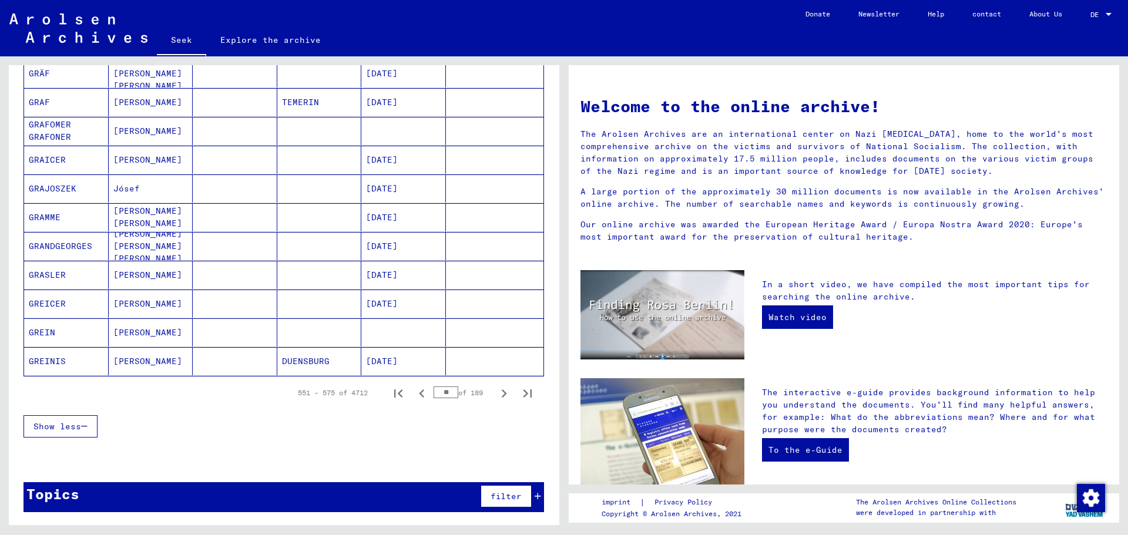
click at [496, 397] on icon "Next page" at bounding box center [504, 393] width 16 height 16
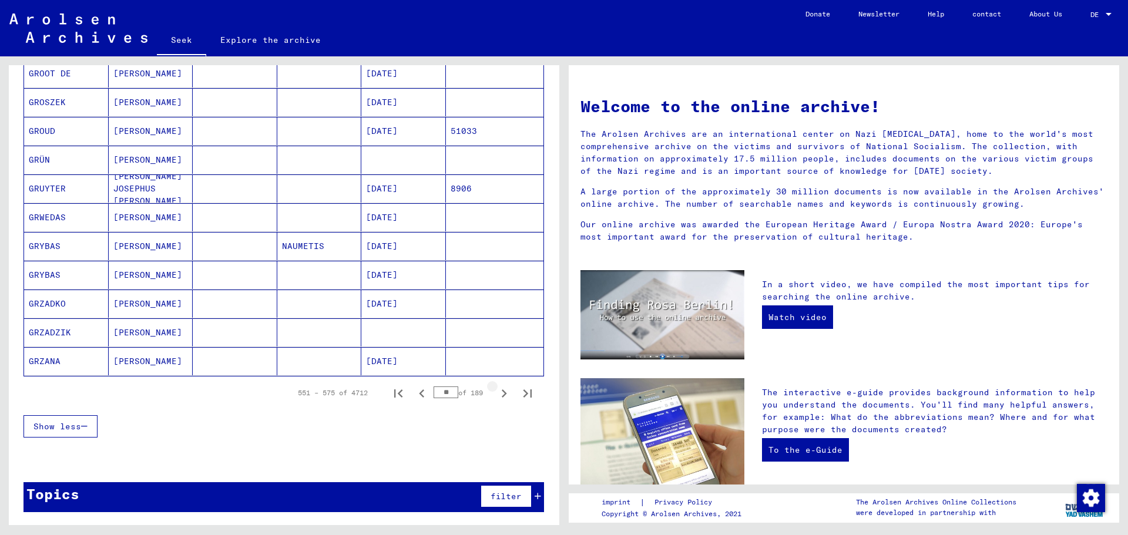
click at [496, 397] on icon "Next page" at bounding box center [504, 393] width 16 height 16
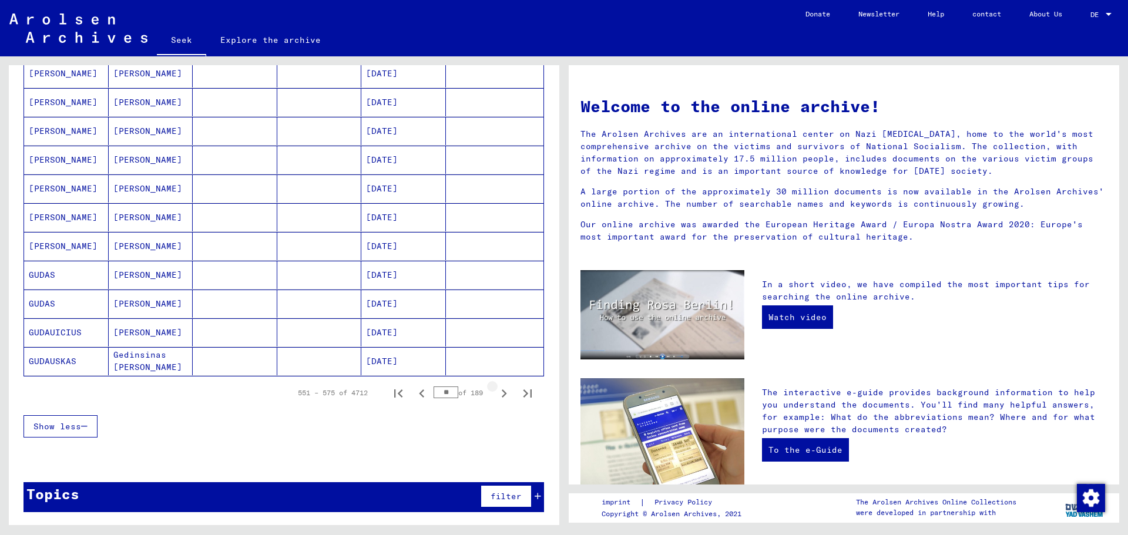
click at [496, 397] on icon "Next page" at bounding box center [504, 393] width 16 height 16
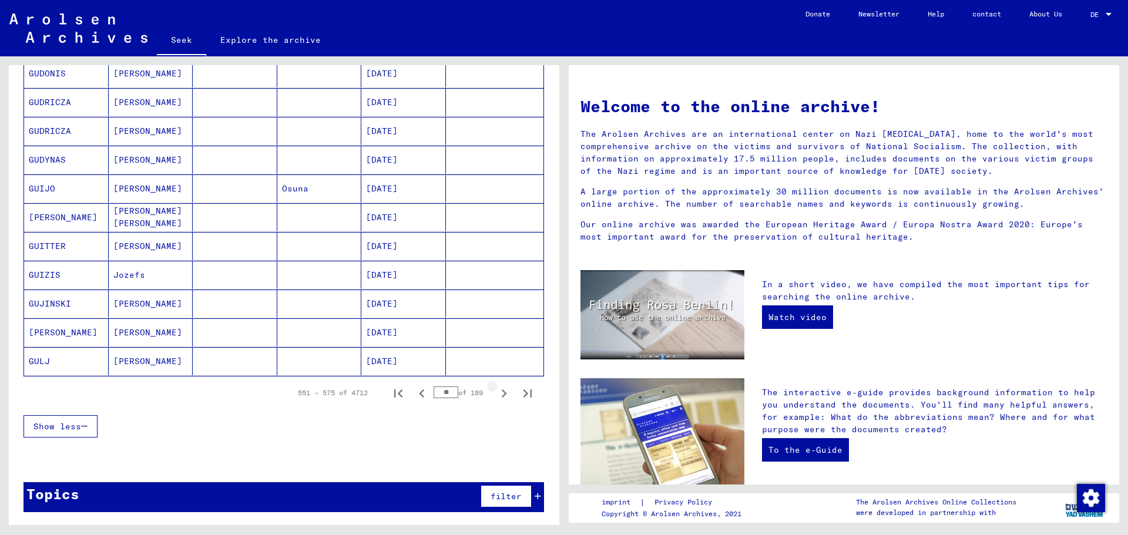
click at [496, 397] on icon "Next page" at bounding box center [504, 393] width 16 height 16
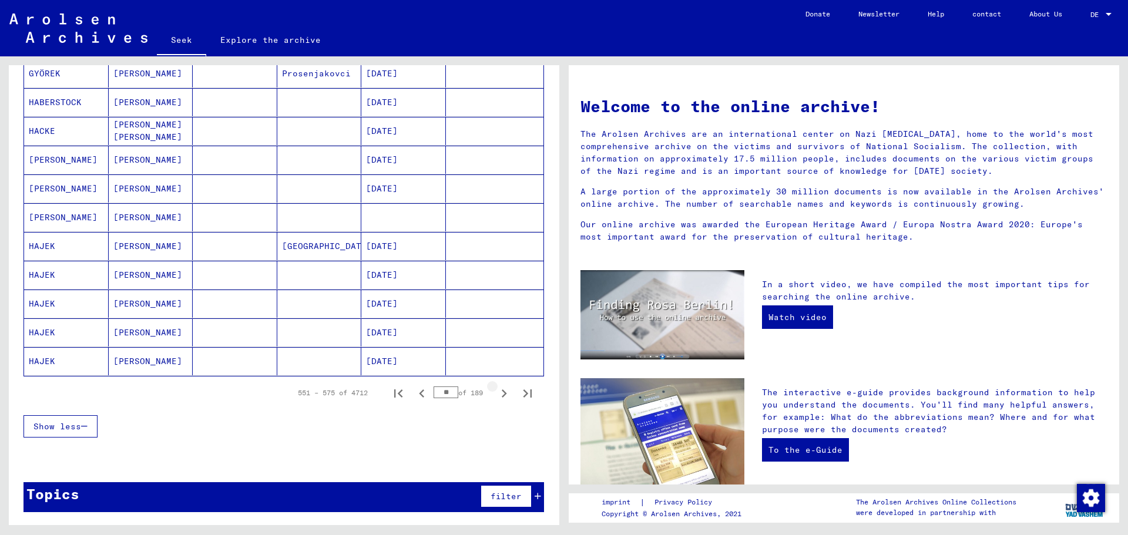
click at [496, 398] on icon "Next page" at bounding box center [504, 393] width 16 height 16
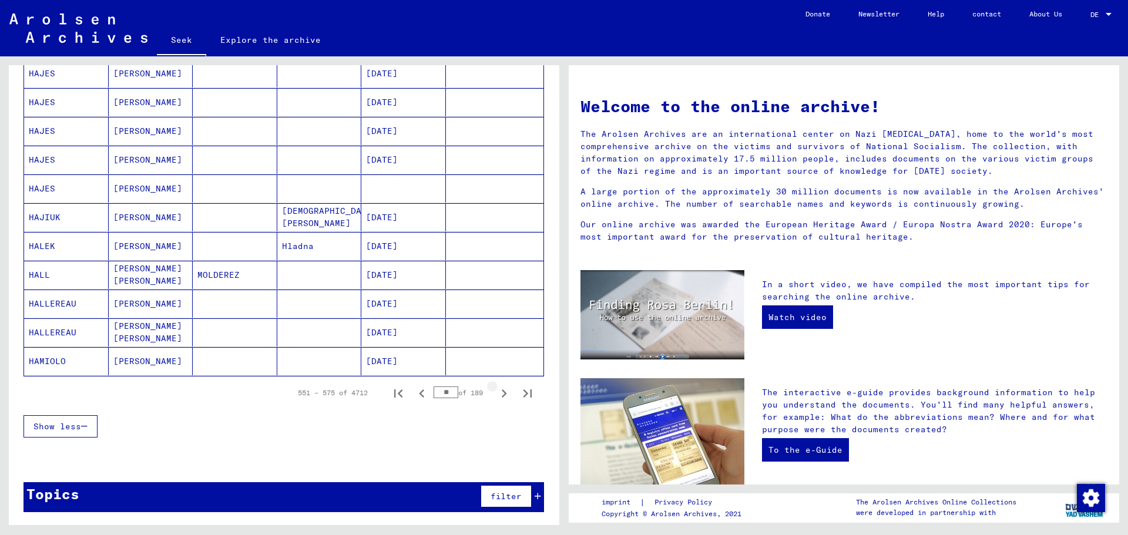
click at [496, 398] on icon "Next page" at bounding box center [504, 393] width 16 height 16
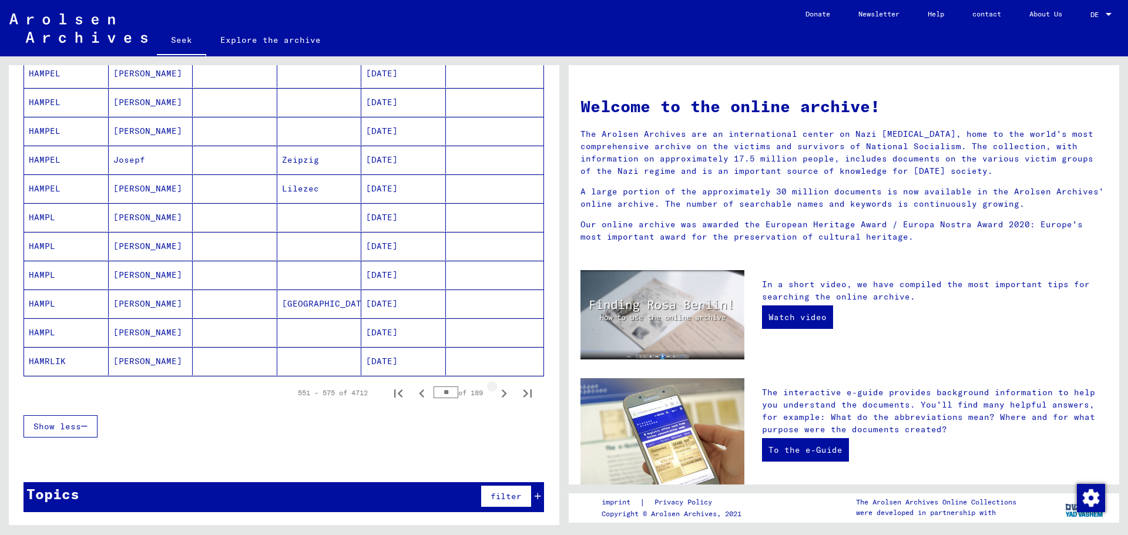
click at [496, 398] on icon "Next page" at bounding box center [504, 393] width 16 height 16
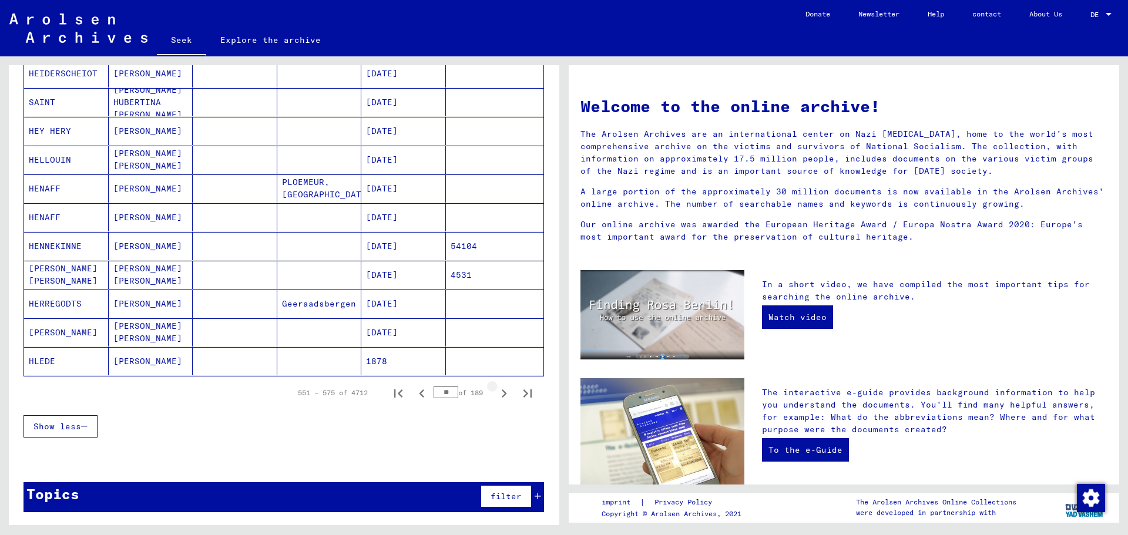
click at [496, 398] on icon "Next page" at bounding box center [504, 393] width 16 height 16
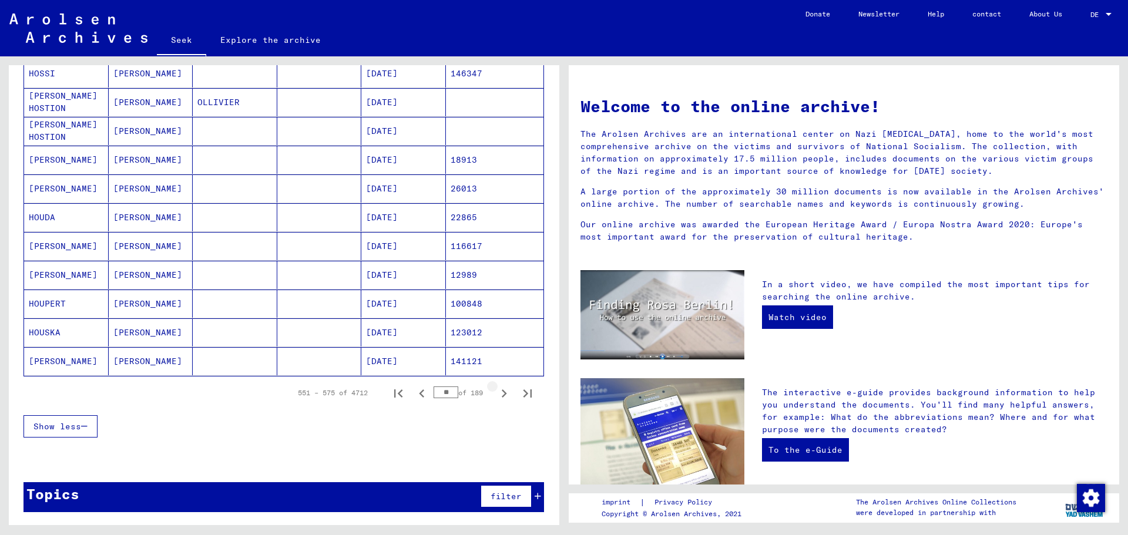
click at [496, 398] on icon "Next page" at bounding box center [504, 393] width 16 height 16
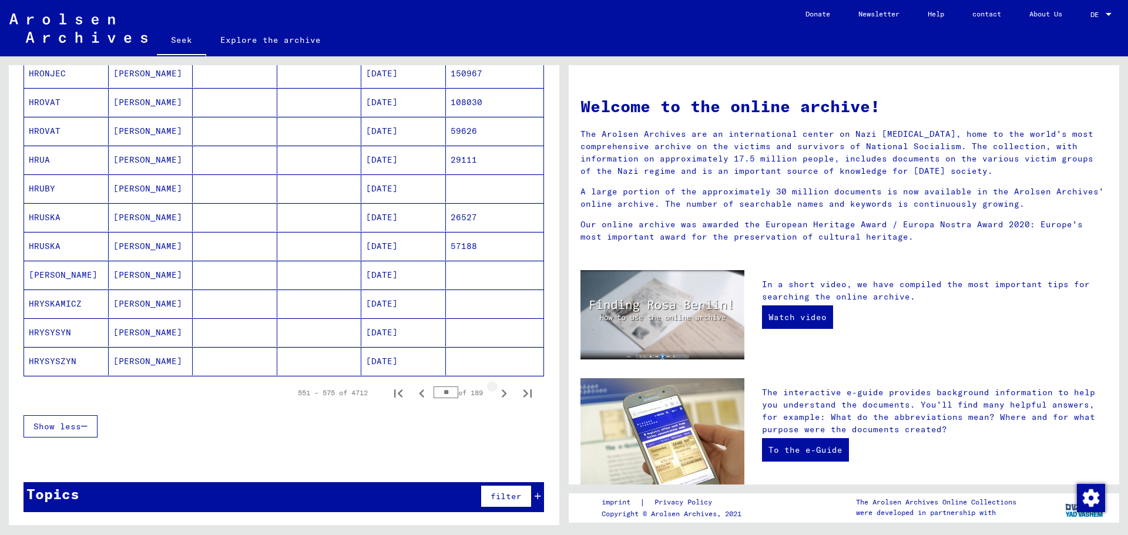
click at [496, 398] on icon "Next page" at bounding box center [504, 393] width 16 height 16
click at [496, 397] on icon "Next page" at bounding box center [504, 393] width 16 height 16
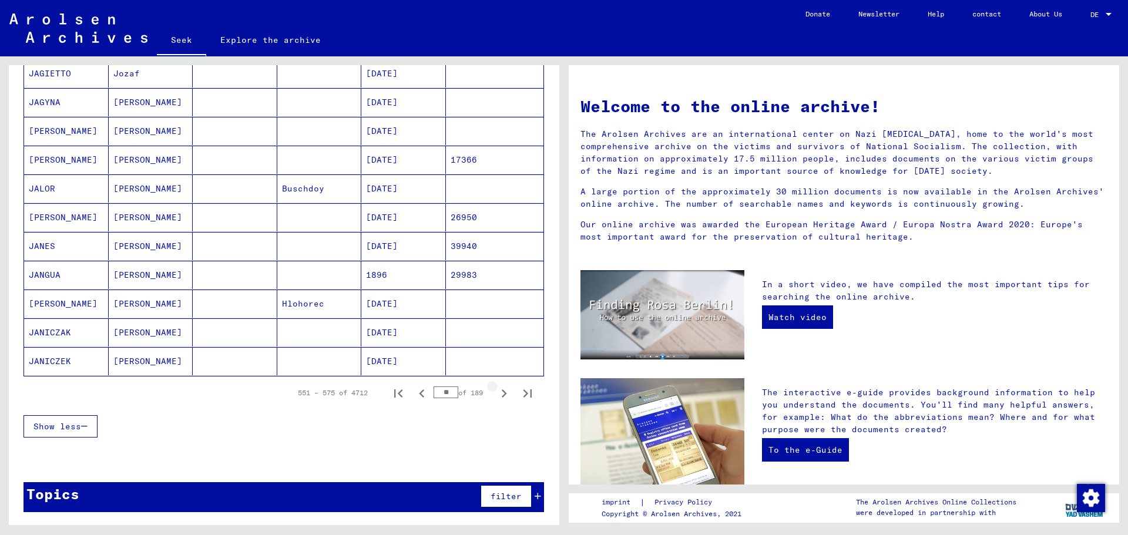
click at [496, 397] on icon "Next page" at bounding box center [504, 393] width 16 height 16
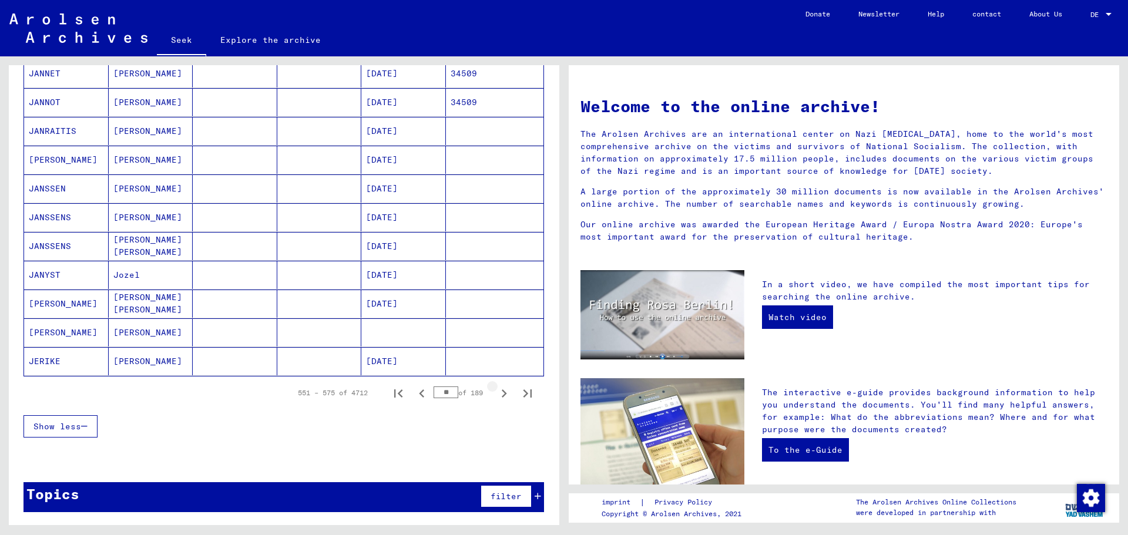
click at [496, 397] on icon "Next page" at bounding box center [504, 393] width 16 height 16
type input "**"
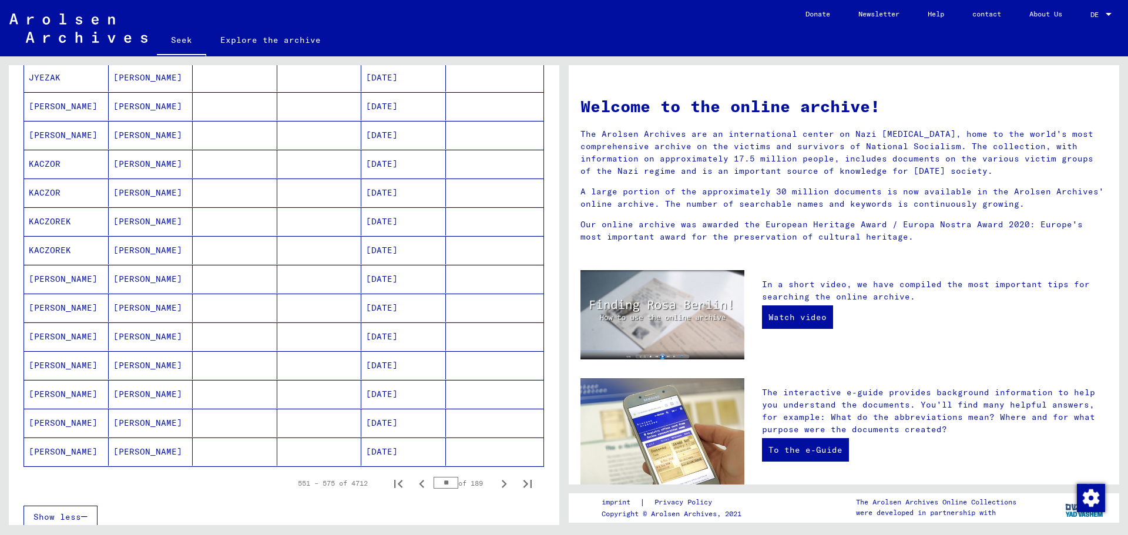
scroll to position [405, 0]
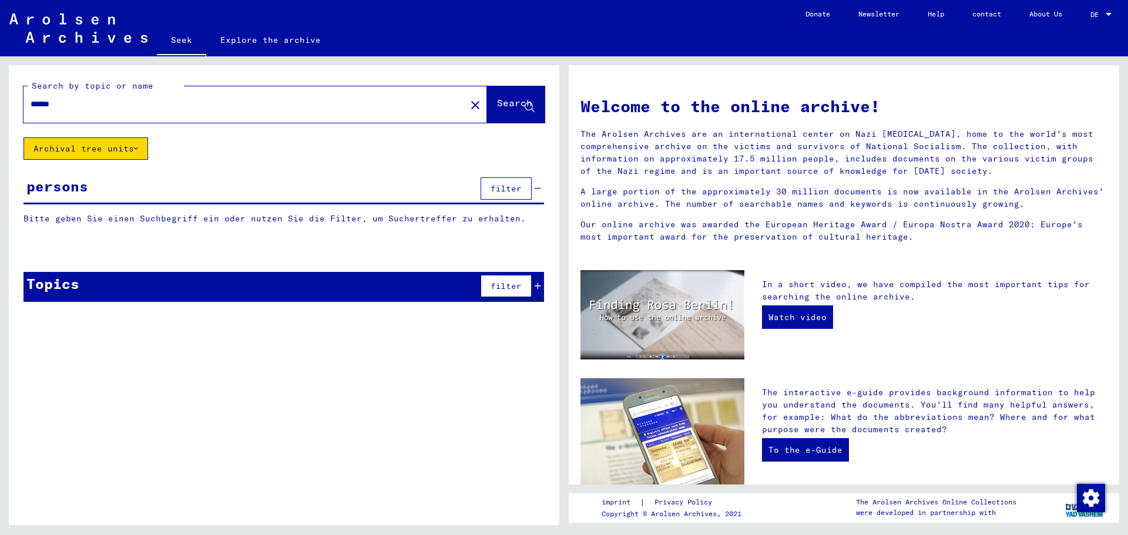
click at [136, 102] on input "******" at bounding box center [241, 104] width 421 height 12
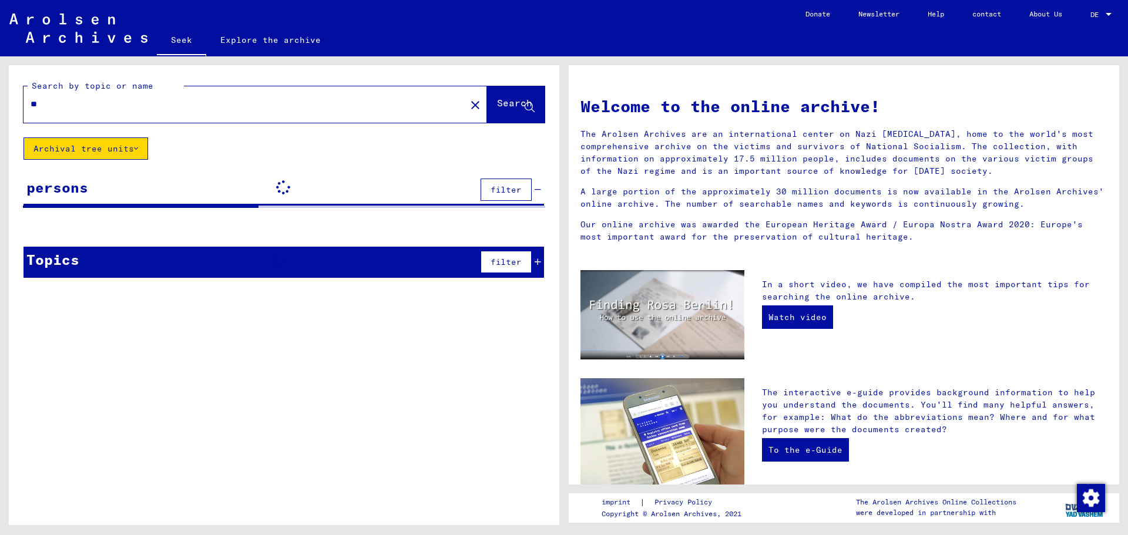
type input "*"
click at [119, 100] on input "*****" at bounding box center [241, 104] width 421 height 12
paste input "**********"
click at [515, 107] on font "Search" at bounding box center [514, 103] width 35 height 12
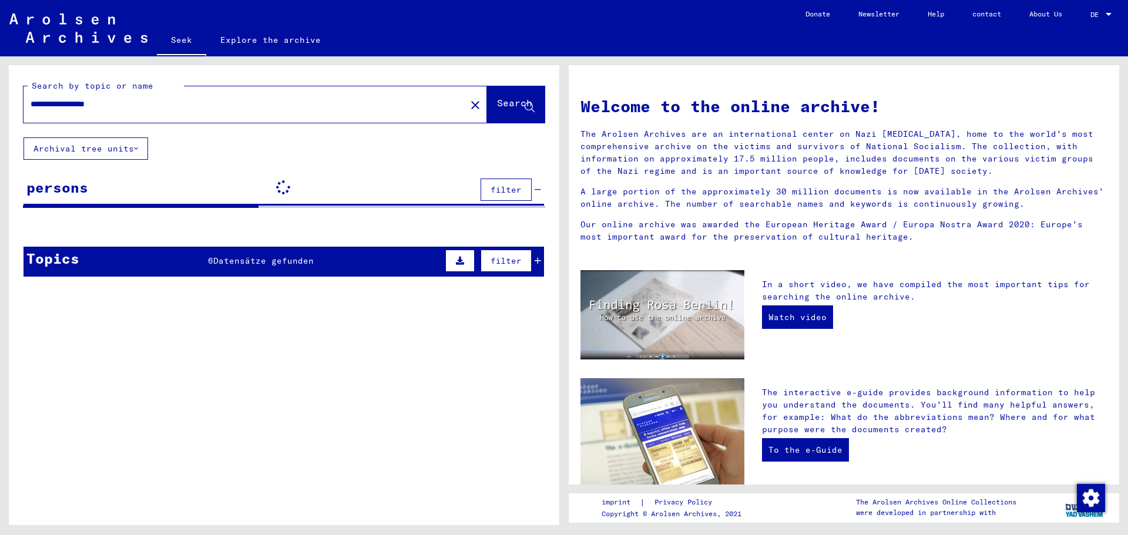
click at [58, 105] on input "**********" at bounding box center [241, 104] width 421 height 12
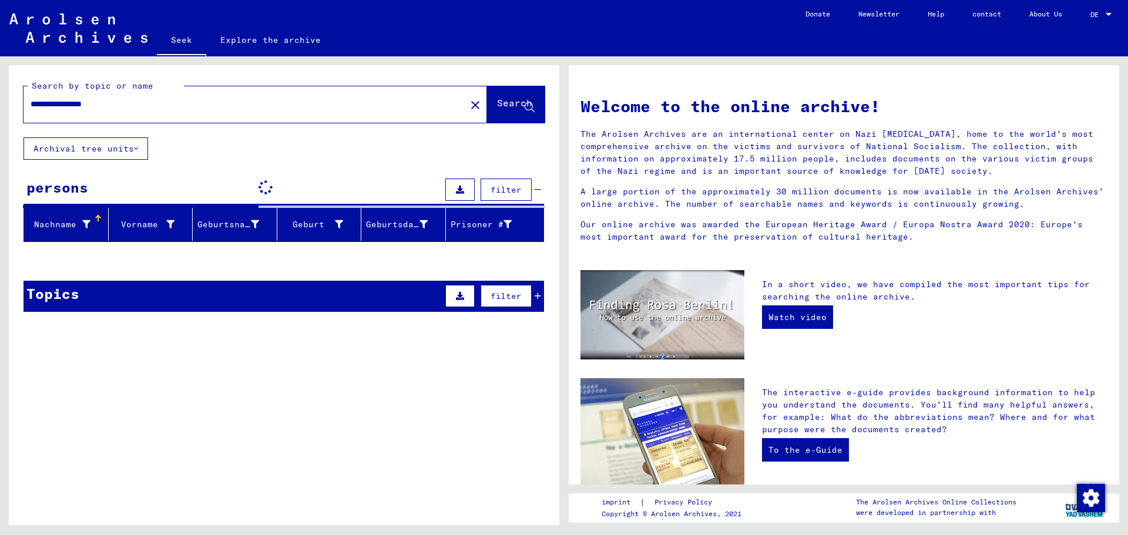
type input "**********"
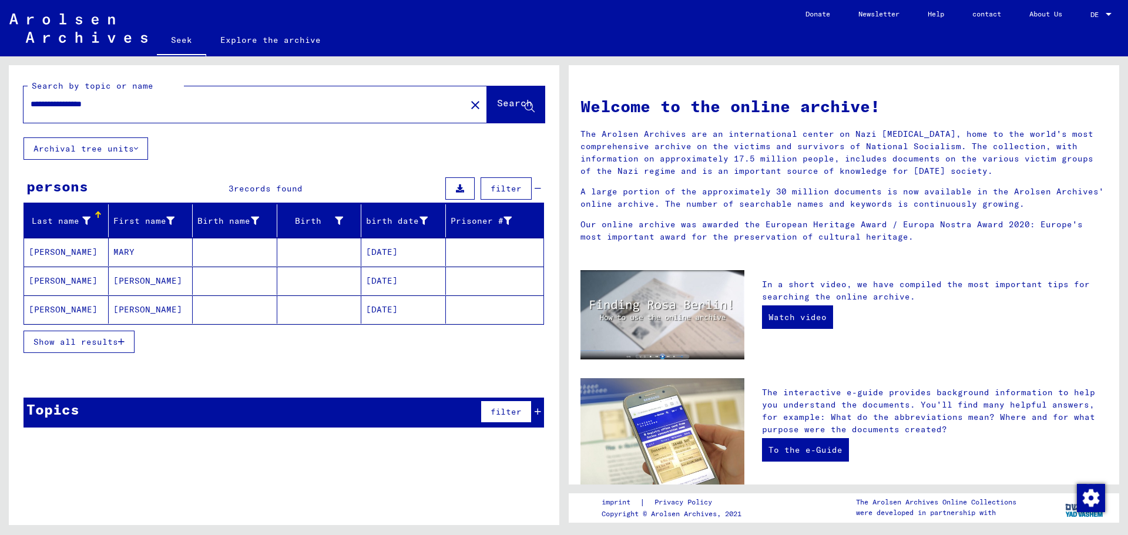
click at [66, 253] on font "[PERSON_NAME]" at bounding box center [63, 252] width 69 height 11
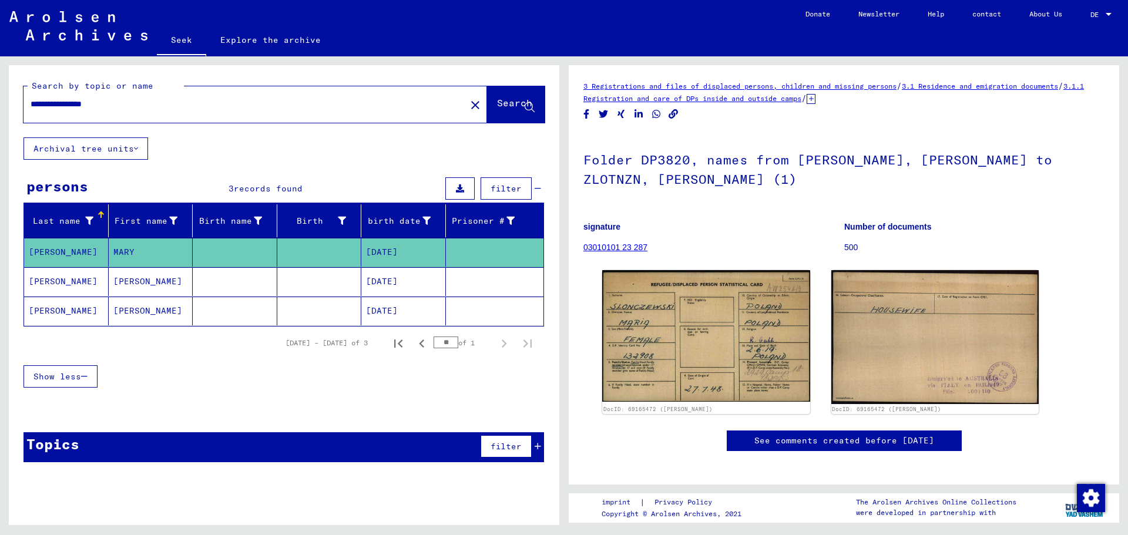
click at [66, 281] on font "[PERSON_NAME]" at bounding box center [63, 281] width 69 height 11
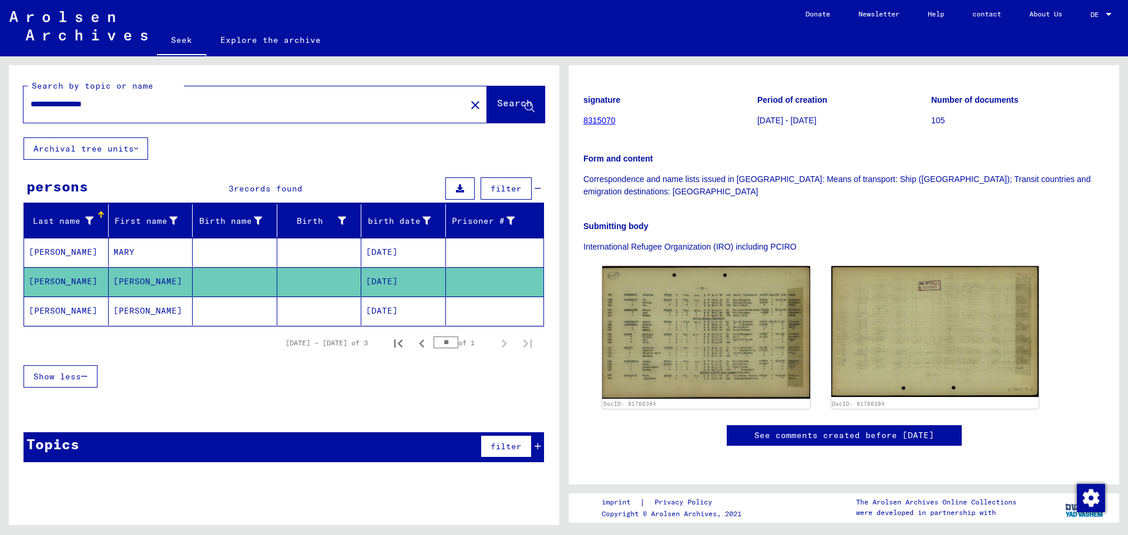
scroll to position [151, 0]
click at [48, 311] on font "[PERSON_NAME]" at bounding box center [63, 310] width 69 height 11
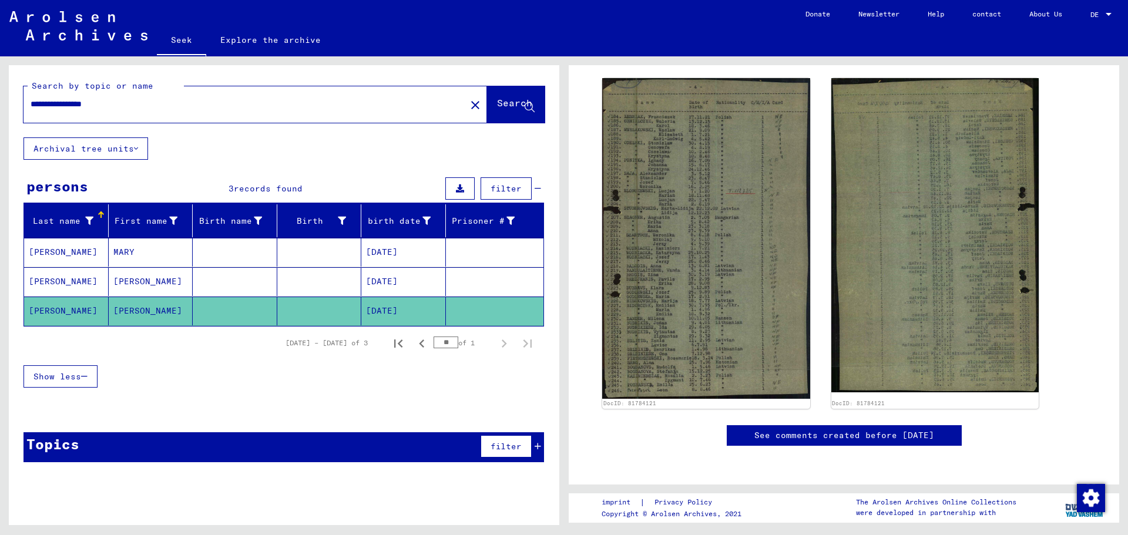
scroll to position [411, 0]
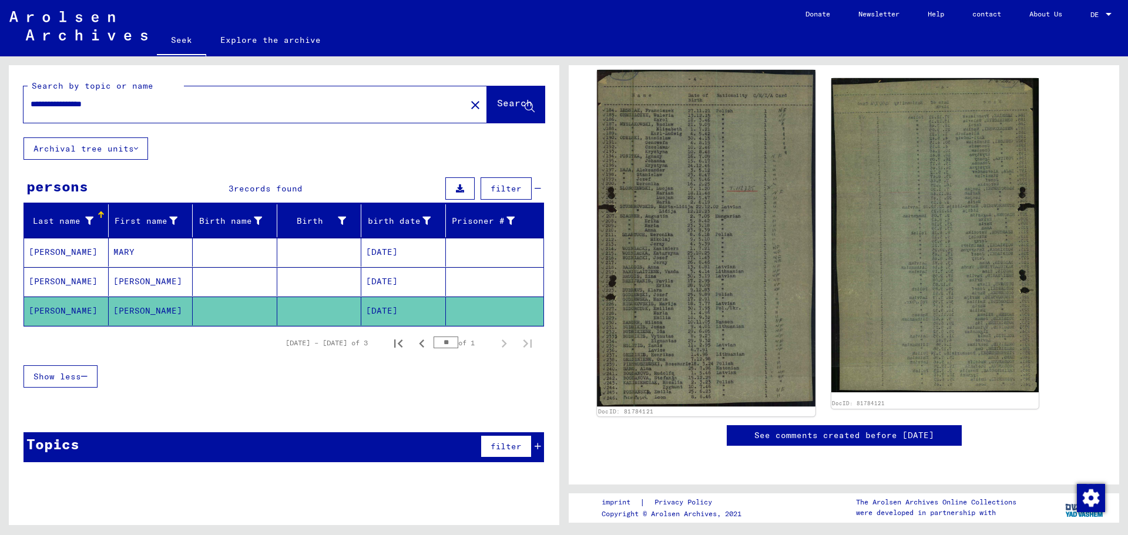
click at [696, 202] on img at bounding box center [706, 238] width 218 height 337
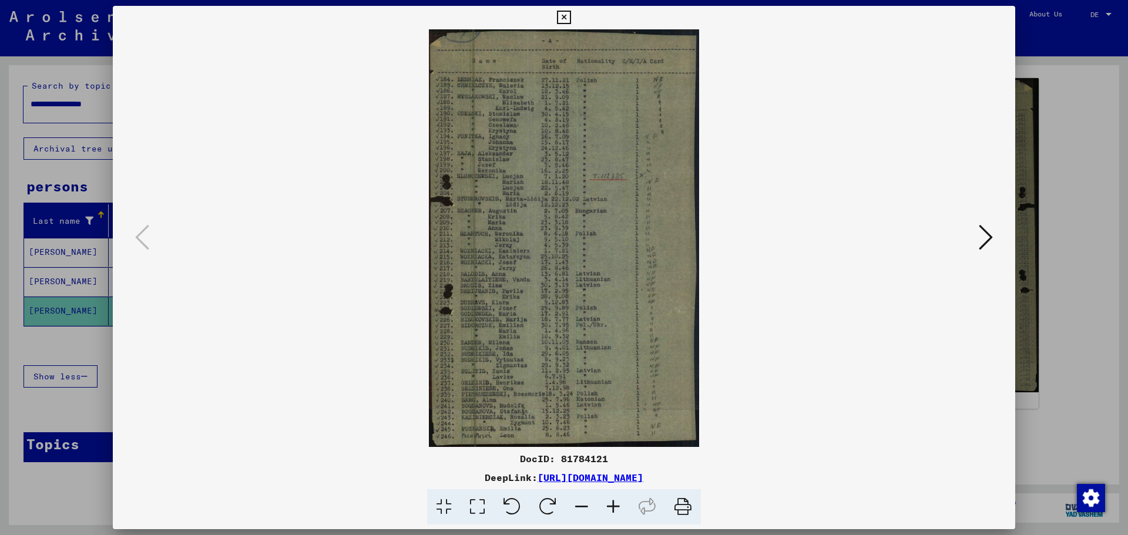
click at [562, 15] on icon at bounding box center [564, 18] width 14 height 14
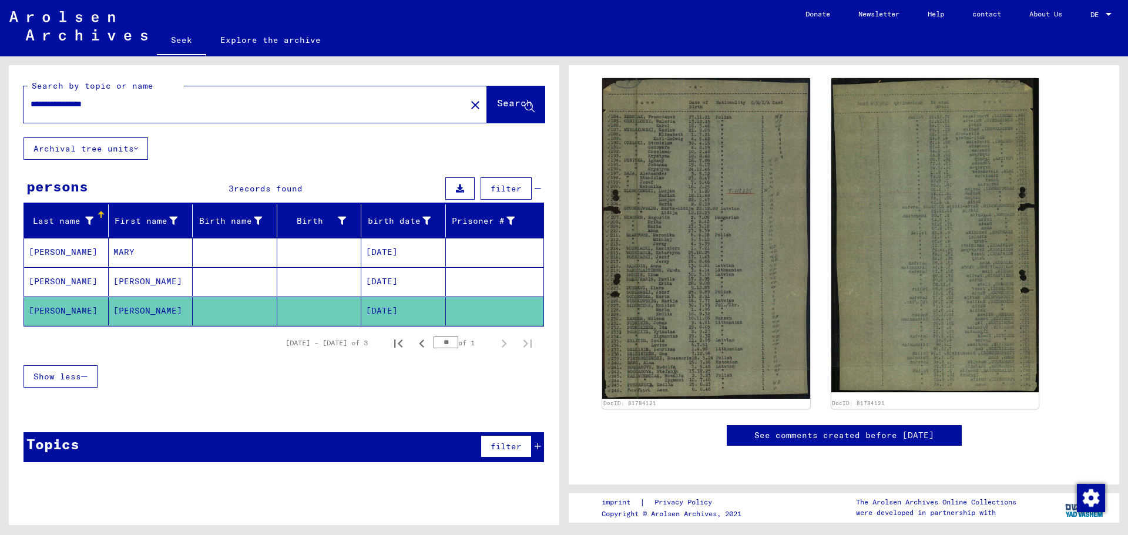
drag, startPoint x: 60, startPoint y: 105, endPoint x: 9, endPoint y: 108, distance: 50.6
click at [9, 108] on div "**********" at bounding box center [284, 101] width 550 height 72
type input "**********"
click at [497, 97] on font "Search" at bounding box center [514, 103] width 35 height 12
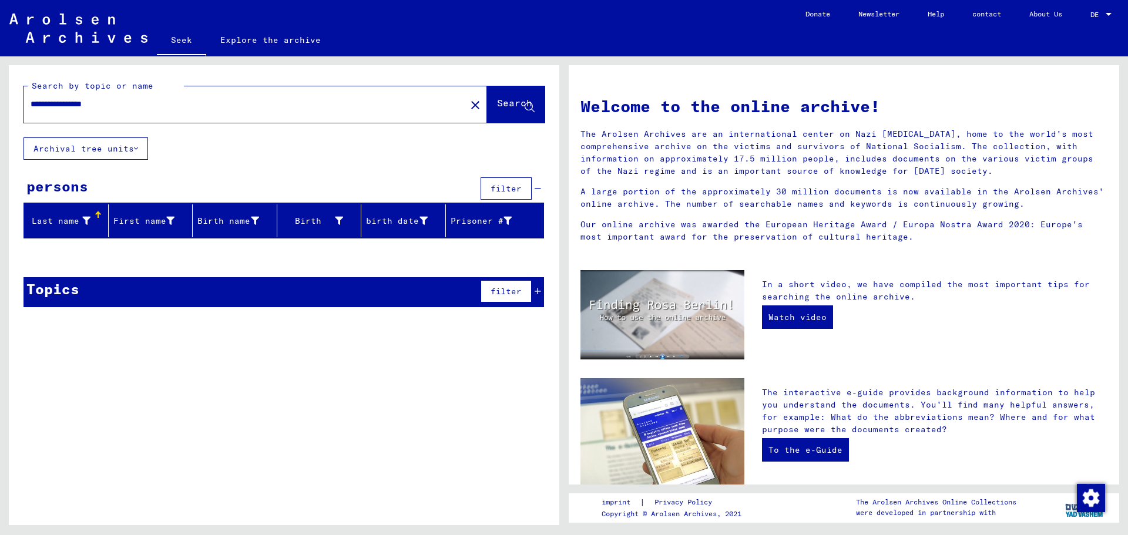
click at [96, 213] on div at bounding box center [97, 213] width 4 height 4
click at [98, 216] on div at bounding box center [97, 217] width 4 height 4
click at [504, 103] on font "Search" at bounding box center [514, 103] width 35 height 12
